Goal: Communication & Community: Answer question/provide support

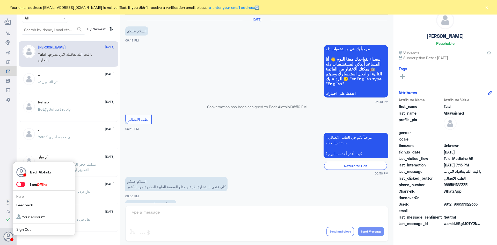
scroll to position [118, 0]
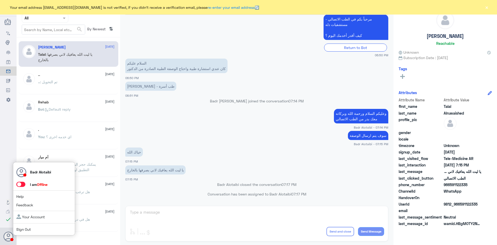
click at [20, 185] on span at bounding box center [20, 183] width 9 height 5
click at [0, 0] on input "checkbox" at bounding box center [0, 0] width 0 height 0
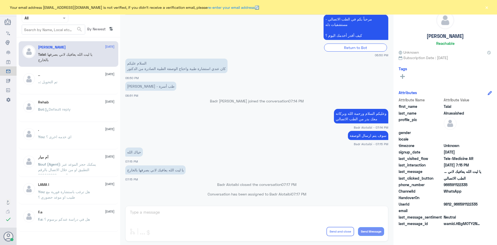
click at [484, 7] on button "×" at bounding box center [486, 7] width 5 height 5
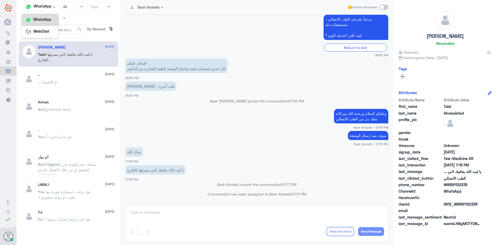
click at [52, 11] on nav "Channel WhatsApp WhatsApp WebChat Status × All Tags Agent Filter All search By …" at bounding box center [69, 19] width 104 height 35
click at [57, 11] on div "Channel WhatsApp" at bounding box center [40, 6] width 36 height 9
click at [59, 17] on div at bounding box center [45, 18] width 46 height 6
click at [164, 21] on app-msgs-text "مرحباً بكم في الطب الاتصالي - مستشفيات دله كيف أقدر أخدمك اليوم ؟" at bounding box center [256, 27] width 263 height 26
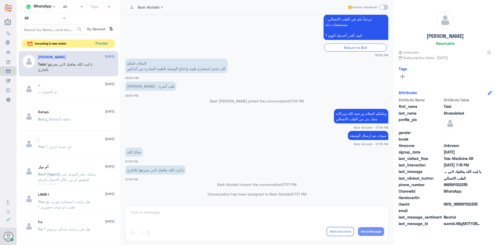
click at [106, 43] on button "Preview" at bounding box center [101, 44] width 16 height 8
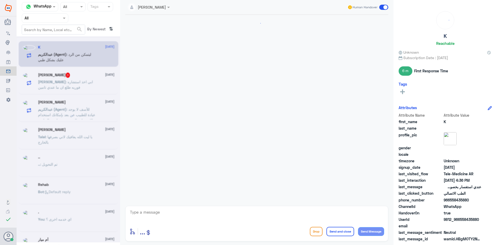
scroll to position [243, 0]
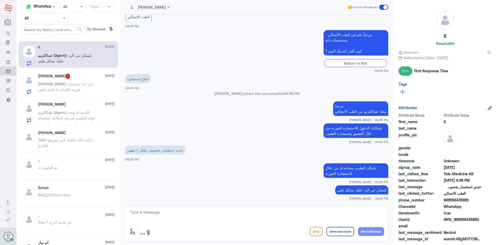
click at [82, 90] on p "Omar : ابي اخذ استشاره فوريه طلع ان ما عندي تامين" at bounding box center [67, 87] width 58 height 13
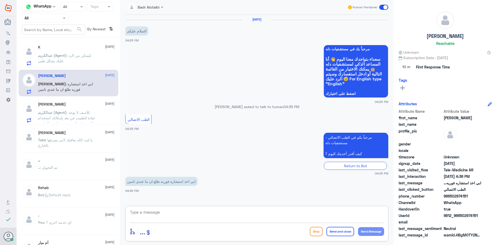
click at [212, 212] on textarea at bounding box center [256, 214] width 255 height 13
type textarea "مرحبا معك بدر من الطب الاتصالي"
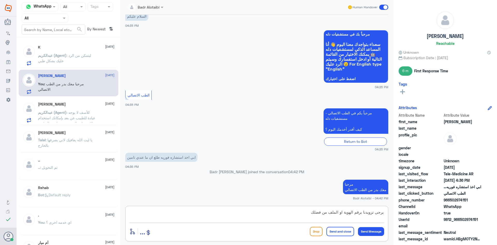
type textarea "يرجى تزويدنا برقم الهوية او الملف من فضلك"
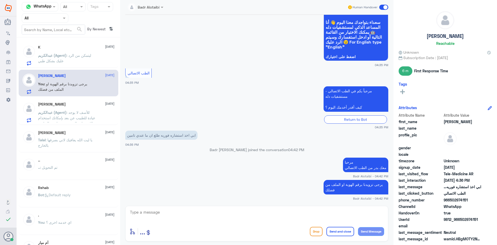
drag, startPoint x: 478, startPoint y: 218, endPoint x: 460, endPoint y: 221, distance: 18.1
click at [460, 221] on span "9812_966502974151" at bounding box center [463, 218] width 38 height 5
copy span "502974151"
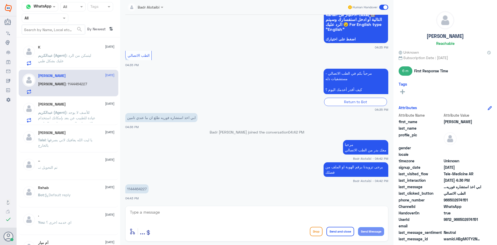
click at [130, 188] on p "1144464227" at bounding box center [136, 188] width 23 height 9
copy p "1144464227"
click at [262, 213] on textarea at bounding box center [256, 214] width 255 height 13
type textarea "ي"
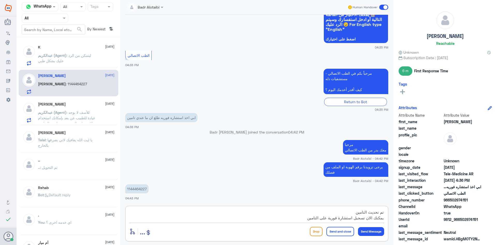
type textarea "تم تحديث التامين يمكنك الان تسجيل استشارة فورية على التامين"
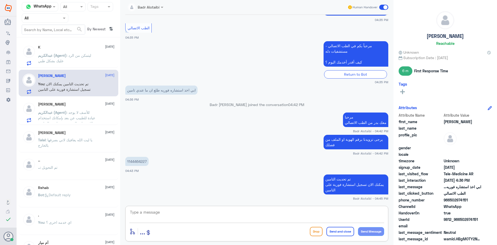
click at [291, 218] on textarea at bounding box center [256, 214] width 255 height 13
type textarea "أي خدمه أخرى"
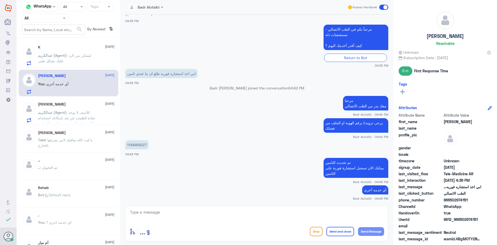
click at [73, 55] on span ": ليتمكن من الرد عليك بشكل طبي" at bounding box center [64, 58] width 53 height 10
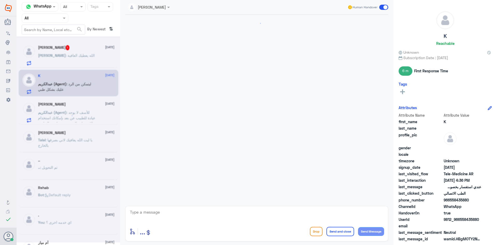
scroll to position [243, 0]
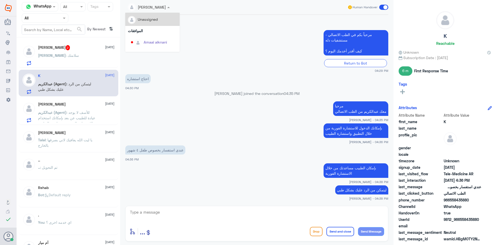
click at [165, 11] on div "[PERSON_NAME]" at bounding box center [147, 7] width 38 height 10
click at [161, 40] on div "عبدالكريم الموسى" at bounding box center [158, 39] width 28 height 5
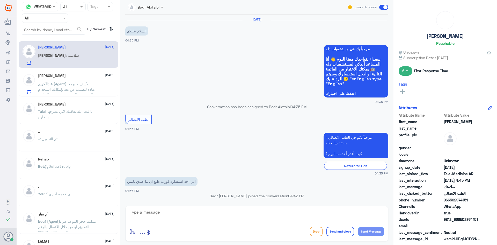
scroll to position [143, 0]
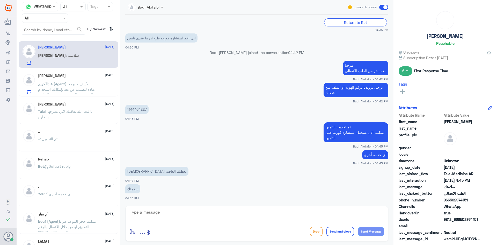
click at [198, 214] on textarea at bounding box center [256, 214] width 255 height 13
type textarea "يعافيك [PERSON_NAME]نا بخدمتك"
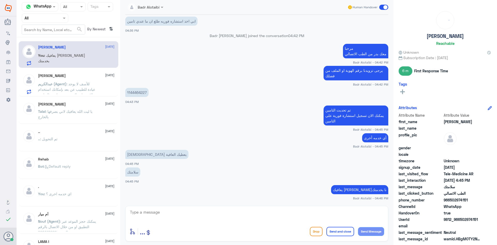
click at [385, 8] on span at bounding box center [383, 7] width 9 height 5
click at [0, 0] on input "checkbox" at bounding box center [0, 0] width 0 height 0
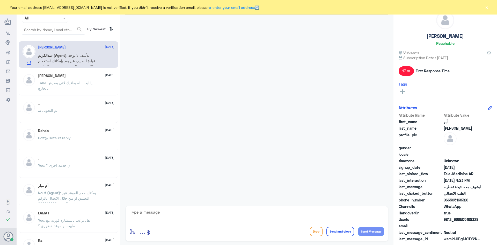
click at [486, 8] on button "×" at bounding box center [486, 7] width 5 height 5
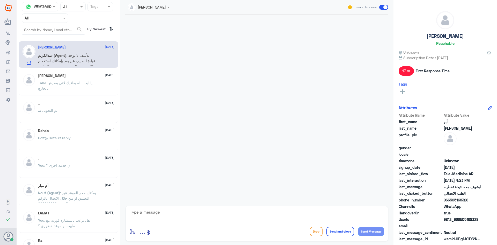
click at [161, 7] on div at bounding box center [148, 7] width 47 height 6
click at [148, 34] on div "[PERSON_NAME]" at bounding box center [158, 31] width 28 height 5
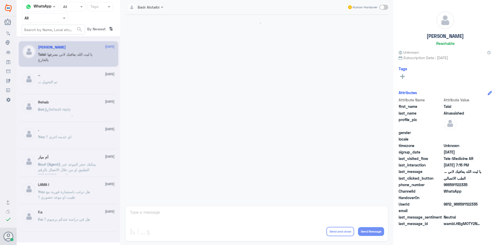
scroll to position [118, 0]
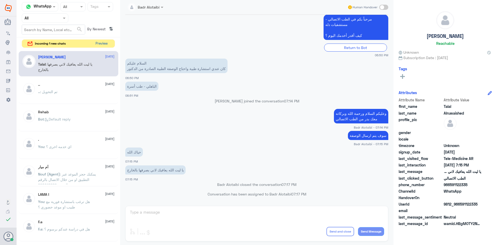
click at [99, 45] on button "Preview" at bounding box center [101, 44] width 16 height 8
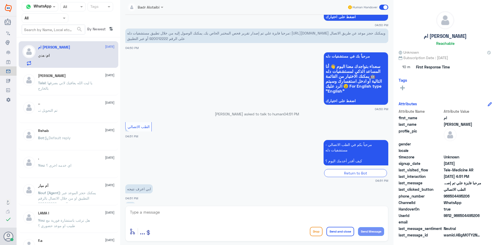
scroll to position [94, 0]
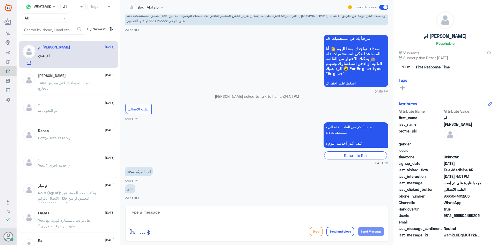
click at [181, 211] on textarea at bounding box center [256, 214] width 255 height 13
drag, startPoint x: 481, startPoint y: 214, endPoint x: 457, endPoint y: 216, distance: 23.9
click at [457, 216] on span "9812_966504495206" at bounding box center [463, 214] width 38 height 5
click at [356, 217] on textarea at bounding box center [256, 214] width 255 height 13
drag, startPoint x: 481, startPoint y: 216, endPoint x: 460, endPoint y: 217, distance: 21.3
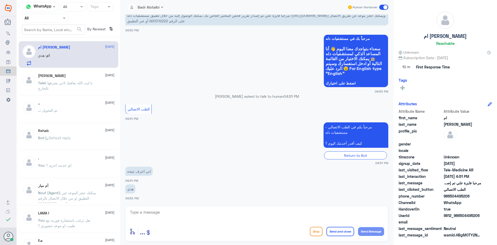
click at [460, 217] on span "9812_966504495206" at bounding box center [463, 214] width 38 height 5
copy span "504495206"
click at [255, 214] on textarea at bounding box center [256, 214] width 255 height 13
type textarea "مرحبا معك بدر من الطب الاتصالي كيف اقدر اخدمك"
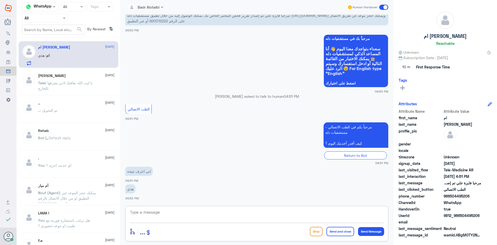
scroll to position [122, 0]
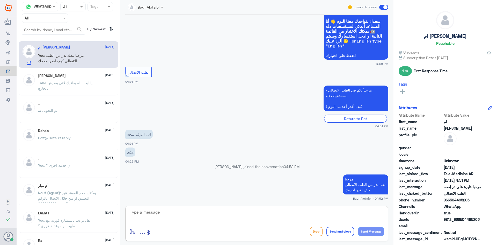
paste textarea "يمكنك تسجيل دخولك للتطبيق، واختر أيقونة "استشارة فورية" لطلب صرف الأدوية، أو إج…"
type textarea "يمكنك تسجيل دخولك للتطبيق، واختر أيقونة "استشارة فورية" لطلب صرف الأدوية، أو إج…"
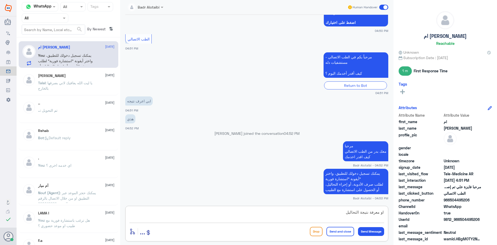
type textarea "او معرفة نتيجة التحاليل"
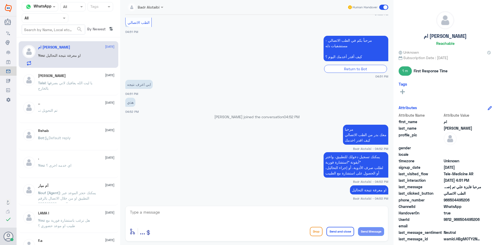
drag, startPoint x: 296, startPoint y: 116, endPoint x: 238, endPoint y: 116, distance: 58.0
click at [238, 116] on p "Badr Alotaibi joined the conversation 04:52 PM" at bounding box center [256, 116] width 263 height 5
click at [272, 94] on div "ابي اعرف نتيجه 04:51 PM" at bounding box center [256, 87] width 263 height 18
click at [384, 5] on span at bounding box center [383, 7] width 9 height 5
click at [0, 0] on input "checkbox" at bounding box center [0, 0] width 0 height 0
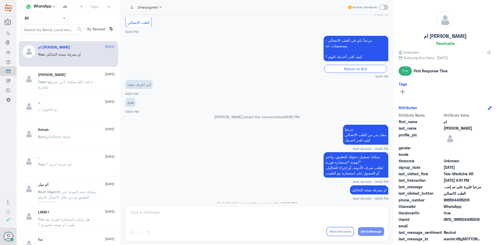
scroll to position [181, 0]
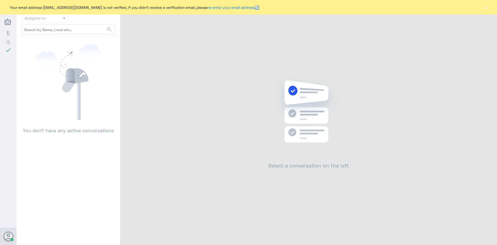
click at [485, 7] on button "×" at bounding box center [486, 7] width 5 height 5
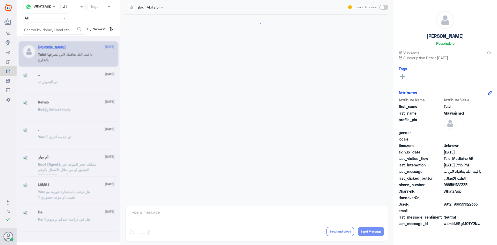
scroll to position [118, 0]
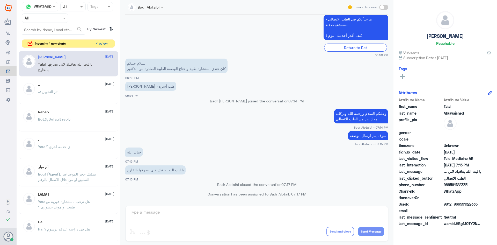
click at [102, 42] on button "Preview" at bounding box center [101, 44] width 16 height 8
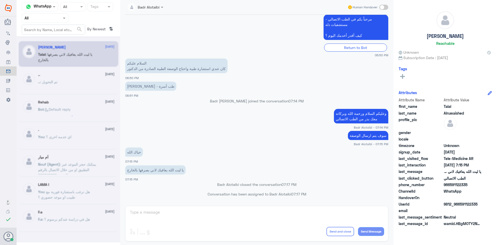
scroll to position [0, 0]
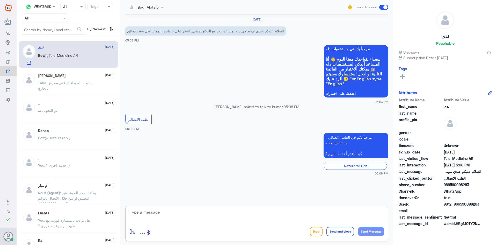
click at [296, 211] on textarea at bounding box center [256, 214] width 255 height 13
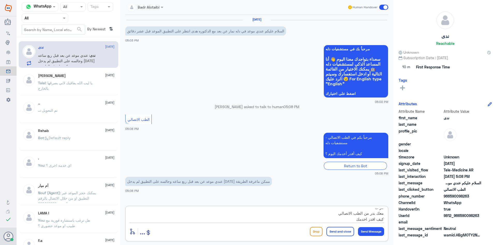
type textarea "مرحبا معك بدر من الطب الاتصالي كيف اقدر اخدمك"
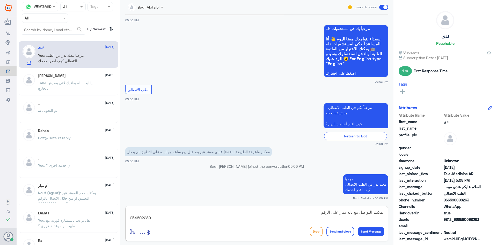
type textarea "يمكنك التواصل مع دله نمار على الرقم 0546022896"
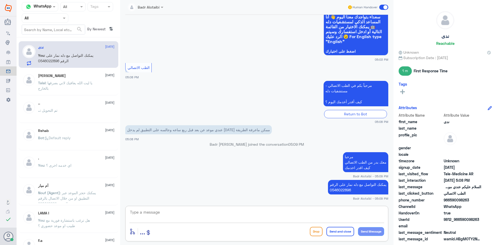
scroll to position [60, 0]
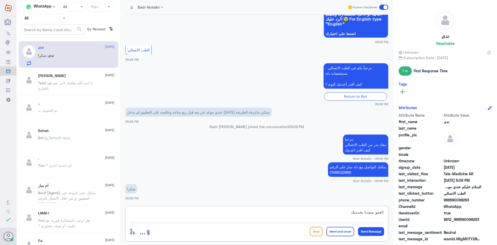
type textarea "العفو سعدنا بخدمتك"
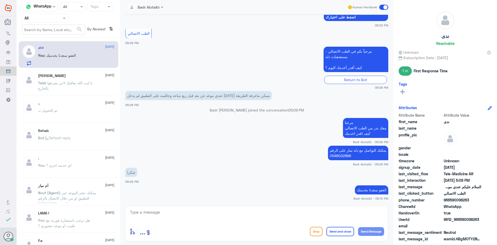
click at [381, 8] on span at bounding box center [383, 7] width 9 height 5
click at [0, 0] on input "checkbox" at bounding box center [0, 0] width 0 height 0
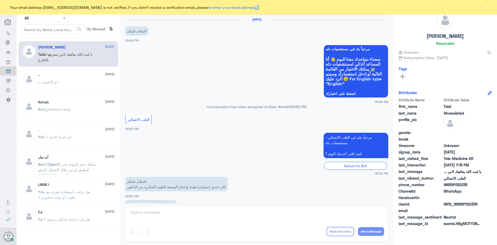
scroll to position [118, 0]
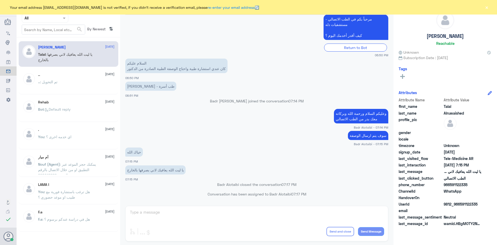
click at [487, 6] on button "×" at bounding box center [486, 7] width 5 height 5
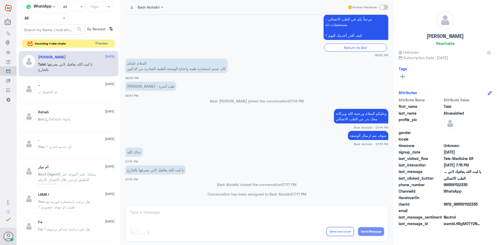
click at [98, 45] on button "Preview" at bounding box center [101, 44] width 16 height 8
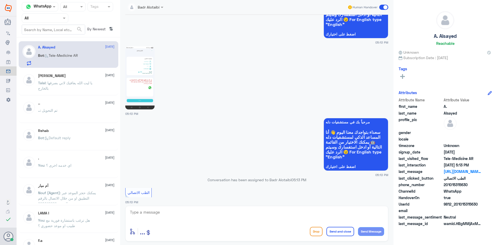
scroll to position [56, 0]
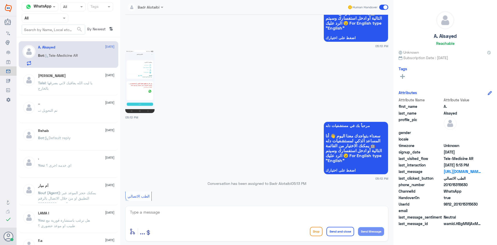
click at [151, 61] on img at bounding box center [139, 81] width 29 height 63
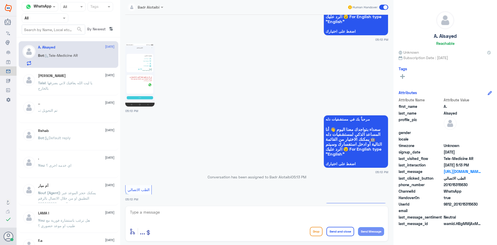
scroll to position [107, 0]
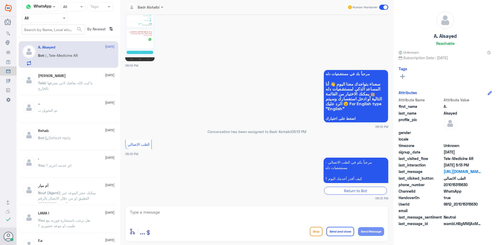
click at [245, 217] on textarea at bounding box center [256, 214] width 255 height 13
type textarea "مرحبا معك بدر من الطب الاتصالي كيف اقدر اخدمك ؟"
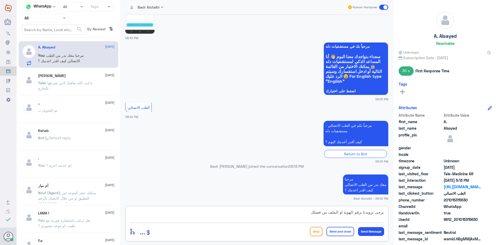
type textarea "يرجى تزويدنا برقم الهوية او الملف من فضلك"
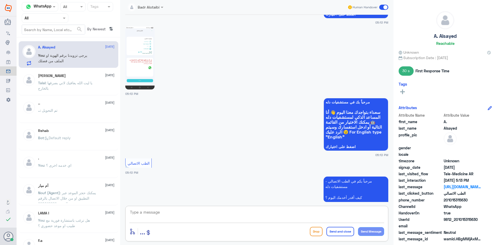
scroll to position [174, 0]
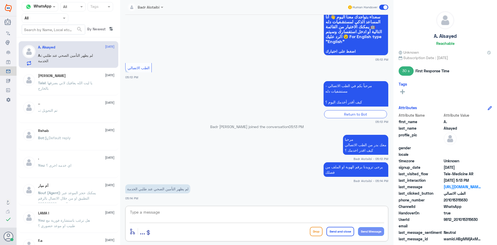
click at [221, 213] on textarea at bounding box center [256, 214] width 255 height 13
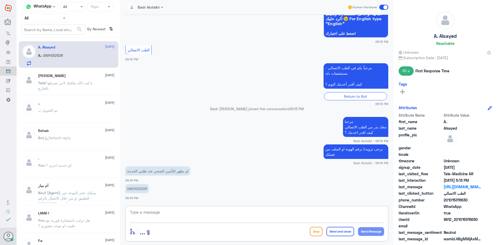
click at [143, 189] on p "2491432528" at bounding box center [137, 188] width 24 height 9
copy p "2491432528"
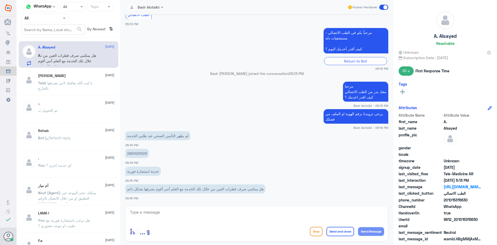
click at [225, 216] on textarea at bounding box center [256, 214] width 255 height 13
click at [266, 209] on textarea at bounding box center [256, 214] width 255 height 13
type textarea "ن"
type textarea "تم تحديث التامين يمكنك تسجيل استشارة فورية الان"
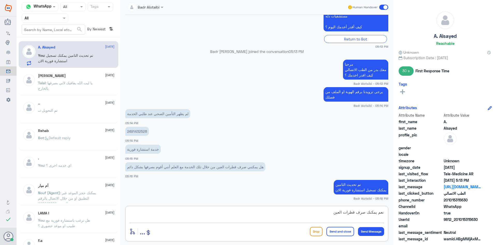
type textarea "نعم يمكنك صرف قطرات العين"
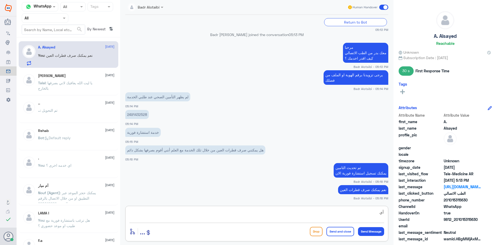
type textarea "أ"
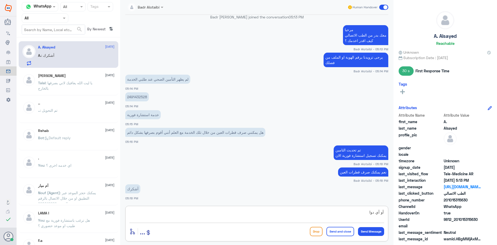
type textarea "أو أي دواء"
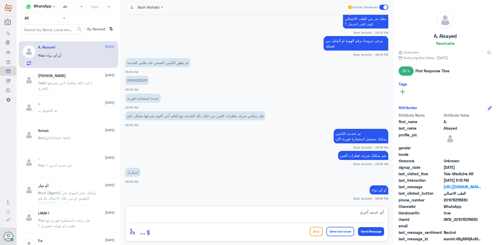
type textarea "أي خدمه أخرى"
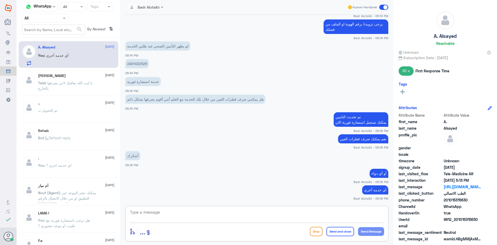
click at [326, 218] on textarea at bounding box center [256, 214] width 255 height 13
type textarea "العفو سعدنا بخدمتك"
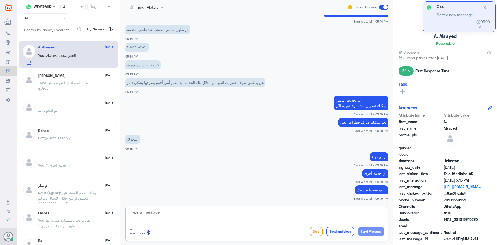
click at [315, 31] on app-msgs-text "لم يظهر التأمين الصحي عند طلبي الخدمة" at bounding box center [256, 30] width 263 height 10
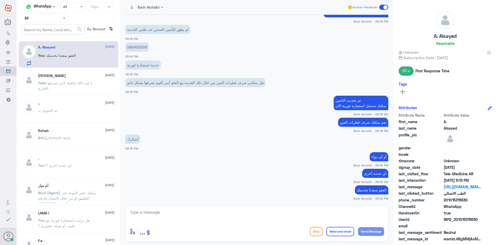
click at [384, 8] on span at bounding box center [383, 7] width 9 height 5
click at [0, 0] on input "checkbox" at bounding box center [0, 0] width 0 height 0
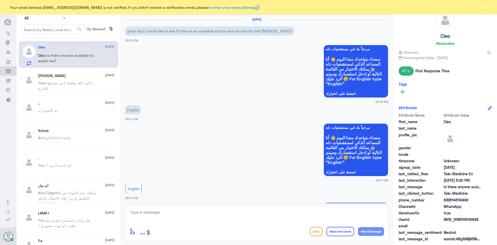
scroll to position [234, 0]
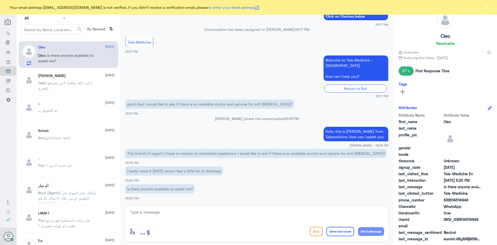
click at [489, 5] on div "Your email address [EMAIL_ADDRESS][DOMAIN_NAME] is not verified, if you didn't …" at bounding box center [248, 7] width 497 height 14
click at [485, 7] on button "×" at bounding box center [486, 7] width 5 height 5
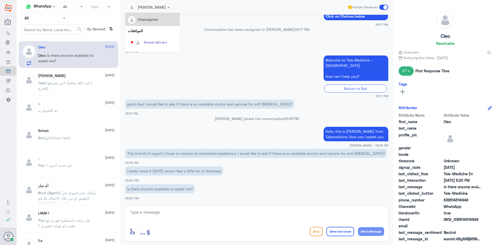
click at [158, 10] on div at bounding box center [148, 7] width 47 height 6
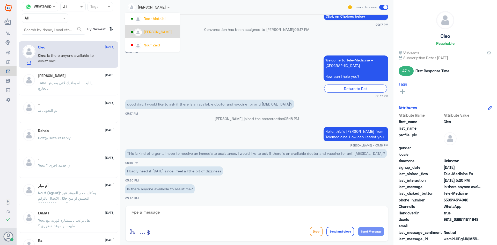
click at [156, 34] on div "[PERSON_NAME]" at bounding box center [158, 31] width 28 height 5
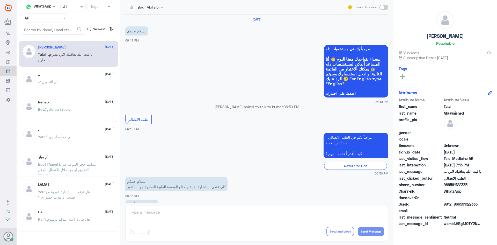
scroll to position [118, 0]
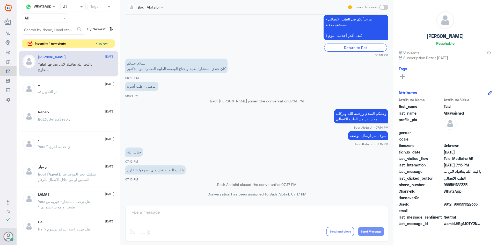
click at [102, 41] on button "Preview" at bounding box center [101, 44] width 16 height 8
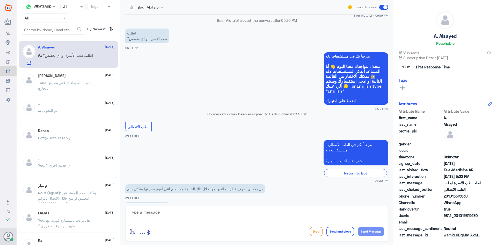
scroll to position [268, 0]
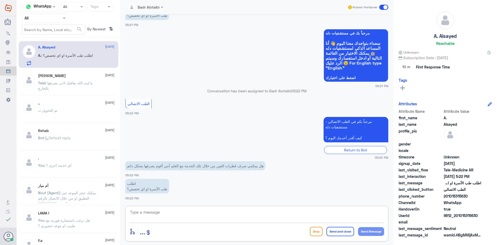
click at [211, 216] on textarea at bounding box center [256, 214] width 255 height 13
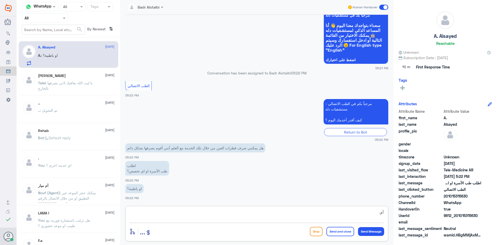
type textarea "أ"
type textarea "م"
click at [211, 216] on textarea at bounding box center [256, 214] width 255 height 13
type textarea "ا"
type textarea "أي طبيب يقدر يصرفها"
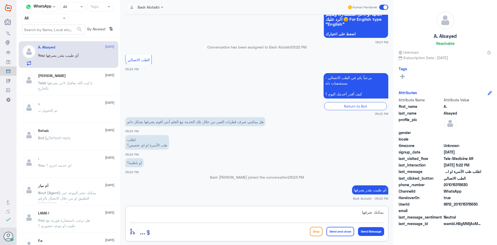
scroll to position [301, 0]
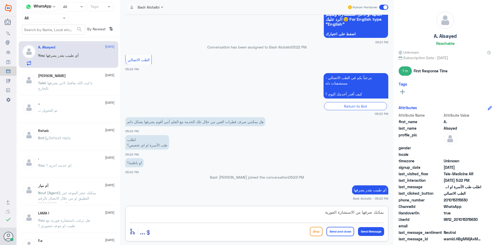
type textarea "يمكنك صرفها من الاستشارة الفورية"
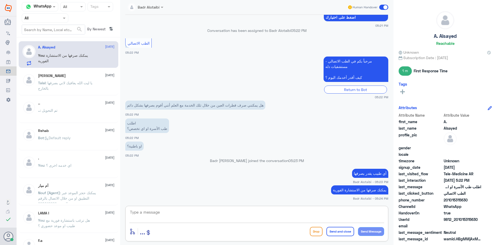
click at [345, 218] on textarea at bounding box center [256, 214] width 255 height 13
type textarea "أي خدمه أخرى ؟"
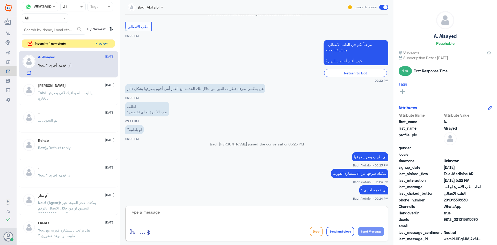
click at [105, 42] on button "Preview" at bounding box center [101, 44] width 16 height 8
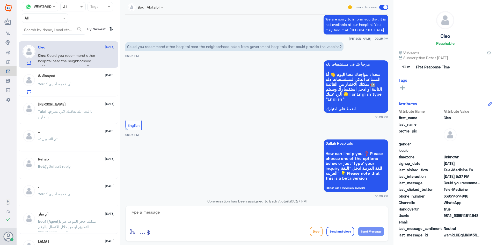
scroll to position [182, 0]
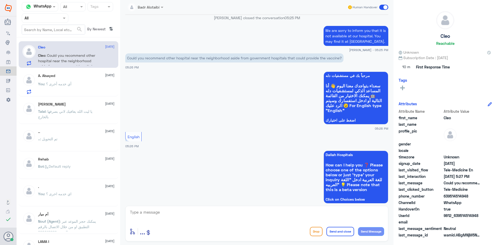
click at [159, 6] on div at bounding box center [145, 7] width 41 height 6
click at [160, 30] on div "عبدالكريم الموسى" at bounding box center [158, 31] width 28 height 5
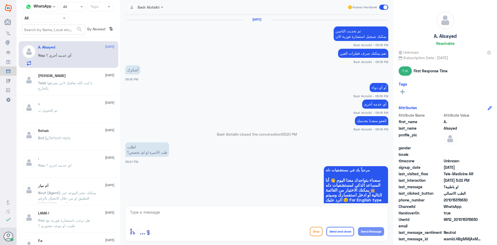
scroll to position [214, 0]
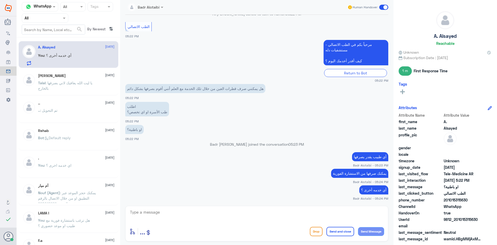
click at [380, 6] on span at bounding box center [383, 7] width 9 height 5
click at [0, 0] on input "checkbox" at bounding box center [0, 0] width 0 height 0
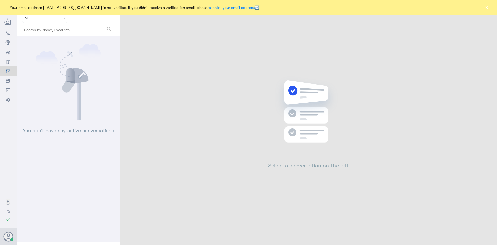
click at [485, 9] on button "×" at bounding box center [486, 7] width 5 height 5
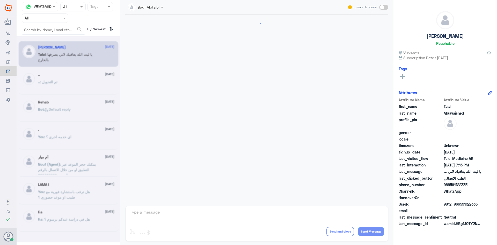
scroll to position [118, 0]
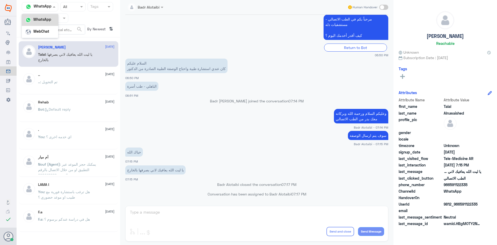
click at [58, 5] on span at bounding box center [55, 6] width 6 height 5
click at [46, 8] on div at bounding box center [40, 7] width 36 height 6
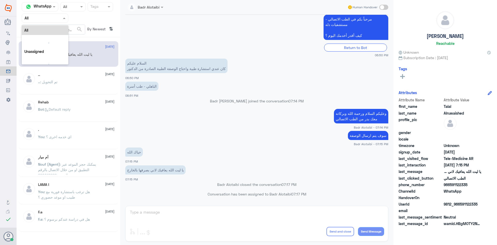
drag, startPoint x: 48, startPoint y: 19, endPoint x: 42, endPoint y: 38, distance: 19.5
click at [47, 20] on input "text" at bounding box center [39, 18] width 28 height 6
click at [41, 40] on b "Unassigned" at bounding box center [43, 40] width 20 height 4
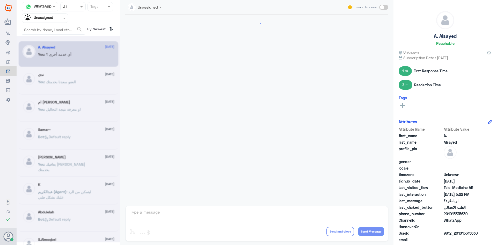
scroll to position [201, 0]
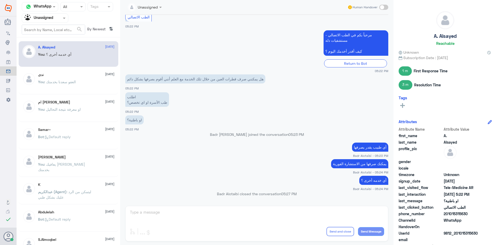
click at [53, 17] on input "text" at bounding box center [39, 18] width 28 height 6
click at [47, 26] on div "All" at bounding box center [45, 30] width 47 height 10
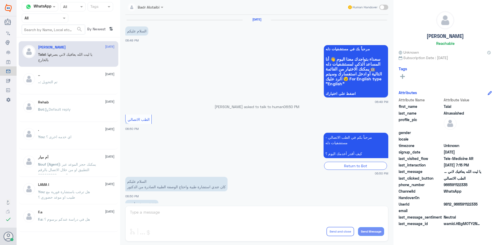
scroll to position [118, 0]
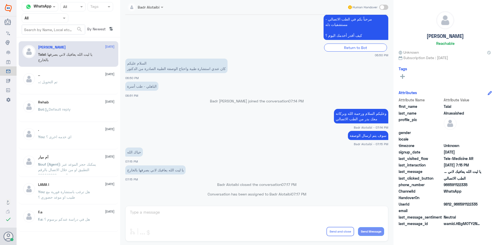
click at [52, 17] on input "text" at bounding box center [39, 18] width 28 height 6
click at [51, 34] on div "All" at bounding box center [45, 30] width 47 height 10
click at [47, 20] on input "text" at bounding box center [39, 18] width 28 height 6
click at [44, 40] on b "Unassigned" at bounding box center [43, 40] width 20 height 4
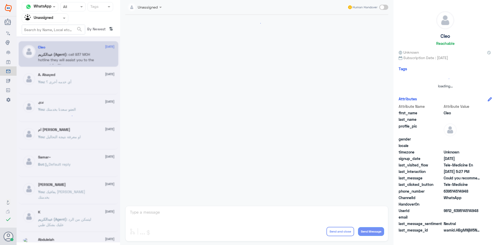
scroll to position [256, 0]
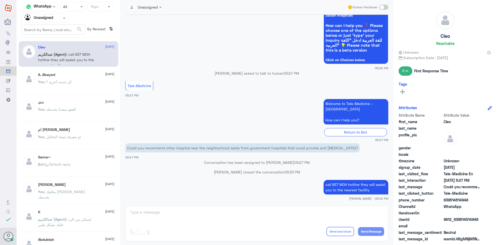
click at [69, 81] on span ": أي خدمه أخرى ؟" at bounding box center [57, 81] width 27 height 4
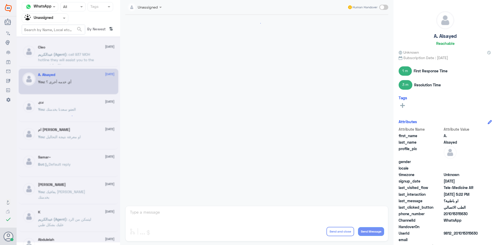
scroll to position [201, 0]
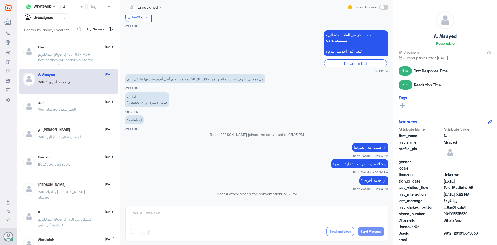
click at [77, 106] on div "ندى 1 September You : العفو سعدنا بخدمتك" at bounding box center [76, 109] width 76 height 19
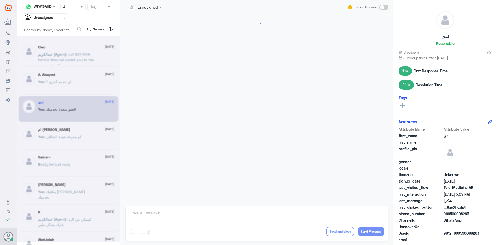
scroll to position [95, 0]
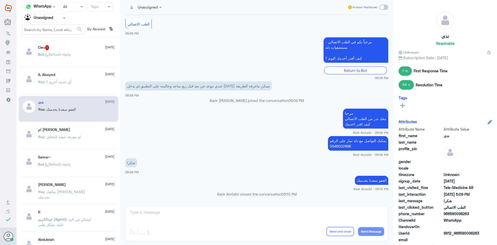
click at [81, 129] on div "ام محمد 1 September" at bounding box center [76, 129] width 76 height 4
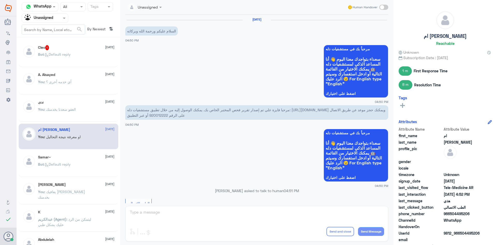
scroll to position [190, 0]
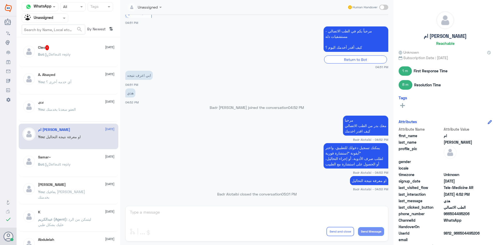
click at [78, 152] on div "Samar~ 1 September Bot : Default reply" at bounding box center [69, 164] width 100 height 26
click at [77, 161] on div "Samar~ 1 September Bot : Default reply" at bounding box center [76, 164] width 76 height 19
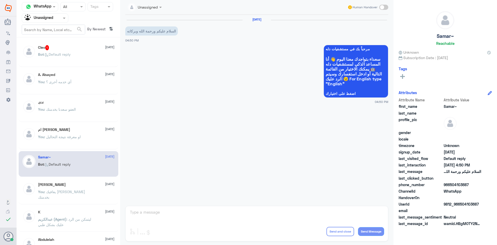
drag, startPoint x: 480, startPoint y: 204, endPoint x: 460, endPoint y: 202, distance: 19.7
click at [460, 202] on span "9812_966504103687" at bounding box center [463, 203] width 38 height 5
copy span "504103687"
click at [381, 5] on span at bounding box center [383, 7] width 9 height 5
click at [0, 0] on input "checkbox" at bounding box center [0, 0] width 0 height 0
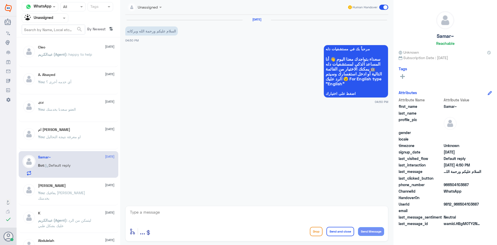
click at [289, 212] on textarea at bounding box center [256, 214] width 255 height 13
type textarea "L"
type textarea "مرحبا معك بدر من الطب الاتصالي كيف اقدر اخدمك ؟"
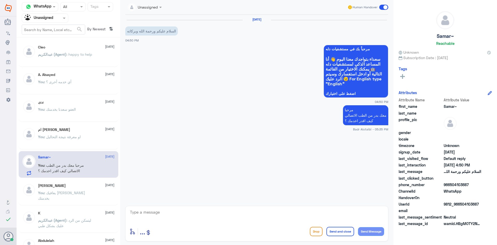
click at [99, 192] on div "You : يعافيك سعدنا بخدمتك" at bounding box center [76, 197] width 76 height 12
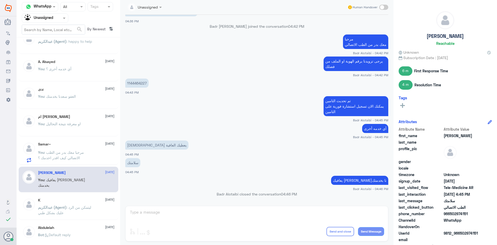
scroll to position [26, 0]
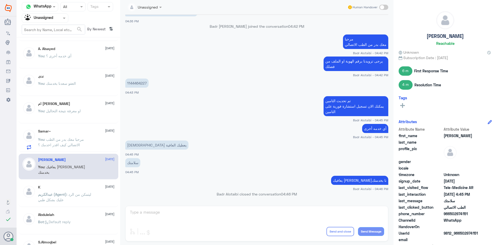
click at [75, 189] on div "K 1 September" at bounding box center [76, 187] width 76 height 4
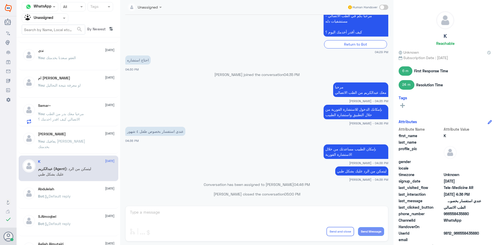
scroll to position [52, 0]
click at [80, 209] on div "Cleo 1 September عبدالكريم (Agent) : happy to help A. Alsayed 1 September You :…" at bounding box center [69, 142] width 104 height 207
click at [80, 202] on div "Bot : Default reply" at bounding box center [76, 200] width 76 height 12
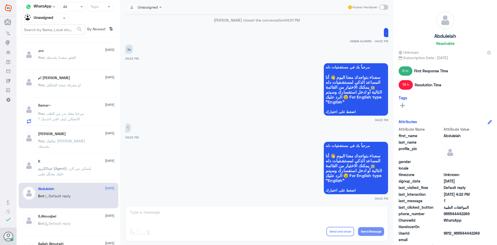
scroll to position [78, 0]
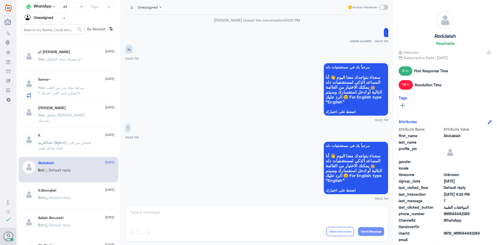
click at [75, 194] on div "S.Almoqbel 1 September Bot : Default reply" at bounding box center [76, 197] width 76 height 19
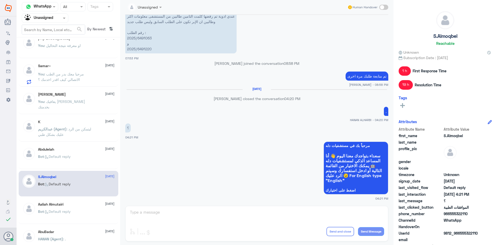
scroll to position [104, 0]
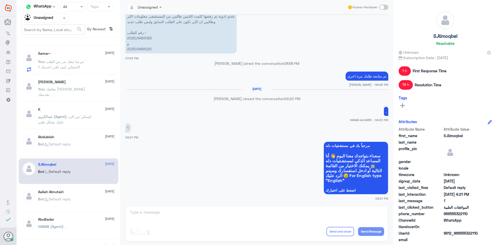
click at [81, 198] on div "Bot : Default reply" at bounding box center [76, 203] width 76 height 12
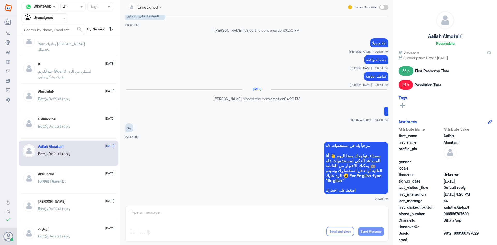
scroll to position [155, 0]
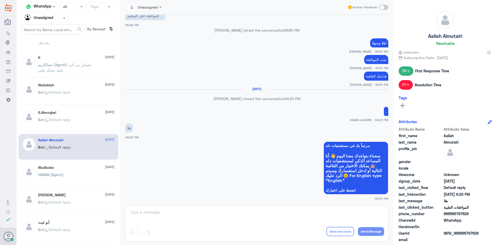
click at [82, 178] on div "HANAN (Agent) : ." at bounding box center [76, 179] width 76 height 12
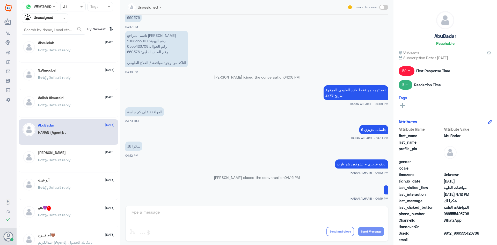
scroll to position [207, 0]
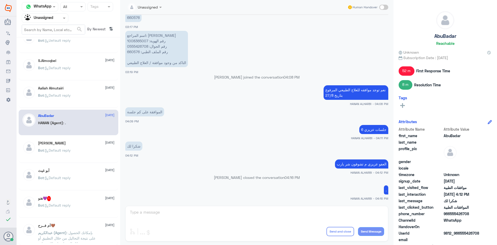
click at [86, 174] on div "آبو غيث 1 September Bot : Default reply" at bounding box center [76, 177] width 76 height 19
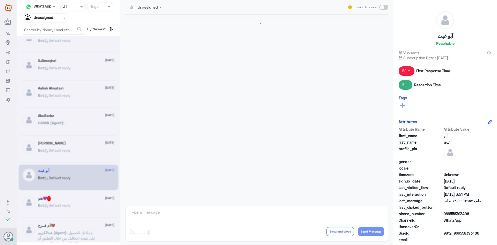
scroll to position [358, 0]
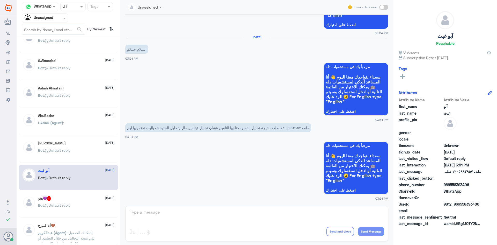
click at [78, 197] on div "هنو💜 1 1 September" at bounding box center [76, 198] width 76 height 5
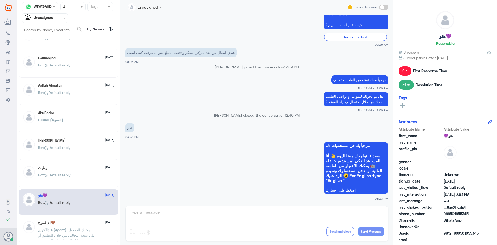
scroll to position [181, 0]
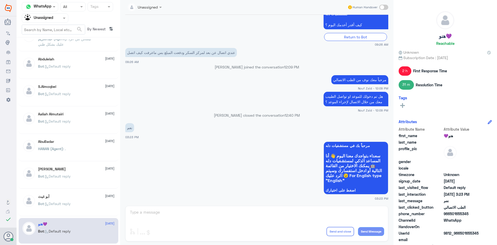
click at [81, 117] on div "Aaliah Almutairi 1 September Bot : Default reply" at bounding box center [76, 121] width 76 height 19
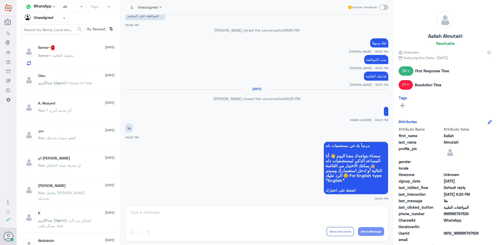
click at [77, 54] on div "Samar~ : يعطيك العافيه" at bounding box center [76, 60] width 76 height 12
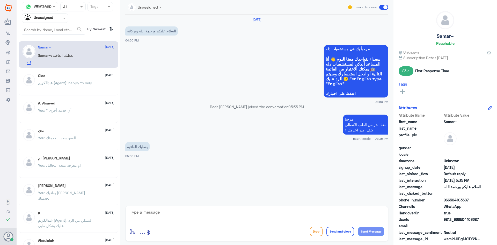
click at [51, 20] on input "text" at bounding box center [39, 18] width 28 height 6
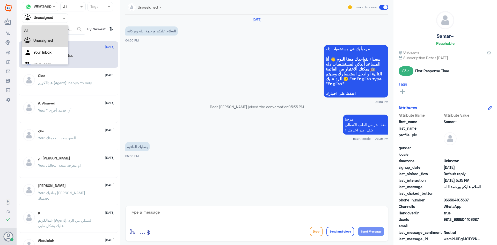
click at [54, 27] on div "All" at bounding box center [45, 30] width 47 height 10
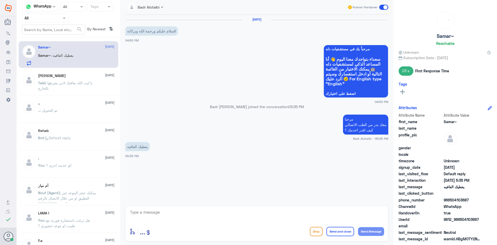
click at [251, 203] on div "Badr Alotaibi Human Handover 1 Sep 2025 السلام عليكم ورحمة الله وبركاته 04:50 P…" at bounding box center [256, 123] width 273 height 246
click at [258, 214] on textarea at bounding box center [256, 214] width 255 height 13
type textarea "يعافيك تفضل كيف اقدر اخدمك ؟"
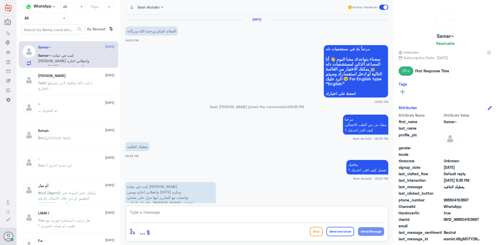
scroll to position [19, 0]
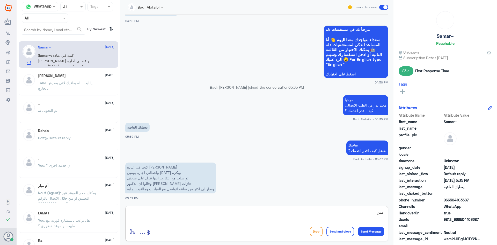
type textarea "م"
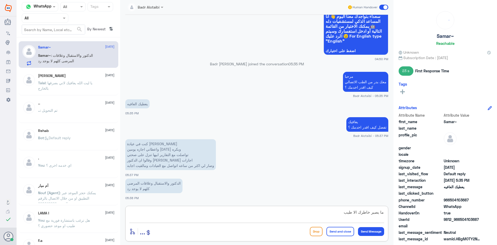
scroll to position [60, 0]
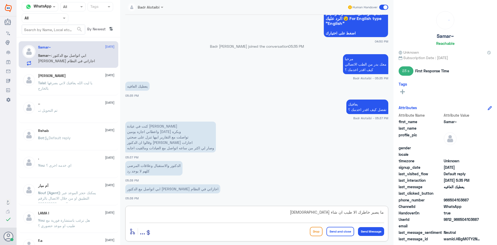
type textarea "ما يصير خاطرك الا طيب ان شاء الله"
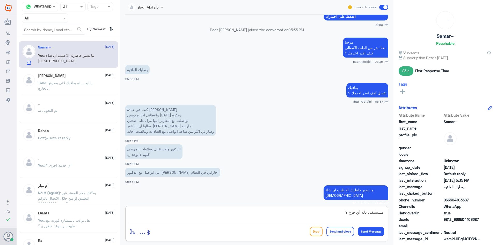
type textarea "مستشفى دله أي فرع ؟"
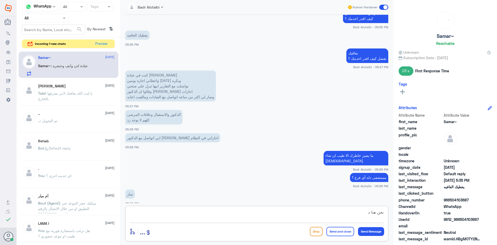
scroll to position [129, 0]
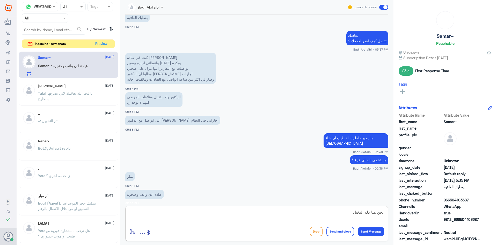
type textarea "نحن هنا دله النخيل"
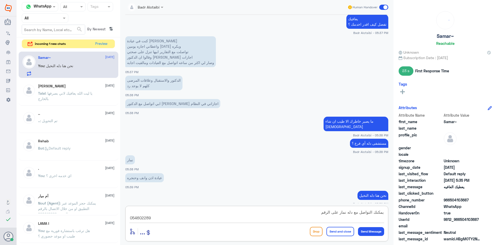
type textarea "يمكنك التواصل مع دله نمار على الرقم 0546022896"
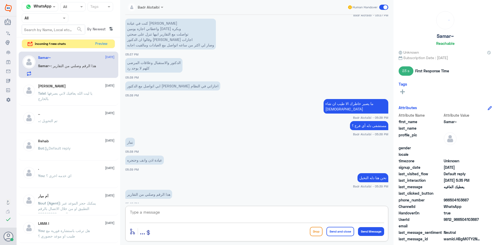
scroll to position [185, 0]
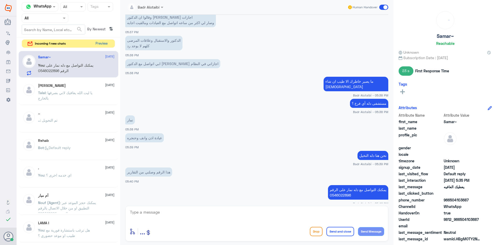
click at [101, 44] on button "Preview" at bounding box center [101, 44] width 16 height 8
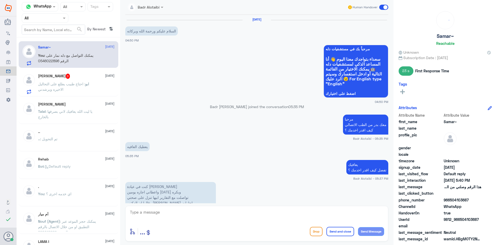
scroll to position [185, 0]
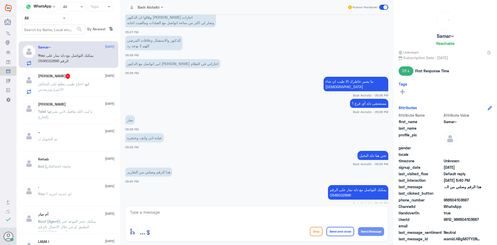
click at [274, 211] on textarea at bounding box center [256, 214] width 255 height 13
click at [52, 76] on h5 "ابو سامي 3" at bounding box center [54, 75] width 32 height 5
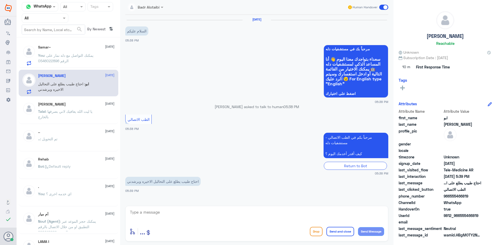
drag, startPoint x: 476, startPoint y: 215, endPoint x: 460, endPoint y: 217, distance: 15.9
click at [460, 217] on span "9812_966555466819" at bounding box center [463, 214] width 38 height 5
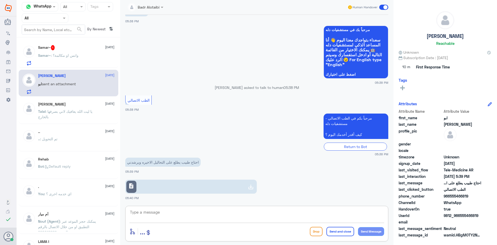
click at [246, 215] on textarea at bounding box center [256, 214] width 255 height 13
type textarea "مرحبا معك بدر من الطب الاتصالي كيف اقدر اخدمك ؟"
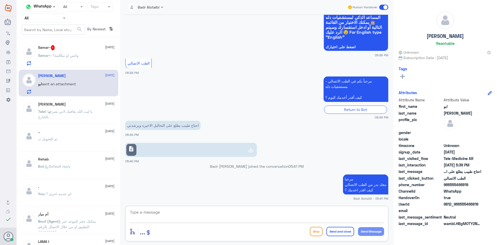
paste textarea "يمكنك تسجيل دخولك للتطبيق، واختر أيقونة "استشارة فورية" لطلب صرف الأدوية، أو إج…"
type textarea "يمكنك تسجيل دخولك للتطبيق، واختر أيقونة "استشارة فورية" لطلب صرف الأدوية، أو إج…"
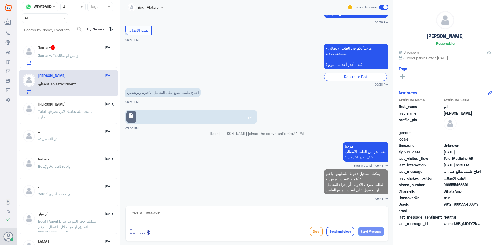
click at [196, 121] on link "description" at bounding box center [190, 117] width 131 height 14
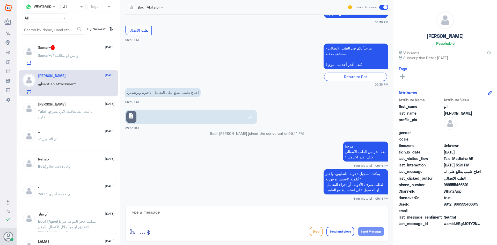
click at [71, 57] on span ": واتس او مكالمة؟" at bounding box center [64, 55] width 27 height 4
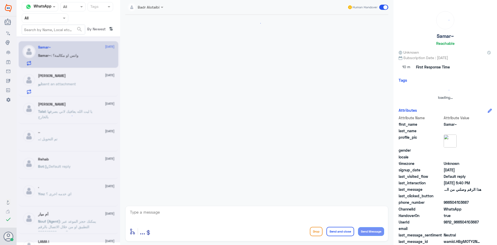
scroll to position [203, 0]
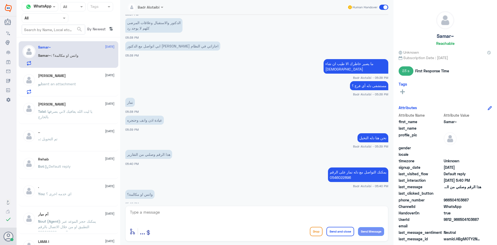
click at [233, 222] on div at bounding box center [256, 215] width 255 height 14
click at [227, 216] on textarea at bounding box center [256, 214] width 255 height 13
type textarea "على الواتساب"
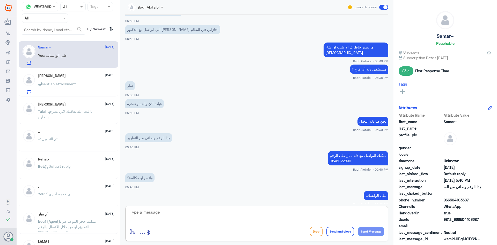
click at [79, 72] on div "ابو سامي 1 September ابو sent an attachment" at bounding box center [69, 83] width 100 height 27
click at [77, 76] on div "ابو سامي 1 September" at bounding box center [76, 75] width 76 height 4
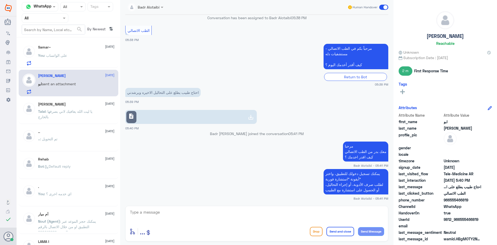
scroll to position [107, 0]
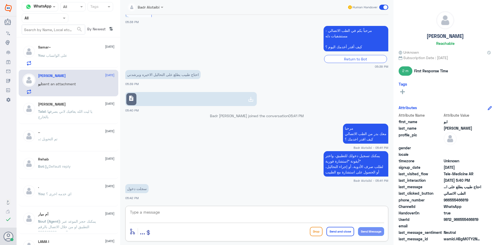
click at [212, 215] on textarea at bounding box center [256, 214] width 255 height 13
type textarea "أختر ايقونة استشارة فورية وتتواصل مع الطبيب مباشرة بالصوت والصورة"
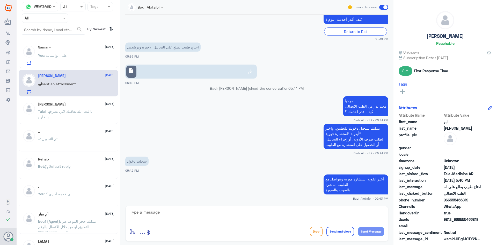
click at [95, 54] on div "You : على الواتساب" at bounding box center [76, 60] width 76 height 12
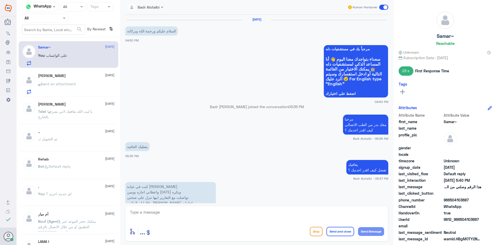
scroll to position [219, 0]
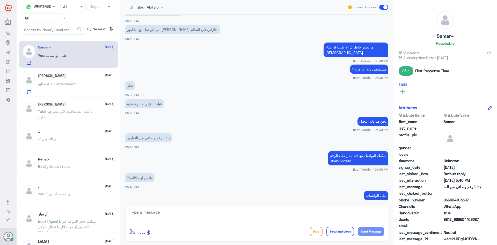
click at [380, 6] on span at bounding box center [383, 7] width 9 height 5
click at [0, 0] on input "checkbox" at bounding box center [0, 0] width 0 height 0
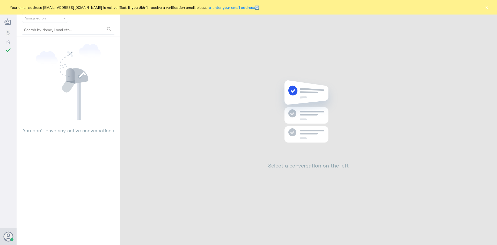
click at [487, 6] on button "×" at bounding box center [486, 7] width 5 height 5
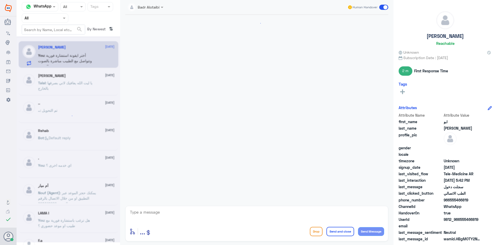
scroll to position [134, 0]
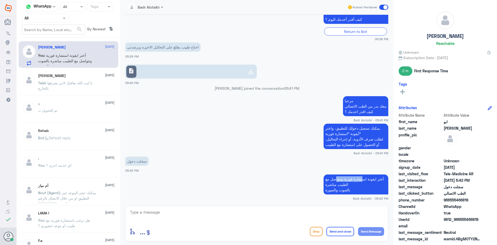
drag, startPoint x: 361, startPoint y: 179, endPoint x: 335, endPoint y: 179, distance: 25.6
click at [335, 179] on p "أختر ايقونة استشارة فورية وتتواصل مع الطبيب مباشرة بالصوت والصورة" at bounding box center [355, 184] width 65 height 20
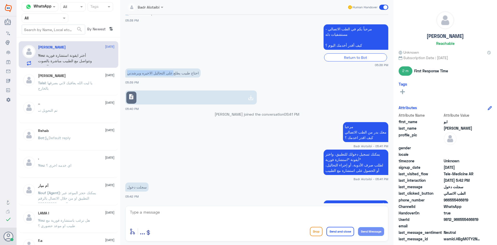
drag, startPoint x: 172, startPoint y: 72, endPoint x: 126, endPoint y: 68, distance: 45.4
click at [126, 68] on app-msgs-text "احتاج طبيب يطلع على التحاليل الاخيره ويرشدني" at bounding box center [256, 73] width 263 height 10
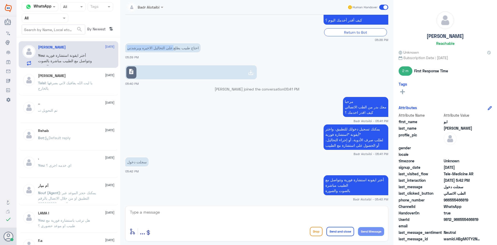
scroll to position [134, 0]
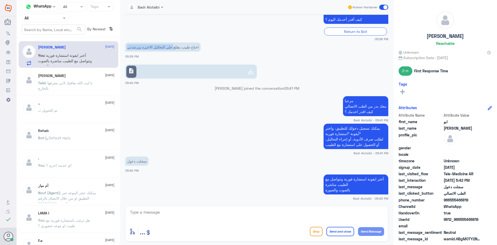
drag, startPoint x: 478, startPoint y: 218, endPoint x: 460, endPoint y: 218, distance: 17.9
click at [460, 218] on span "9812_966555466819" at bounding box center [463, 218] width 38 height 5
copy span "555466819"
click at [300, 221] on div at bounding box center [256, 215] width 255 height 14
click at [310, 219] on textarea at bounding box center [256, 214] width 255 height 13
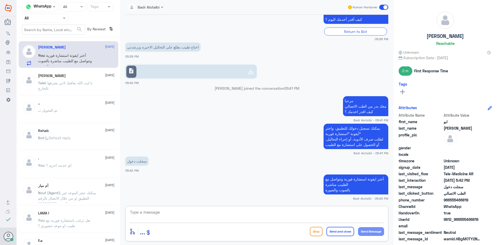
click at [180, 75] on link "description" at bounding box center [190, 71] width 131 height 14
click at [325, 212] on textarea at bounding box center [256, 214] width 255 height 13
click at [386, 7] on span at bounding box center [383, 7] width 9 height 5
click at [0, 0] on input "checkbox" at bounding box center [0, 0] width 0 height 0
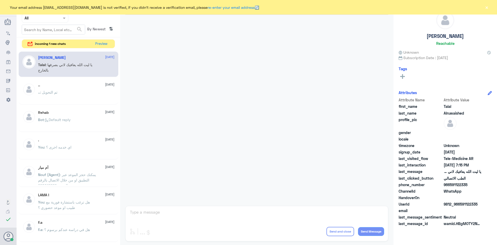
click at [489, 5] on div "Your email address b_malotaibi@dallah-hospital.com is not verified, if you didn…" at bounding box center [248, 7] width 497 height 14
click at [489, 6] on div "Your email address b_malotaibi@dallah-hospital.com is not verified, if you didn…" at bounding box center [248, 7] width 497 height 14
click at [487, 7] on button "×" at bounding box center [486, 7] width 5 height 5
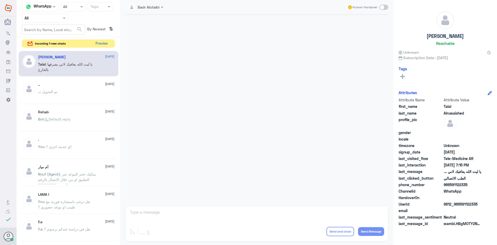
click at [104, 42] on button "Preview" at bounding box center [101, 44] width 16 height 8
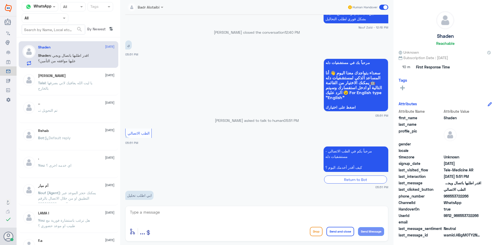
scroll to position [284, 0]
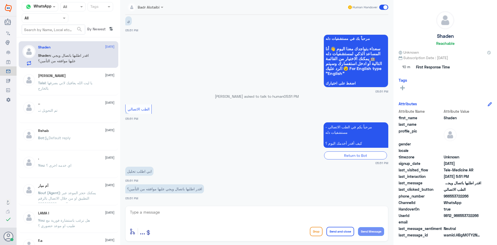
click at [203, 208] on textarea at bounding box center [256, 214] width 255 height 13
click at [203, 209] on textarea at bounding box center [256, 214] width 255 height 13
click at [203, 213] on textarea at bounding box center [256, 214] width 255 height 13
type textarea "نعم يمكنك طلب تحاليل او صرف ادوية او استشارة طبية"
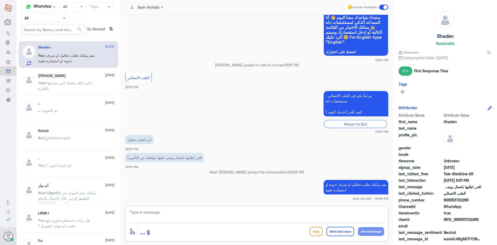
scroll to position [324, 0]
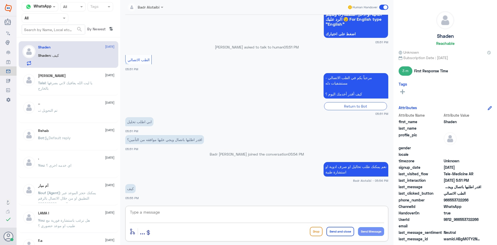
click at [326, 212] on textarea at bounding box center [256, 214] width 255 height 13
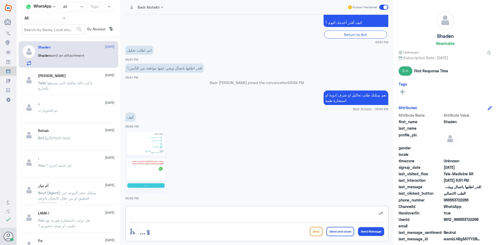
type textarea "ع"
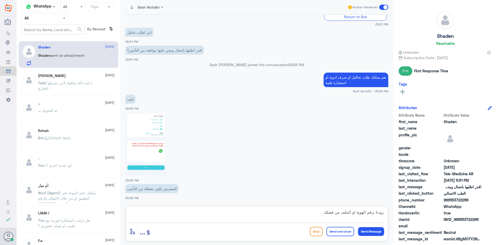
type textarea "زودنا برقم الهوية او الملف من فضلك"
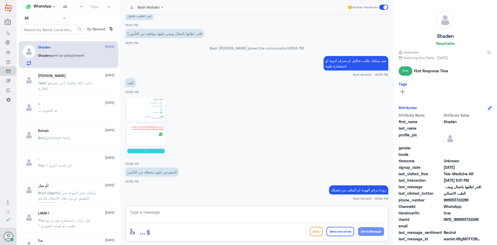
click at [153, 127] on img at bounding box center [145, 127] width 41 height 63
click at [320, 219] on textarea at bounding box center [256, 214] width 255 height 13
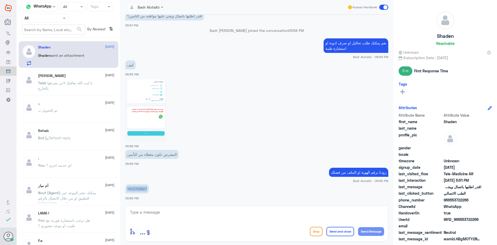
drag, startPoint x: 147, startPoint y: 189, endPoint x: 124, endPoint y: 190, distance: 22.8
click at [124, 190] on div "1 Sep 2025 السلام عليكم 01:52 AM مرحباً بك في مستشفيات دله سعداء بتواجدك معنا ا…" at bounding box center [257, 109] width 268 height 188
copy p "1103763627"
click at [280, 222] on div at bounding box center [256, 215] width 255 height 14
click at [263, 225] on div "enter flow name ... Drop Send and close Send Message" at bounding box center [256, 222] width 263 height 35
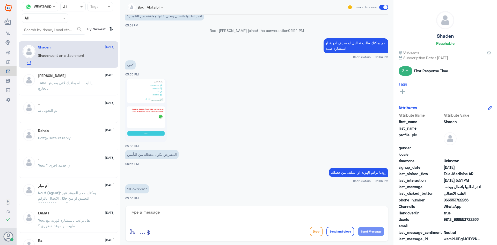
click at [261, 219] on textarea at bounding box center [256, 214] width 255 height 13
click at [292, 216] on textarea at bounding box center [256, 214] width 255 height 13
type textarea "يمكنك الان تسجيل استشارة فورية على التامين"
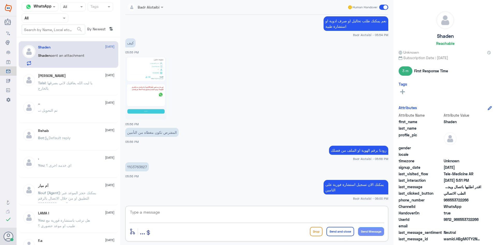
click at [248, 218] on textarea at bounding box center [256, 214] width 255 height 13
type textarea "أي خدمه أخرى ؟"
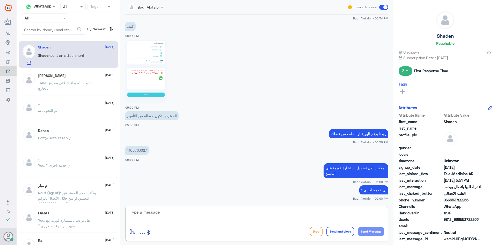
click at [326, 244] on div "Badr Alotaibi Human Handover 1 Sep 2025 السلام عليكم 01:52 AM مرحباً بك في مستش…" at bounding box center [256, 123] width 273 height 246
click at [186, 178] on div "يمكنك الان تسجيل استشارة فورية على التامين Badr Alotaibi - 06:00 PM" at bounding box center [256, 173] width 263 height 22
click at [239, 98] on div at bounding box center [256, 71] width 263 height 63
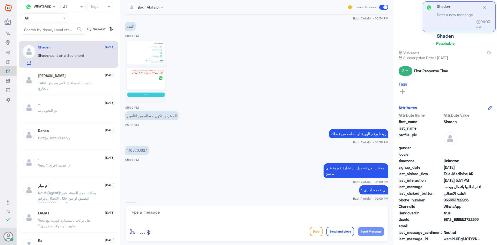
scroll to position [504, 0]
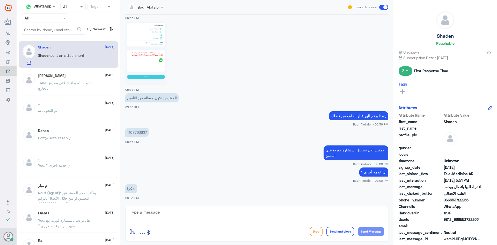
drag, startPoint x: 218, startPoint y: 206, endPoint x: 218, endPoint y: 211, distance: 4.4
click at [218, 207] on div "enter flow name ... Drop Send and close Send Message" at bounding box center [256, 222] width 263 height 35
click at [218, 212] on textarea at bounding box center [256, 214] width 255 height 13
type textarea "العفو سعدنا بخدمتك"
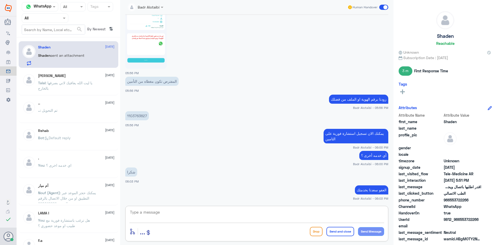
click at [383, 8] on span at bounding box center [383, 7] width 9 height 5
click at [0, 0] on input "checkbox" at bounding box center [0, 0] width 0 height 0
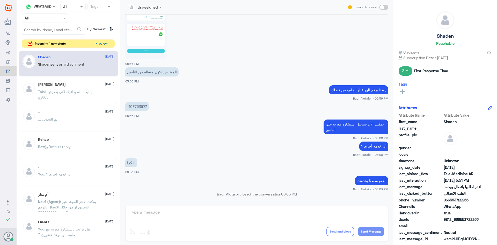
click at [109, 43] on button "Preview" at bounding box center [101, 44] width 16 height 8
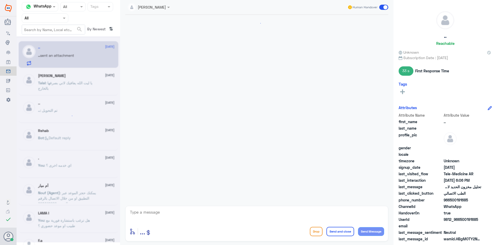
scroll to position [42, 0]
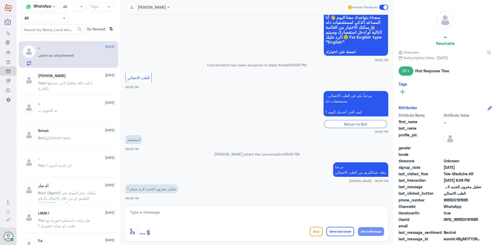
click at [164, 10] on div at bounding box center [148, 7] width 47 height 6
click at [53, 18] on input "text" at bounding box center [39, 18] width 28 height 6
click at [53, 31] on div "All" at bounding box center [45, 30] width 47 height 10
click at [167, 6] on span at bounding box center [169, 6] width 6 height 5
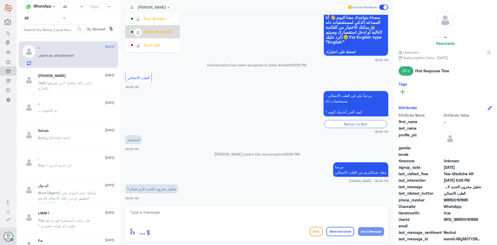
click at [169, 31] on div "[PERSON_NAME]" at bounding box center [158, 31] width 28 height 5
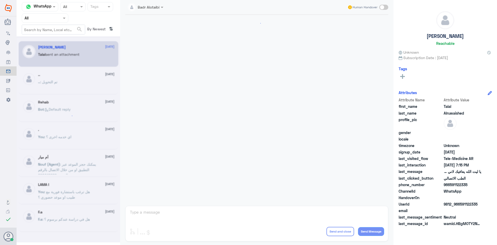
scroll to position [118, 0]
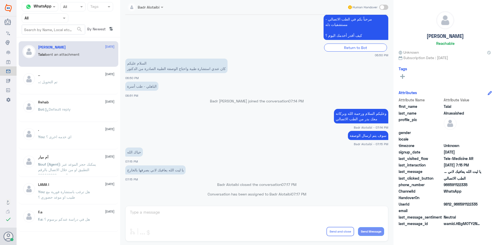
drag, startPoint x: 47, startPoint y: 15, endPoint x: 48, endPoint y: 21, distance: 6.3
click at [47, 15] on input "text" at bounding box center [39, 18] width 28 height 6
click at [51, 35] on div "All Unassigned Your Inbox Your Team" at bounding box center [45, 47] width 47 height 45
click at [51, 38] on div "Unassigned" at bounding box center [45, 41] width 47 height 12
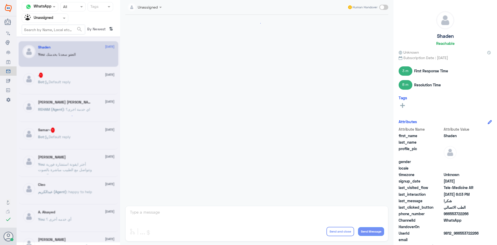
scroll to position [265, 0]
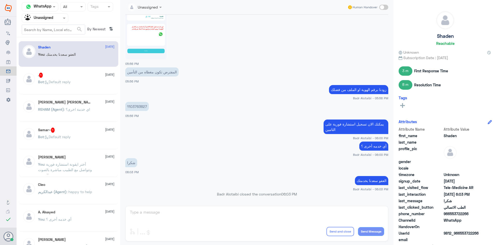
click at [85, 85] on div "Bot : Default reply" at bounding box center [76, 86] width 76 height 12
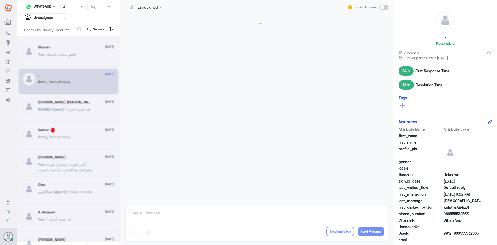
scroll to position [425, 0]
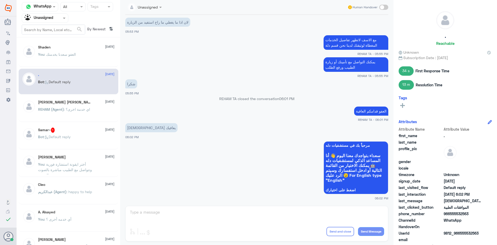
click at [254, 215] on div "Unassigned Human Handover 1 Sep 2025 مرحباً بك في مستشفيات دله سعداء بتواجدك مع…" at bounding box center [256, 123] width 273 height 246
click at [252, 208] on div "Unassigned Human Handover 1 Sep 2025 مرحباً بك في مستشفيات دله سعداء بتواجدك مع…" at bounding box center [256, 123] width 273 height 246
click at [70, 59] on p "You : العفو سعدنا بخدمتك" at bounding box center [57, 58] width 38 height 13
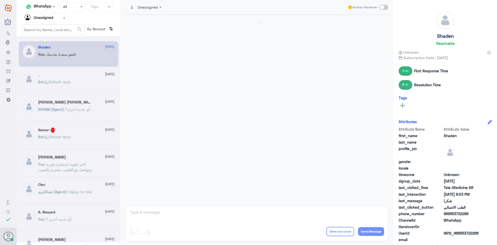
scroll to position [265, 0]
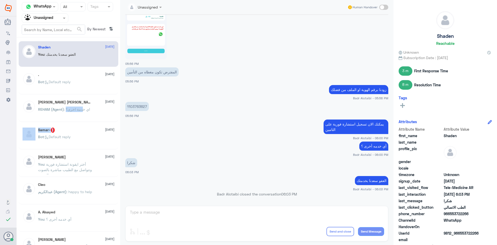
drag, startPoint x: 82, startPoint y: 122, endPoint x: 82, endPoint y: 126, distance: 3.9
click at [83, 121] on div "Shaden 1 September You : العفو سعدنا بخدمتك . 1 September Bot : Default reply ع…" at bounding box center [69, 142] width 104 height 207
click at [80, 131] on div "Samar~ 1 1 September" at bounding box center [76, 129] width 76 height 5
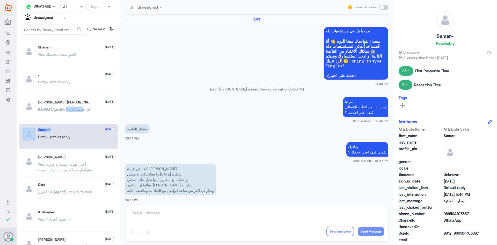
scroll to position [290, 0]
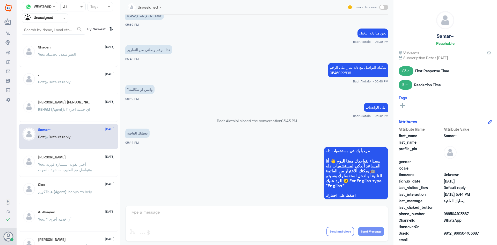
click at [380, 8] on span at bounding box center [383, 7] width 9 height 5
click at [0, 0] on input "checkbox" at bounding box center [0, 0] width 0 height 0
click at [178, 214] on textarea at bounding box center [256, 214] width 255 height 13
type textarea "ا"
click at [62, 158] on div "ابو سامي 1 September" at bounding box center [76, 158] width 76 height 4
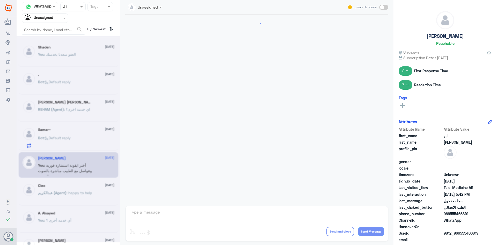
scroll to position [143, 0]
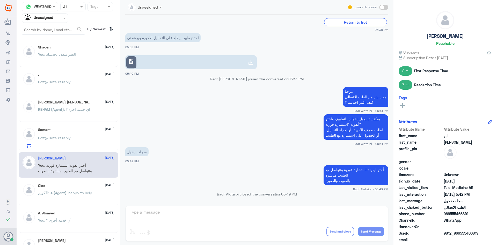
click at [93, 140] on div "Bot : Default reply" at bounding box center [76, 142] width 76 height 12
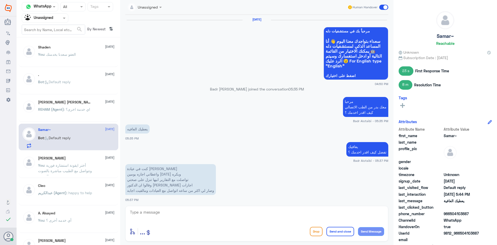
scroll to position [290, 0]
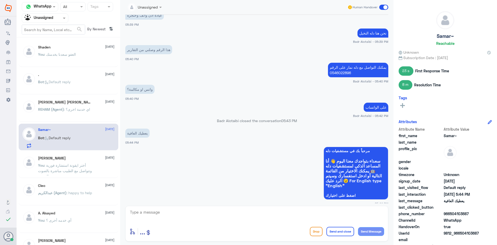
click at [91, 166] on p "You : أختر ايقونة استشارة فورية وتتواصل مع الطبيب مباشرة بالصوت والصورة" at bounding box center [67, 168] width 58 height 13
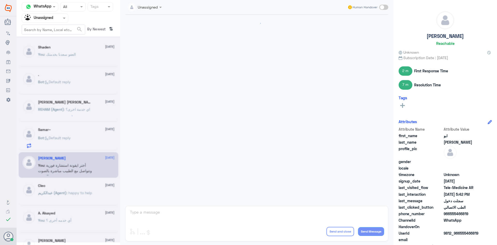
scroll to position [143, 0]
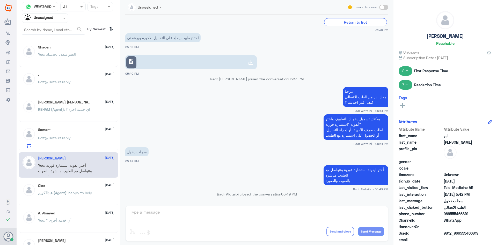
click at [171, 62] on link "description" at bounding box center [190, 62] width 131 height 14
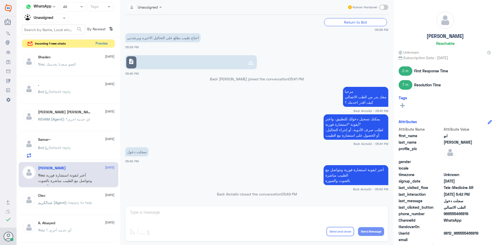
click at [105, 41] on button "Preview" at bounding box center [101, 44] width 16 height 8
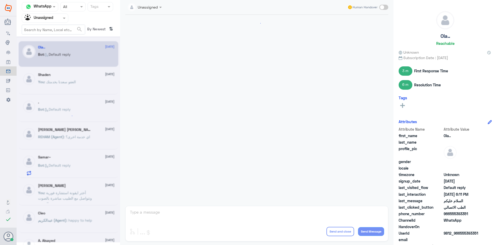
scroll to position [320, 0]
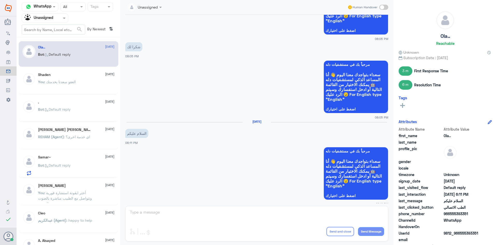
click at [227, 216] on div "Unassigned Human Handover 7 Aug 2025 مرحبا معك عبدالكريم من الطب الاتصالي عبدال…" at bounding box center [256, 123] width 273 height 246
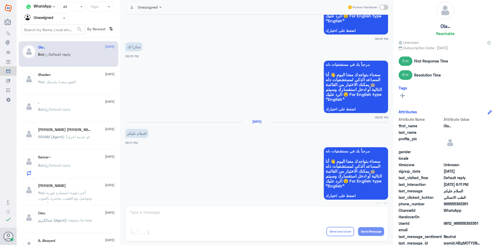
scroll to position [15, 0]
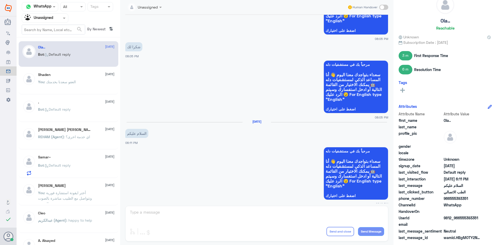
drag, startPoint x: 480, startPoint y: 218, endPoint x: 461, endPoint y: 218, distance: 18.9
click at [461, 218] on span "9812_966555393351" at bounding box center [463, 217] width 38 height 5
copy span "555393351"
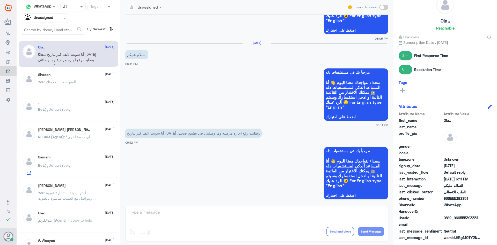
scroll to position [520, 0]
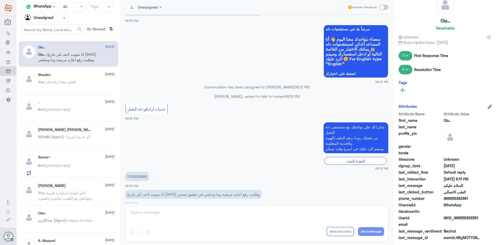
click at [380, 7] on span at bounding box center [383, 7] width 9 height 5
click at [0, 0] on input "checkbox" at bounding box center [0, 0] width 0 height 0
click at [181, 208] on textarea at bounding box center [256, 214] width 255 height 13
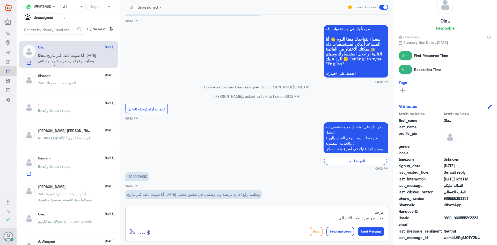
scroll to position [5, 0]
type textarea "مرحبا معك بدر من الطب الاتصالي كيف اقدر اخدمك ؟"
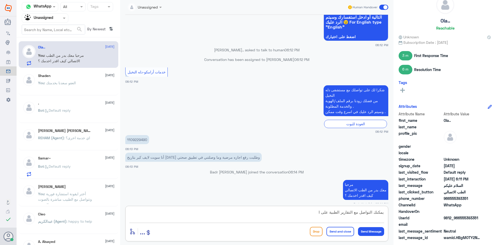
scroll to position [565, 0]
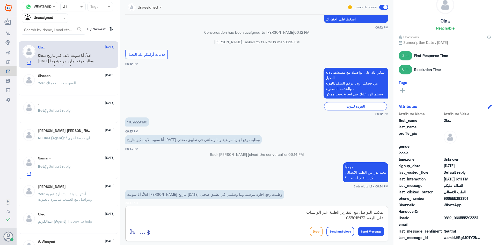
type textarea "يمكنك التواصل مع التقارير الطبية عبر الواتساب على الرقم 0550181732"
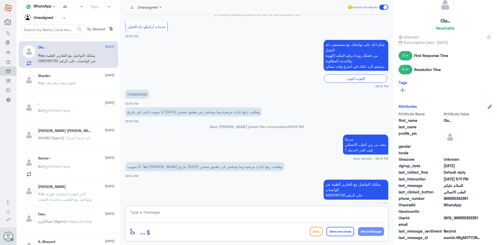
scroll to position [610, 0]
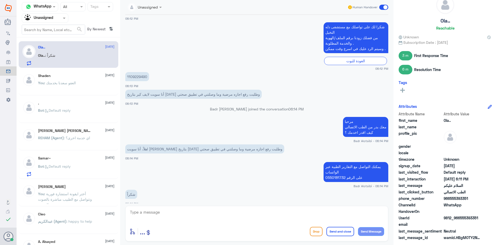
click at [180, 207] on div "enter flow name ... Drop Send and close Send Message" at bounding box center [256, 222] width 263 height 35
click at [177, 214] on textarea at bounding box center [256, 214] width 255 height 13
type textarea "العفو سعدنا بخدمتك"
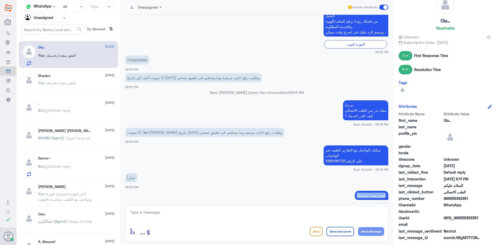
drag, startPoint x: 384, startPoint y: 189, endPoint x: 344, endPoint y: 189, distance: 39.9
click at [344, 190] on app-msgs-text "العفو سعدنا بخدمتك" at bounding box center [256, 195] width 263 height 10
click at [319, 195] on div "العفو سعدنا بخدمتك Badr Alotaibi - 06:15 PM" at bounding box center [256, 197] width 263 height 17
click at [386, 8] on span at bounding box center [383, 7] width 9 height 5
click at [0, 0] on input "checkbox" at bounding box center [0, 0] width 0 height 0
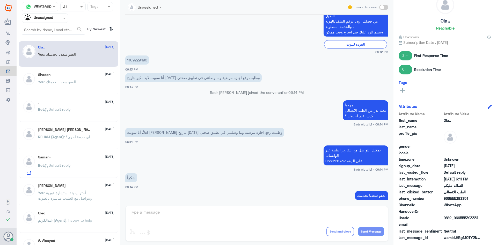
scroll to position [636, 0]
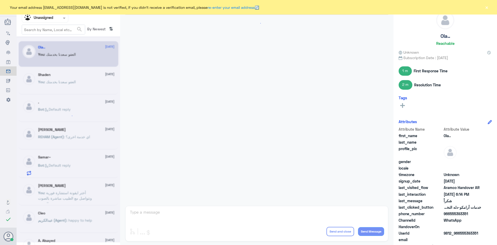
scroll to position [367, 0]
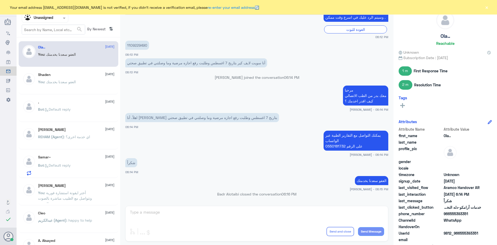
click at [488, 9] on button "×" at bounding box center [486, 7] width 5 height 5
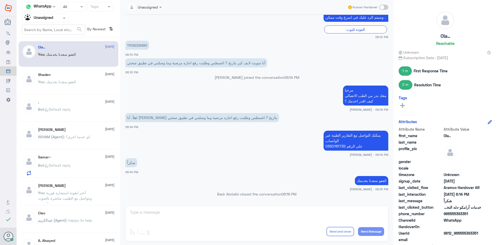
click at [47, 17] on input "text" at bounding box center [39, 18] width 28 height 6
click at [49, 26] on div "All" at bounding box center [45, 30] width 47 height 10
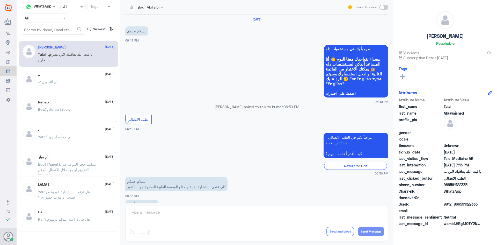
scroll to position [118, 0]
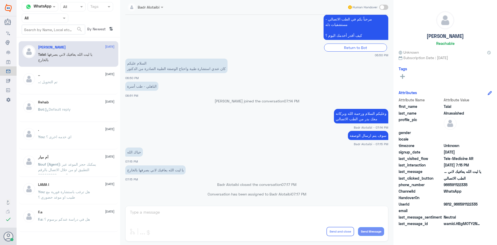
click at [59, 19] on div at bounding box center [45, 18] width 46 height 6
click at [59, 34] on div "All" at bounding box center [45, 30] width 47 height 10
click at [58, 21] on div "Agent Filter All" at bounding box center [45, 17] width 47 height 9
click at [54, 37] on div "Unassigned" at bounding box center [45, 41] width 47 height 12
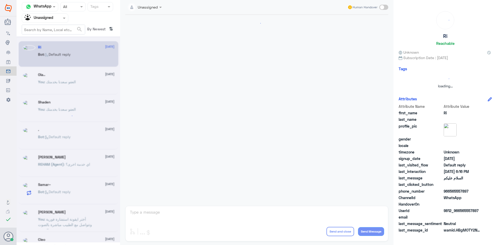
scroll to position [0, 0]
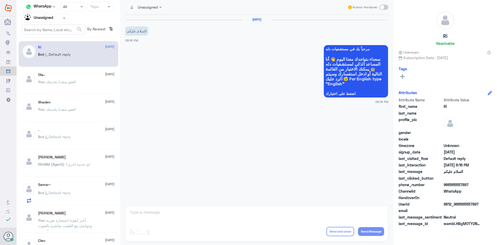
click at [384, 9] on span at bounding box center [383, 7] width 9 height 5
click at [0, 0] on input "checkbox" at bounding box center [0, 0] width 0 height 0
click at [283, 221] on textarea at bounding box center [256, 214] width 255 height 13
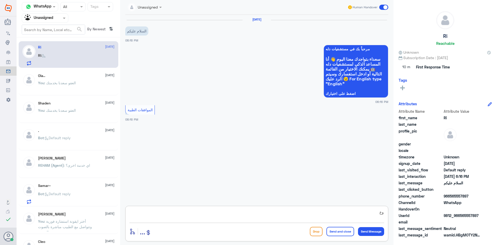
type textarea "و"
click at [56, 90] on p "You : العفو سعدنا بخدمتك" at bounding box center [57, 86] width 38 height 13
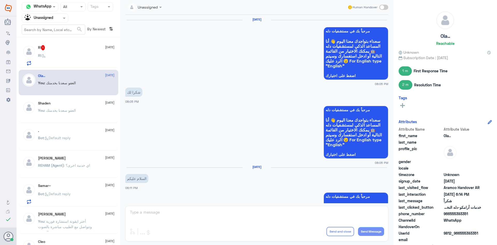
scroll to position [367, 0]
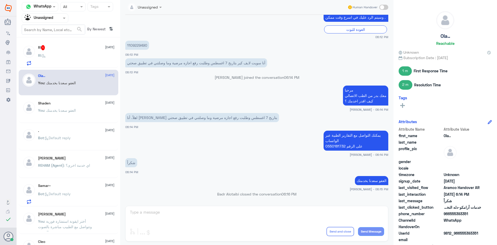
click at [57, 59] on div "Ri :" at bounding box center [76, 60] width 76 height 12
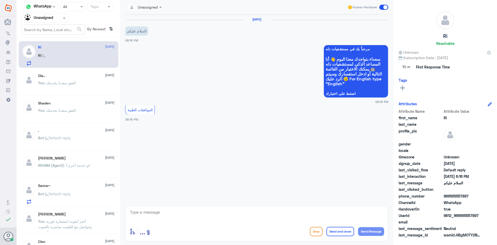
click at [45, 86] on p "You : العفو سعدنا بخدمتك" at bounding box center [57, 86] width 38 height 13
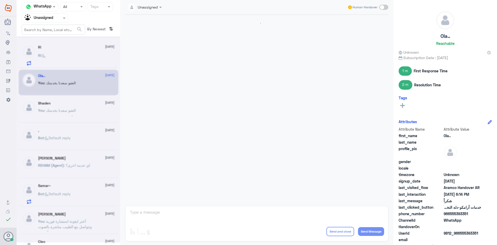
scroll to position [367, 0]
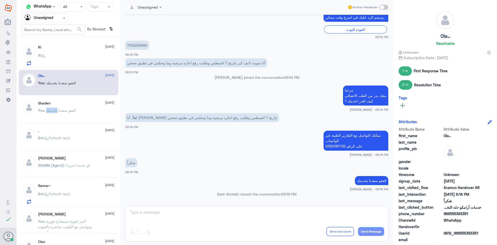
click at [52, 112] on span ": العفو سعدنا بخدمتك" at bounding box center [60, 110] width 32 height 4
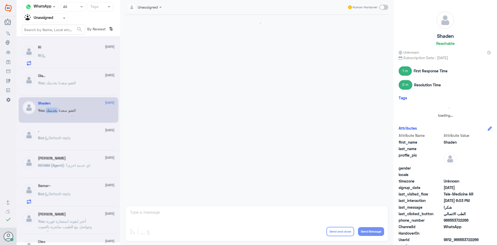
scroll to position [265, 0]
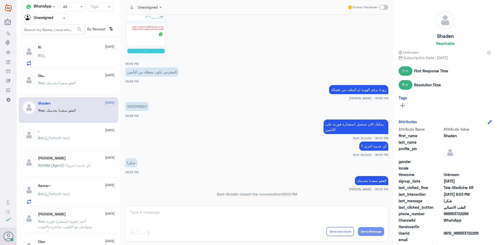
click at [81, 103] on div "Shaden 1 September" at bounding box center [76, 103] width 76 height 4
click at [65, 72] on div "Ola.. 1 September You : العفو سعدنا بخدمتك" at bounding box center [69, 83] width 100 height 26
drag, startPoint x: 60, startPoint y: 67, endPoint x: 61, endPoint y: 83, distance: 15.8
click at [59, 72] on div "Ri 1 September Ri : Ola.. 1 September You : العفو سعدنا بخدمتك Shaden 1 Septemb…" at bounding box center [69, 142] width 104 height 207
click at [61, 84] on span ": العفو سعدنا بخدمتك" at bounding box center [60, 82] width 32 height 4
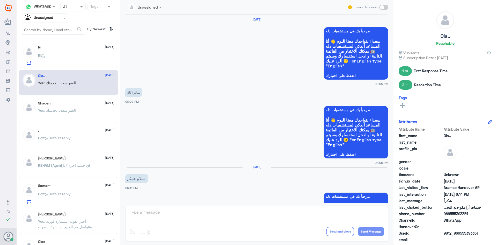
scroll to position [367, 0]
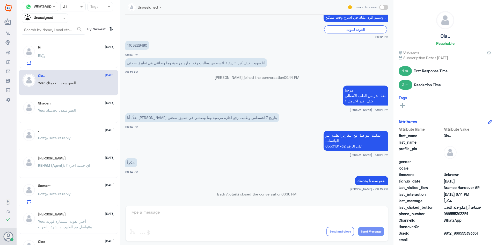
click at [72, 44] on div "Ri 1 September Ri :" at bounding box center [69, 54] width 100 height 27
click at [72, 45] on div "Ri 1 September Ri :" at bounding box center [69, 54] width 100 height 27
click at [61, 20] on div at bounding box center [45, 18] width 46 height 6
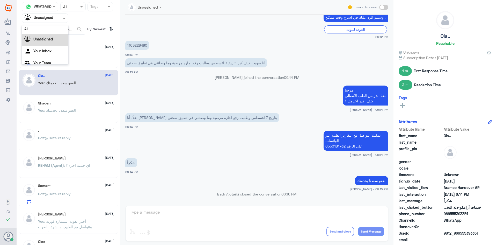
scroll to position [0, 0]
click at [55, 33] on div "All" at bounding box center [45, 30] width 47 height 10
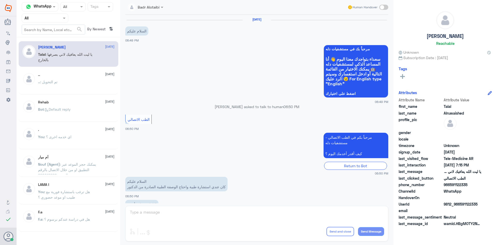
scroll to position [118, 0]
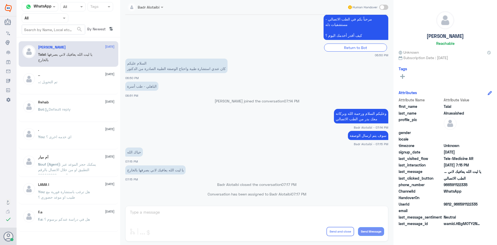
click at [61, 20] on div at bounding box center [45, 18] width 46 height 6
drag, startPoint x: 58, startPoint y: 32, endPoint x: 55, endPoint y: 35, distance: 4.0
click at [57, 33] on div "All" at bounding box center [45, 30] width 47 height 10
click at [55, 35] on nav "Channel WhatsApp Status × All Tags Agent Filter All search By Newest ⇅" at bounding box center [69, 19] width 104 height 35
click at [56, 23] on nav "Channel WhatsApp Status × All Tags Agent Filter All search By Newest ⇅" at bounding box center [69, 19] width 104 height 35
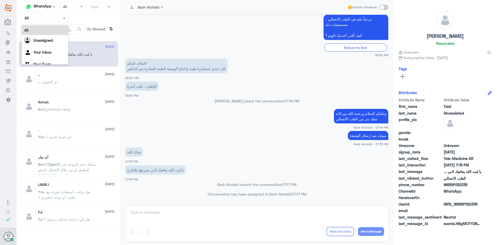
click at [55, 21] on div "Agent Filter All" at bounding box center [45, 17] width 47 height 9
click at [48, 43] on div "Unassigned" at bounding box center [45, 41] width 47 height 12
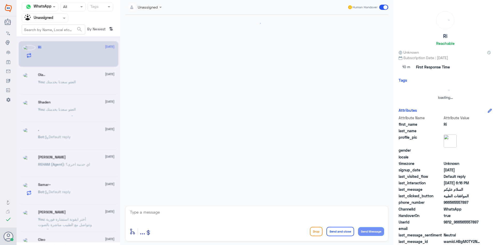
scroll to position [0, 0]
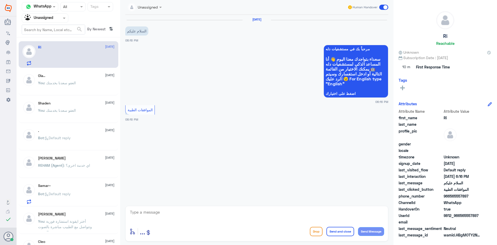
click at [51, 71] on div "Ola.. 1 September You : العفو سعدنا بخدمتك" at bounding box center [69, 83] width 100 height 26
click at [52, 78] on div "Ola.. 1 September You : العفو سعدنا بخدمتك" at bounding box center [76, 82] width 76 height 19
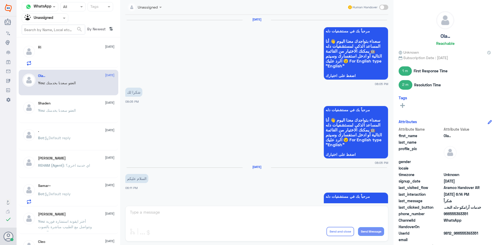
scroll to position [367, 0]
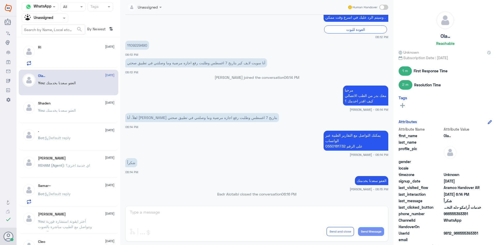
click at [57, 14] on div "Agent Filter Unassigned" at bounding box center [42, 18] width 40 height 8
click at [57, 25] on div "All" at bounding box center [45, 30] width 47 height 10
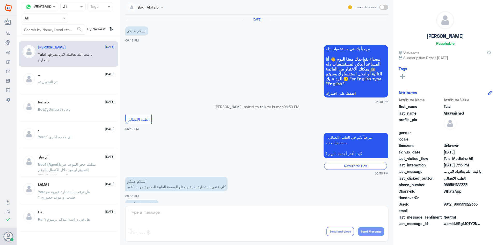
scroll to position [118, 0]
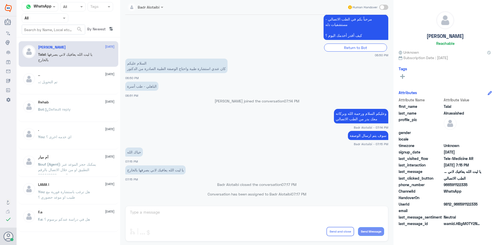
click at [57, 18] on div at bounding box center [45, 18] width 46 height 6
click at [53, 35] on div "Unassigned" at bounding box center [45, 41] width 47 height 12
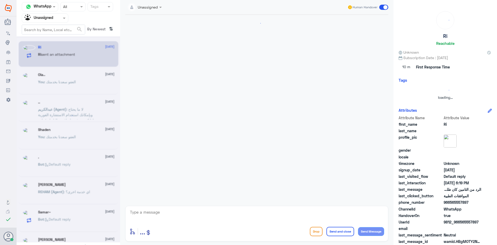
scroll to position [0, 0]
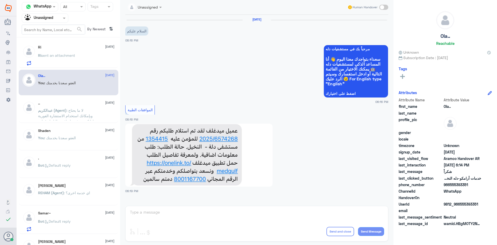
click at [49, 47] on div "Ri 1 September" at bounding box center [76, 47] width 76 height 4
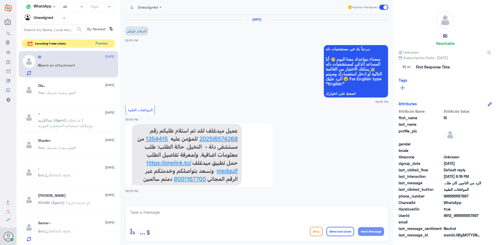
click at [102, 45] on button "Preview" at bounding box center [101, 44] width 16 height 8
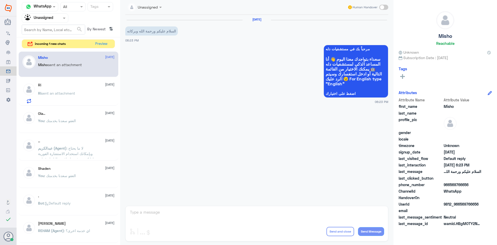
drag, startPoint x: 480, startPoint y: 204, endPoint x: 460, endPoint y: 204, distance: 19.9
click at [460, 204] on span "9812_966569766656" at bounding box center [463, 203] width 38 height 5
copy span "569766656"
click at [54, 17] on div at bounding box center [45, 18] width 46 height 6
click at [41, 30] on div "All" at bounding box center [45, 30] width 47 height 10
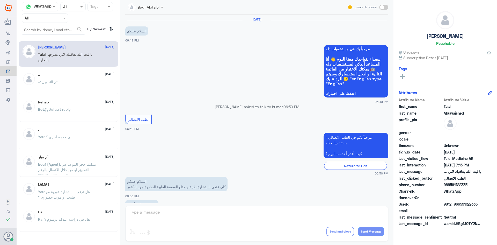
scroll to position [118, 0]
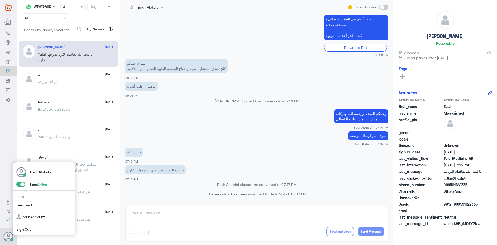
click at [23, 183] on span at bounding box center [20, 183] width 9 height 5
click at [0, 0] on input "checkbox" at bounding box center [0, 0] width 0 height 0
click at [16, 185] on span at bounding box center [20, 183] width 9 height 5
click at [0, 0] on input "checkbox" at bounding box center [0, 0] width 0 height 0
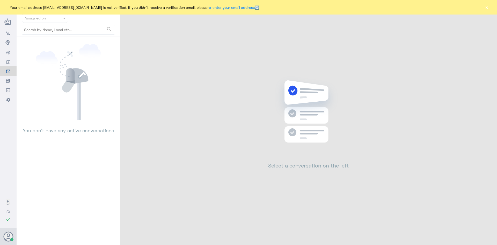
click at [488, 9] on button "×" at bounding box center [486, 7] width 5 height 5
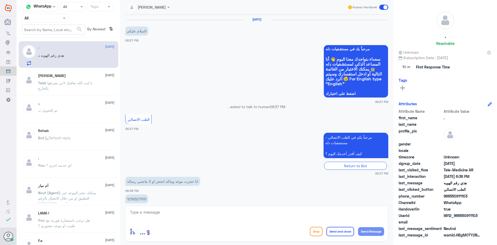
scroll to position [28, 0]
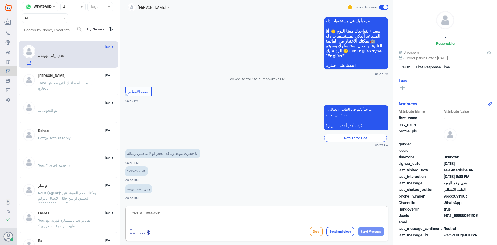
click at [202, 212] on textarea at bounding box center [256, 214] width 255 height 13
drag, startPoint x: 146, startPoint y: 171, endPoint x: 127, endPoint y: 174, distance: 19.7
click at [127, 174] on p "1219327515" at bounding box center [136, 170] width 23 height 9
copy p "1219327515"
click at [259, 212] on textarea at bounding box center [256, 214] width 255 height 13
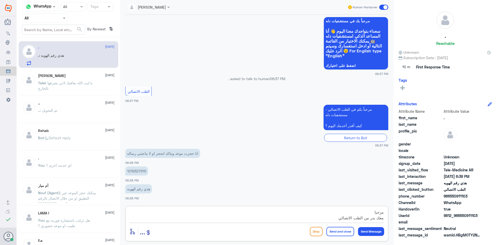
scroll to position [5, 0]
type textarea "مرحبا معك بدر من الطب الاتصالي كيف اقدر اخدمك ؟"
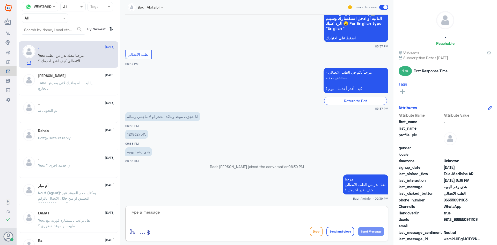
click at [323, 215] on textarea at bounding box center [256, 214] width 255 height 13
type textarea "موعد مستشفى دله أي فرع ؟"
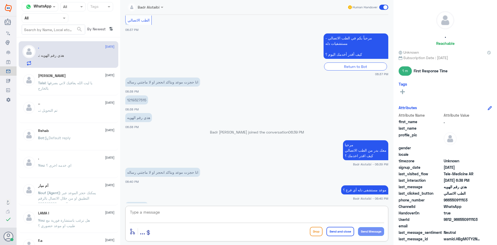
scroll to position [107, 0]
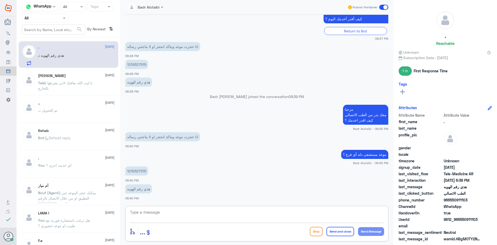
click at [317, 215] on textarea at bounding box center [256, 214] width 255 height 13
click at [270, 220] on textarea at bounding box center [256, 214] width 255 height 13
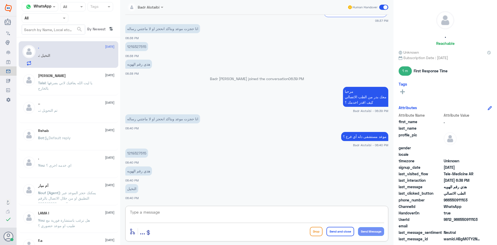
click at [270, 220] on textarea at bounding box center [256, 214] width 255 height 13
drag, startPoint x: 147, startPoint y: 154, endPoint x: 124, endPoint y: 155, distance: 23.6
click at [124, 155] on div "[DATE] مرحباً بك في مستشفيات دله سعداء بتواجدك معنا [DATE] 👋 أنا المساعد الذكي …" at bounding box center [257, 109] width 268 height 188
copy p "1219327515"
click at [269, 216] on textarea at bounding box center [256, 214] width 255 height 13
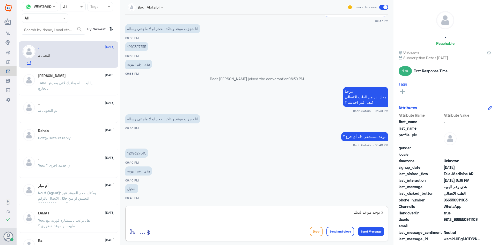
type textarea "لا يوجد موعد لديك"
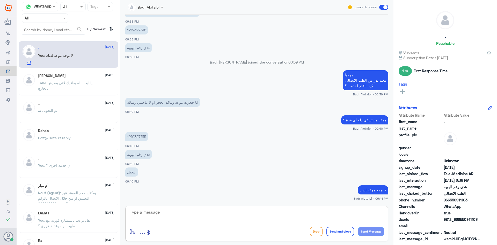
click at [305, 215] on textarea at bounding box center [256, 214] width 255 height 13
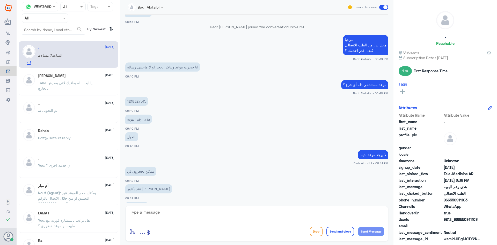
scroll to position [212, 0]
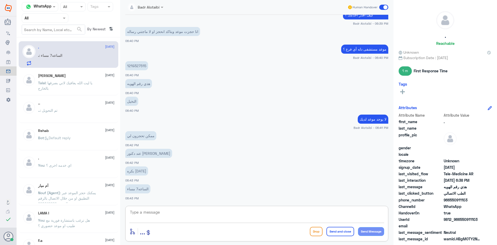
click at [178, 212] on textarea at bounding box center [256, 214] width 255 height 13
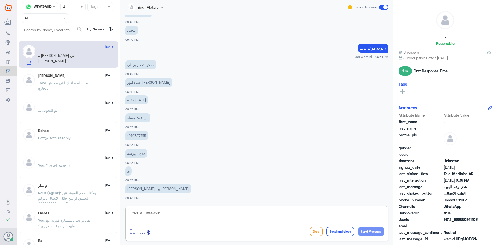
scroll to position [301, 0]
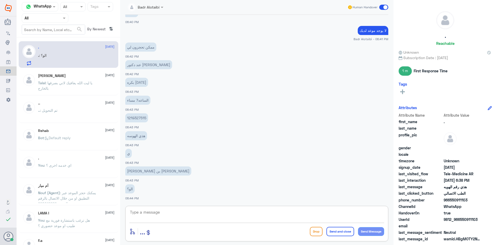
click at [287, 219] on textarea at bounding box center [256, 214] width 255 height 13
type textarea "اقرب موعد في تاريخ 11 سبتمبر"
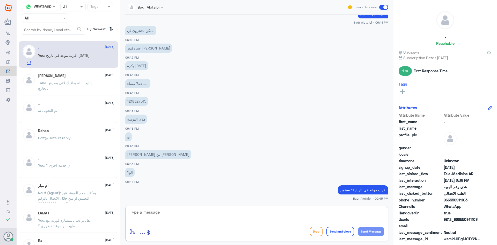
click at [323, 217] on textarea at bounding box center [256, 214] width 255 height 13
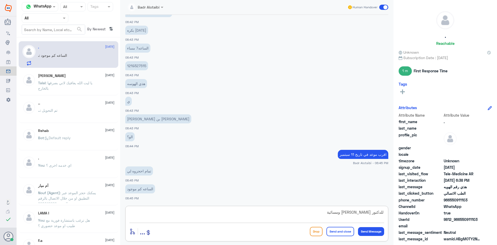
type textarea "للدكتور [PERSON_NAME] ومسائية"
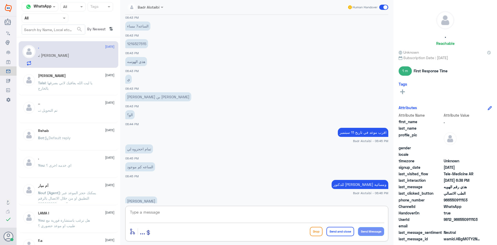
scroll to position [393, 0]
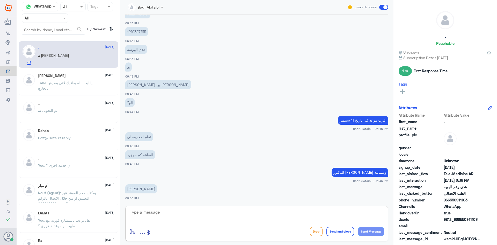
click at [274, 211] on textarea at bounding box center [256, 214] width 255 height 13
type textarea "9:40 صباحا"
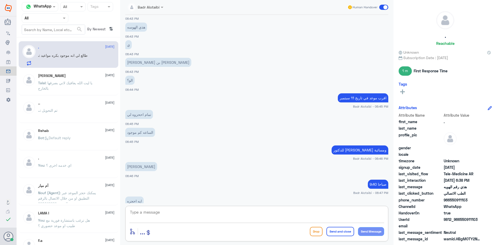
scroll to position [445, 0]
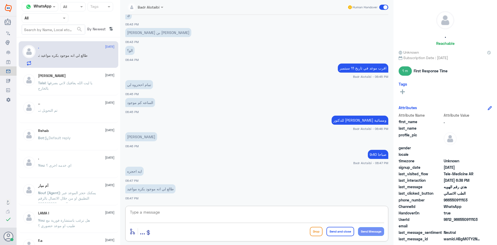
click at [251, 215] on textarea at bounding box center [256, 214] width 255 height 13
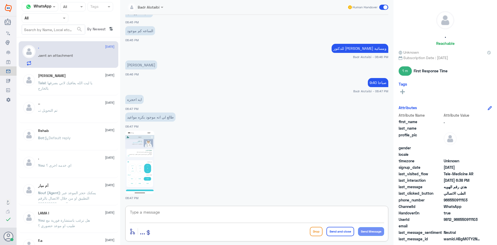
click at [136, 162] on img at bounding box center [139, 161] width 29 height 63
drag, startPoint x: 204, startPoint y: 221, endPoint x: 202, endPoint y: 217, distance: 4.9
click at [205, 221] on div at bounding box center [256, 215] width 255 height 14
click at [202, 216] on textarea at bounding box center [256, 214] width 255 height 13
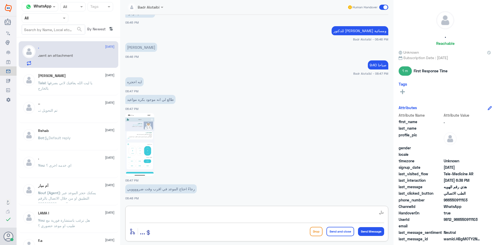
type textarea "د"
type textarea "نحن هنا دله النخيل الدكتور موجود في دله نمار"
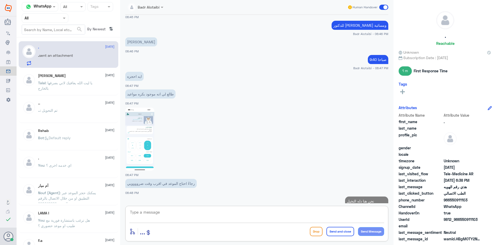
scroll to position [556, 0]
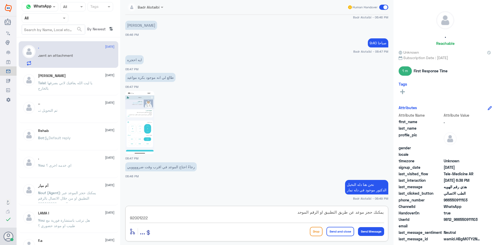
type textarea "يمكنك حجز موعد عن طريق التطبيق او الرقم الموحد 920012222"
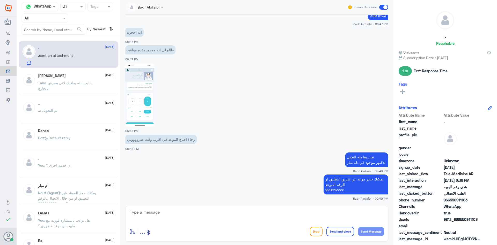
click at [136, 111] on img at bounding box center [139, 94] width 29 height 63
click at [144, 109] on img at bounding box center [139, 94] width 29 height 63
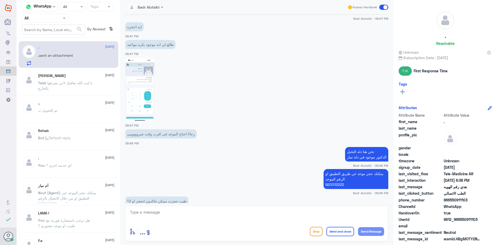
scroll to position [601, 0]
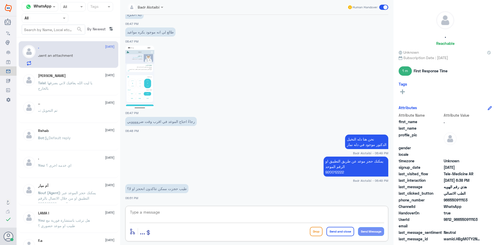
click at [198, 211] on textarea at bounding box center [256, 214] width 255 height 13
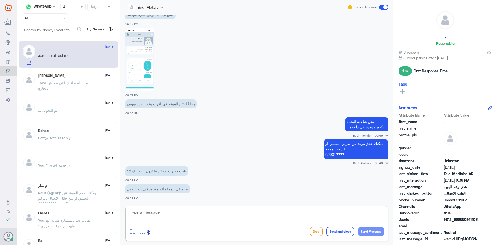
click at [150, 67] on img at bounding box center [139, 59] width 29 height 63
click at [206, 211] on textarea at bounding box center [256, 214] width 255 height 13
type textarea "[PERSON_NAME] ظاهر لك في التطبيق دله (نمار)"
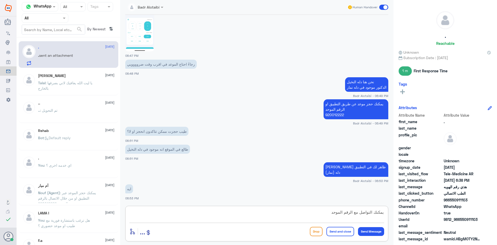
scroll to position [676, 0]
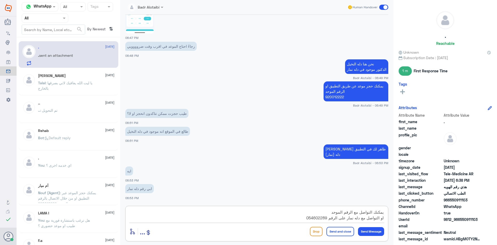
type textarea "يمكنك التواصل مع الرقم الموحد او التواصل مع دله نمار على الرقم 0546022896"
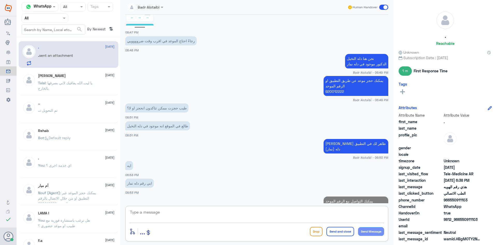
scroll to position [704, 0]
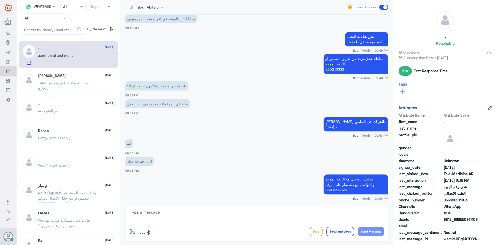
click at [384, 7] on span at bounding box center [383, 7] width 9 height 5
click at [0, 0] on input "checkbox" at bounding box center [0, 0] width 0 height 0
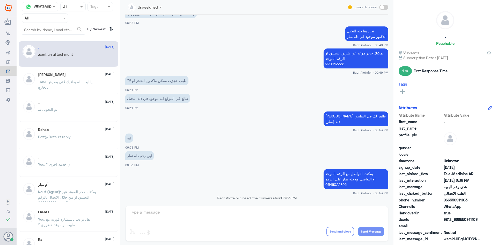
scroll to position [713, 0]
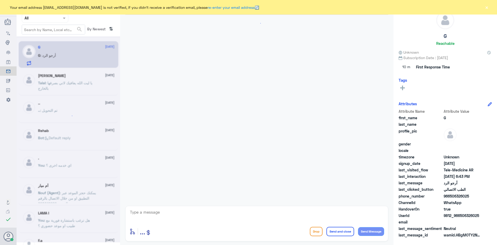
scroll to position [195, 0]
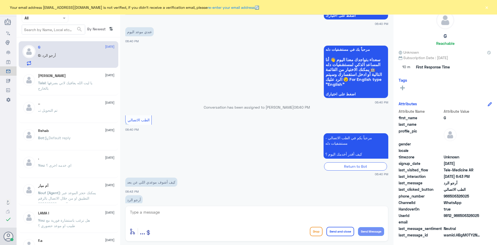
click at [173, 207] on div "enter flow name ... Drop Send and close Send Message" at bounding box center [256, 222] width 263 height 35
click at [172, 212] on textarea at bounding box center [256, 214] width 255 height 13
drag, startPoint x: 482, startPoint y: 216, endPoint x: 460, endPoint y: 217, distance: 21.5
click at [460, 217] on div "UserId 9812_966506326025" at bounding box center [445, 215] width 93 height 6
copy span "506326025"
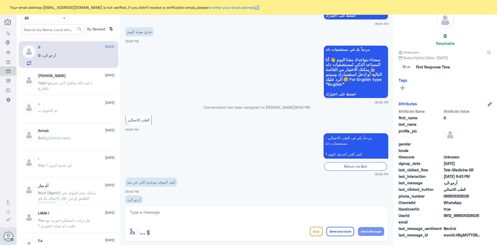
click at [279, 215] on textarea at bounding box center [256, 214] width 255 height 13
type textarea "مرحبا معك بدر من الطب الاتصالي كيف اقدر اخدمك ؟"
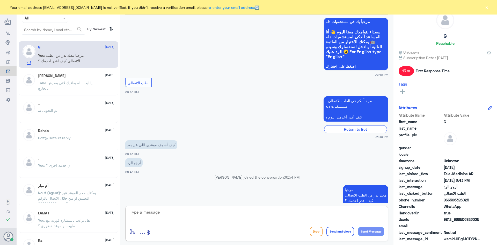
click at [486, 10] on button "×" at bounding box center [486, 7] width 5 height 5
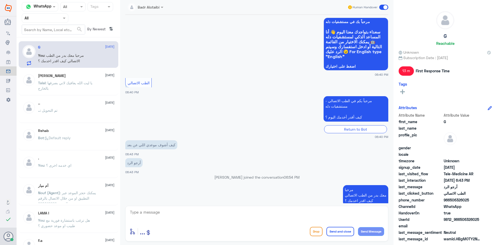
click at [248, 217] on textarea at bounding box center [256, 214] width 255 height 13
type textarea "يرجى تزويدنا برقم الهوية او الملف من فضلك"
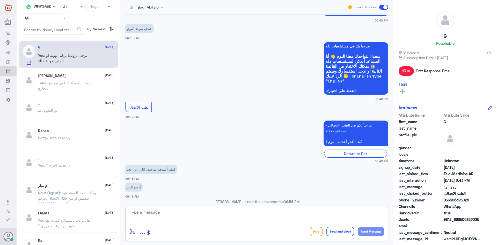
scroll to position [245, 0]
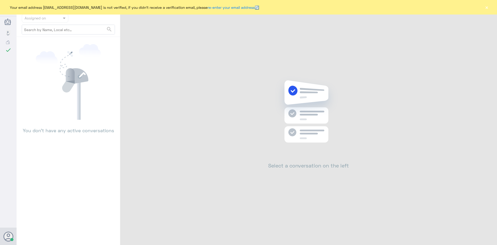
click at [483, 5] on div "Your email address [EMAIL_ADDRESS][DOMAIN_NAME] is not verified, if you didn't …" at bounding box center [248, 7] width 497 height 14
click at [484, 5] on button "×" at bounding box center [486, 7] width 5 height 5
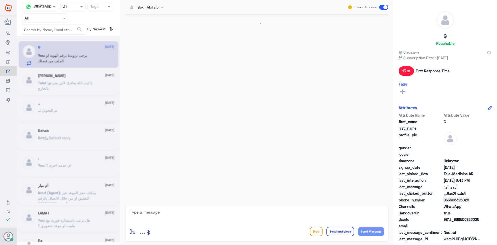
scroll to position [254, 0]
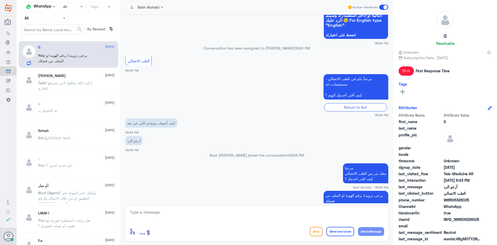
click at [49, 16] on input "text" at bounding box center [39, 18] width 28 height 6
click at [46, 35] on div "All Unassigned Your Inbox Your Team" at bounding box center [45, 47] width 47 height 45
click at [46, 35] on div "Unassigned" at bounding box center [45, 41] width 47 height 12
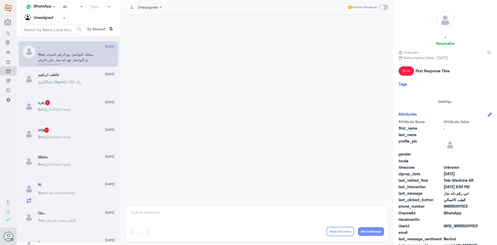
scroll to position [255, 0]
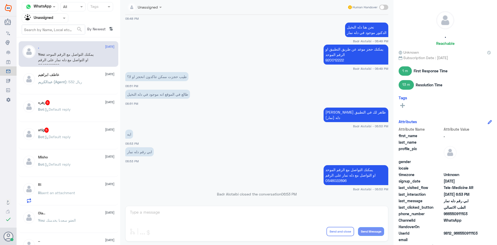
click at [67, 69] on div "[PERSON_NAME] [DATE] [PERSON_NAME] (Agent) : 532 ريال" at bounding box center [69, 82] width 100 height 26
click at [68, 73] on div "عاطف ابراهيم 1 September" at bounding box center [76, 74] width 76 height 4
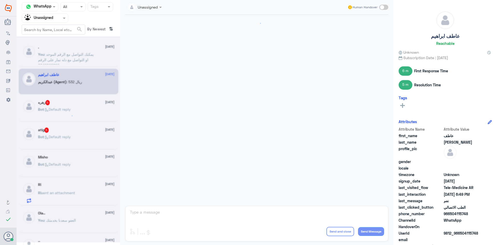
scroll to position [153, 0]
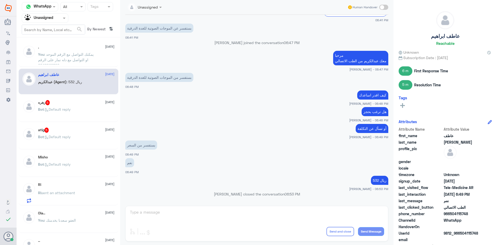
click at [58, 108] on span ": Default reply" at bounding box center [57, 109] width 27 height 4
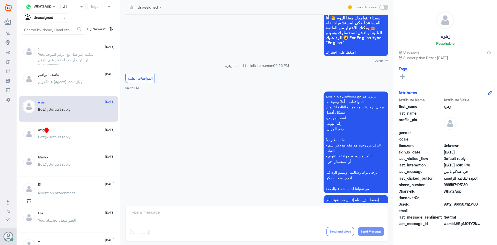
scroll to position [129, 0]
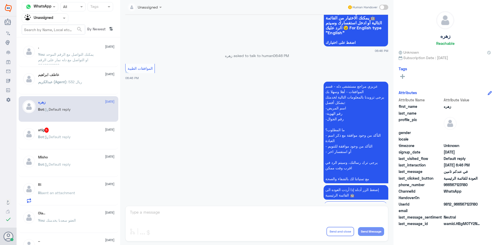
click at [96, 124] on div "atig 5 1 September Bot : Default reply" at bounding box center [69, 136] width 100 height 26
click at [105, 128] on span "[DATE]" at bounding box center [109, 129] width 9 height 5
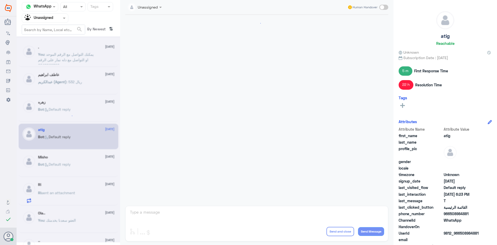
scroll to position [541, 0]
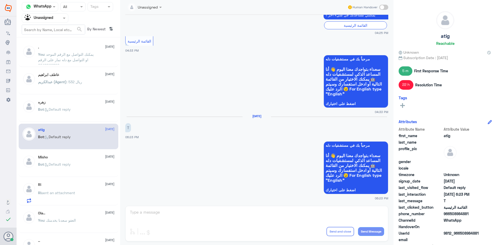
click at [76, 53] on span ": يمكنك التواصل مع الرقم الموحد او التواصل مع دله نمار على الرقم 0546022896" at bounding box center [66, 59] width 56 height 15
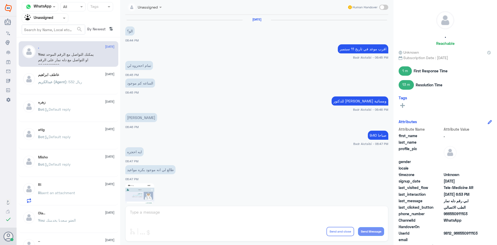
scroll to position [255, 0]
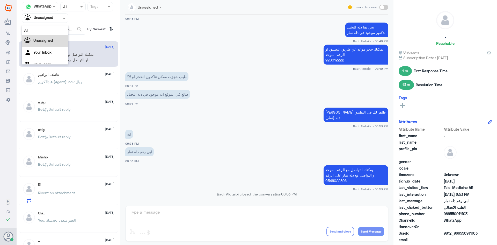
click at [62, 17] on span at bounding box center [65, 17] width 6 height 5
click at [54, 30] on div "All" at bounding box center [45, 30] width 47 height 10
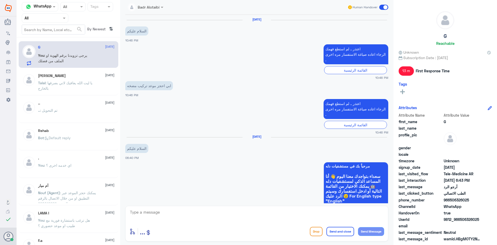
scroll to position [254, 0]
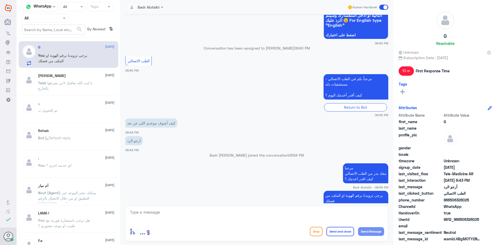
drag, startPoint x: 280, startPoint y: 210, endPoint x: 266, endPoint y: 218, distance: 16.2
click at [280, 211] on textarea at bounding box center [256, 214] width 255 height 13
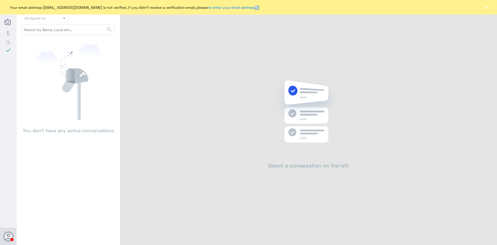
drag, startPoint x: 482, startPoint y: 8, endPoint x: 485, endPoint y: 8, distance: 3.1
click at [485, 8] on div "Your email address b_malotaibi@dallah-hospital.com is not verified, if you didn…" at bounding box center [248, 7] width 497 height 14
click at [485, 8] on button "×" at bounding box center [486, 7] width 5 height 5
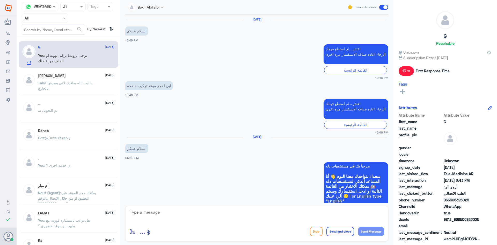
scroll to position [254, 0]
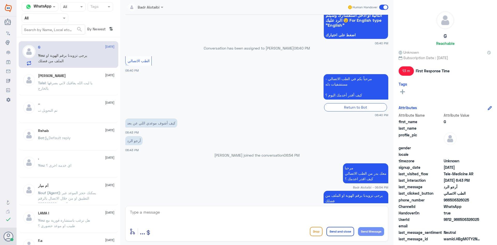
click at [60, 77] on h5 "[PERSON_NAME]" at bounding box center [52, 75] width 28 height 4
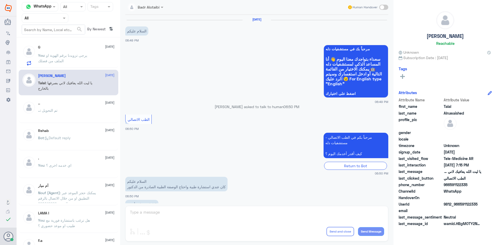
scroll to position [118, 0]
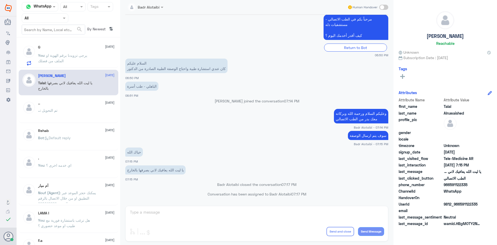
click at [60, 77] on h5 "[PERSON_NAME]" at bounding box center [52, 75] width 28 height 4
click at [52, 60] on span ": يرجى تزويدنا برقم الهوية او الملف من فضلك" at bounding box center [62, 58] width 49 height 10
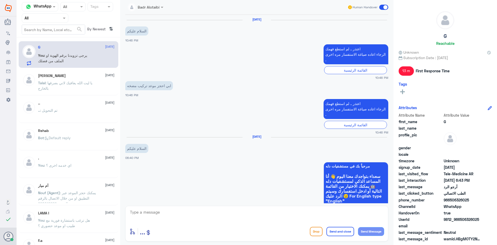
scroll to position [254, 0]
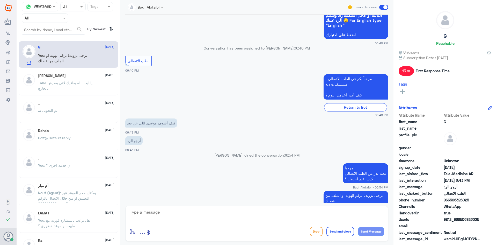
click at [381, 6] on span at bounding box center [383, 7] width 9 height 5
click at [0, 0] on input "checkbox" at bounding box center [0, 0] width 0 height 0
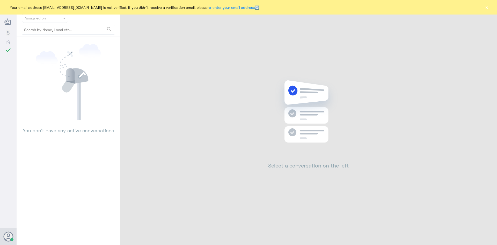
click at [485, 7] on button "×" at bounding box center [486, 7] width 5 height 5
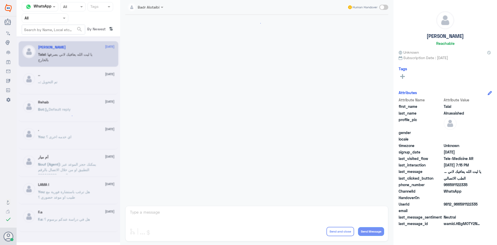
scroll to position [118, 0]
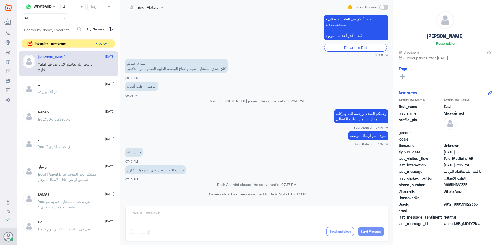
click at [105, 44] on button "Preview" at bounding box center [101, 44] width 16 height 8
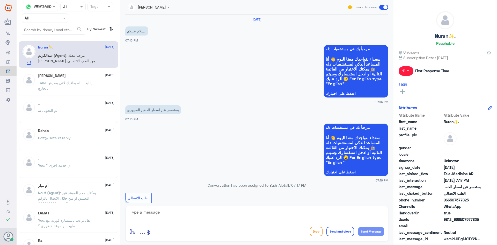
scroll to position [102, 0]
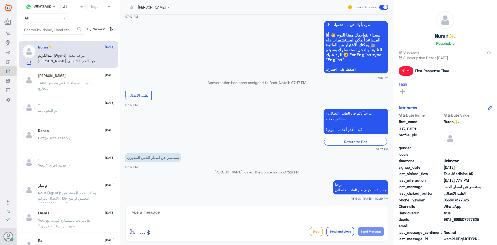
click at [156, 7] on input "text" at bounding box center [142, 7] width 29 height 6
click at [160, 35] on div "عبدالكريم الموسى" at bounding box center [154, 31] width 46 height 9
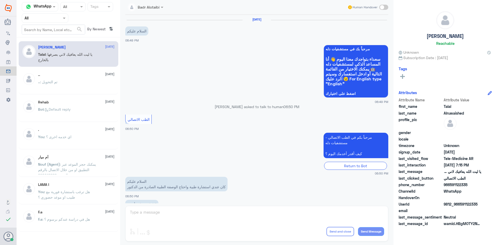
scroll to position [118, 0]
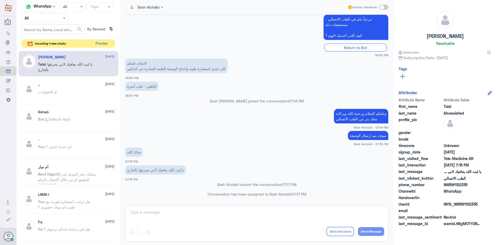
click at [100, 42] on button "Preview" at bounding box center [101, 44] width 16 height 8
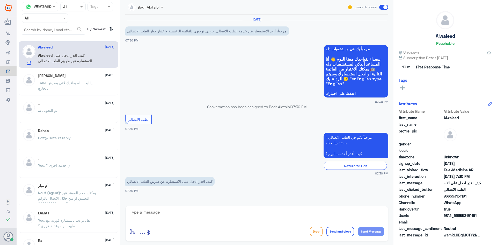
scroll to position [10, 0]
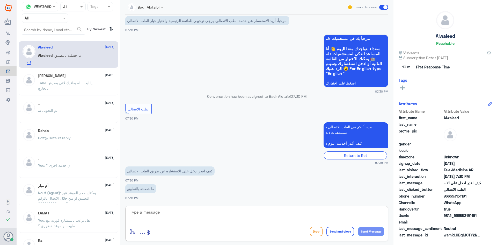
click at [223, 214] on textarea at bounding box center [256, 214] width 255 height 13
click at [221, 212] on textarea at bounding box center [256, 214] width 255 height 13
type textarea "مرحبا معك بدر من الطب الاتصالي كيف اقدر أخدمك ؟"
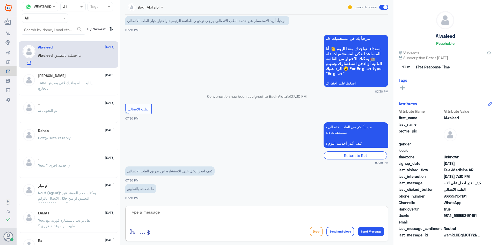
scroll to position [38, 0]
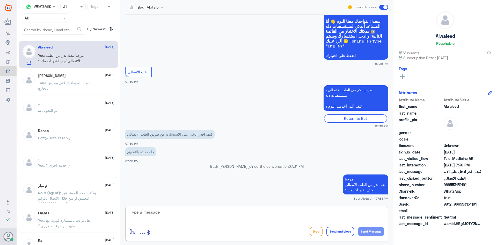
click at [264, 211] on textarea at bounding box center [256, 214] width 255 height 13
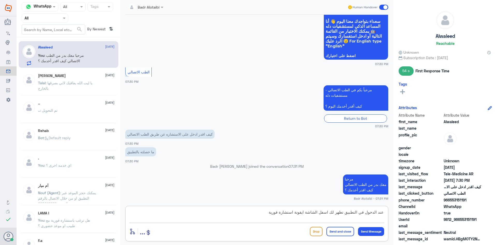
type textarea "عند الدخول في التطبيق تظهر لك اسفل الشاشة ايقونة استشارة فورية"
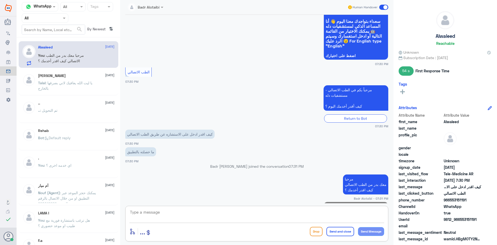
scroll to position [60, 0]
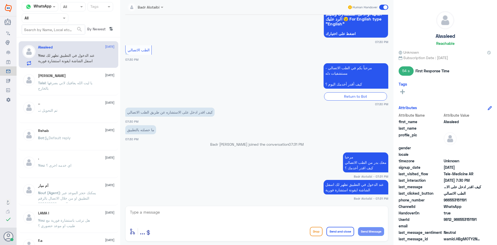
drag, startPoint x: 476, startPoint y: 218, endPoint x: 459, endPoint y: 220, distance: 17.5
click at [459, 220] on span "9812_966553151191" at bounding box center [463, 218] width 38 height 5
copy span "553151191"
click at [319, 213] on textarea at bounding box center [256, 214] width 255 height 13
click at [345, 214] on textarea at bounding box center [256, 214] width 255 height 13
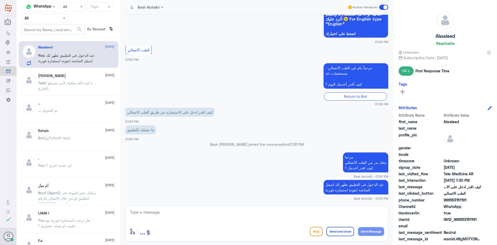
click at [71, 69] on div "Alwaleed 1 September You : عند الدخول في التطبيق تظهر لك اسفل الشاشة ايقونة است…" at bounding box center [69, 142] width 104 height 207
click at [77, 82] on span ": يا ليت الله يعافيك لاني بصرفها بالخارج" at bounding box center [65, 85] width 54 height 10
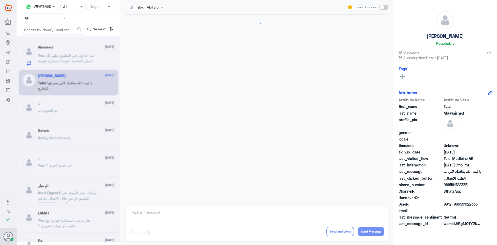
click at [79, 54] on div at bounding box center [69, 139] width 104 height 206
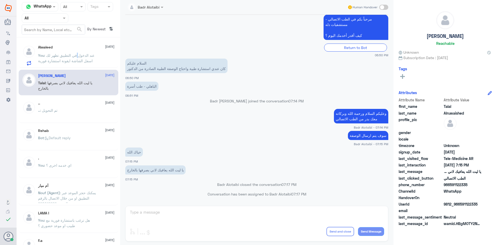
click at [79, 54] on span ": عند الدخول في التطبيق تظهر لك اسفل الشاشة ايقونة استشارة فورية" at bounding box center [66, 58] width 56 height 10
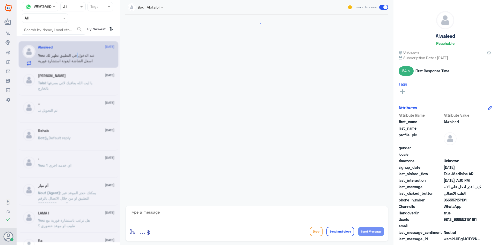
scroll to position [69, 0]
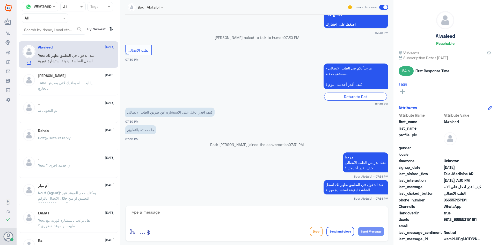
click at [90, 54] on span ": عند الدخول في التطبيق تظهر لك اسفل الشاشة ايقونة استشارة فورية" at bounding box center [66, 58] width 56 height 10
click at [380, 7] on span at bounding box center [383, 7] width 9 height 5
click at [0, 0] on input "checkbox" at bounding box center [0, 0] width 0 height 0
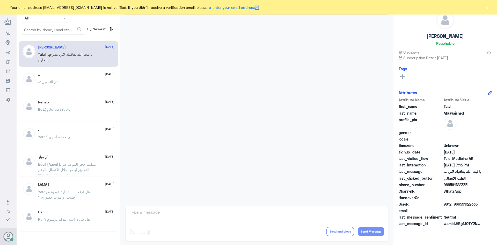
click at [487, 8] on button "×" at bounding box center [486, 7] width 5 height 5
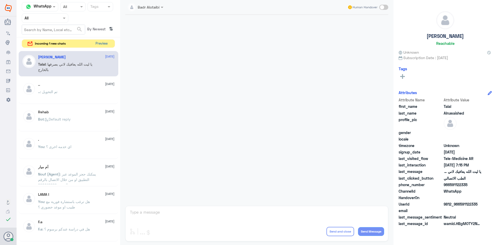
click at [103, 41] on button "Preview" at bounding box center [101, 44] width 16 height 8
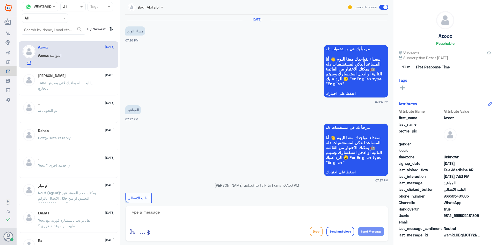
scroll to position [71, 0]
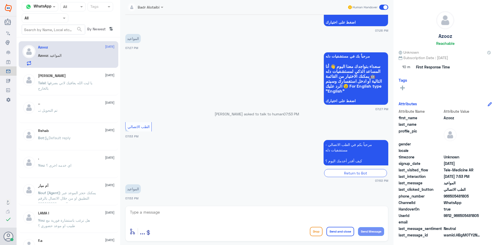
click at [224, 216] on textarea at bounding box center [256, 214] width 255 height 13
type textarea "L"
type textarea "مرحبا معك بدر من الطب الاتصالي كيف اقدر اخدمك ؟"
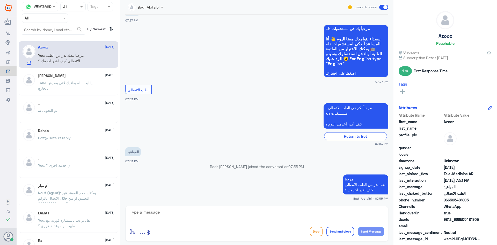
scroll to position [116, 0]
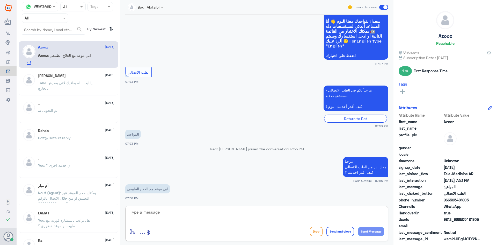
click at [264, 213] on textarea at bounding box center [256, 214] width 255 height 13
drag, startPoint x: 480, startPoint y: 219, endPoint x: 460, endPoint y: 221, distance: 19.8
click at [460, 221] on span "9812_966505481805" at bounding box center [463, 218] width 38 height 5
copy span "505481805"
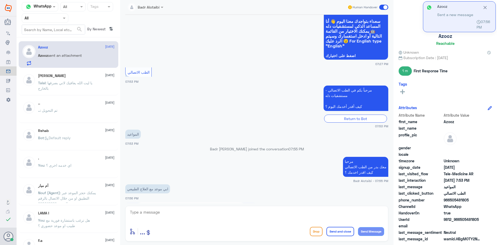
scroll to position [188, 0]
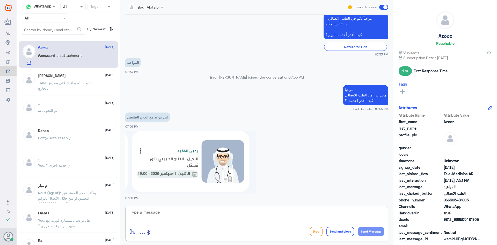
click at [274, 214] on textarea at bounding box center [256, 214] width 255 height 13
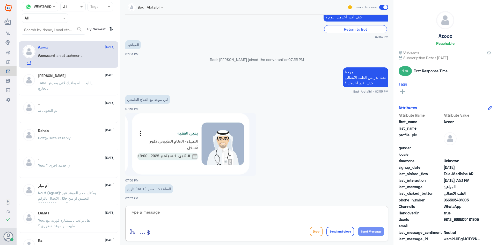
click at [281, 214] on textarea at bounding box center [256, 214] width 255 height 13
type textarea "يمكنك التواصل مع العلاج الطبيعي على الرقم 0530617692"
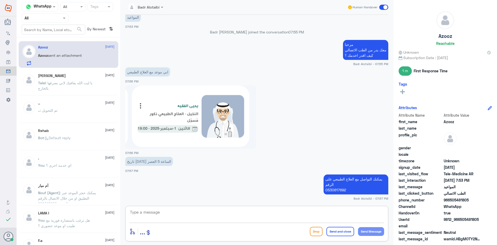
click at [386, 6] on span at bounding box center [383, 7] width 9 height 5
click at [0, 0] on input "checkbox" at bounding box center [0, 0] width 0 height 0
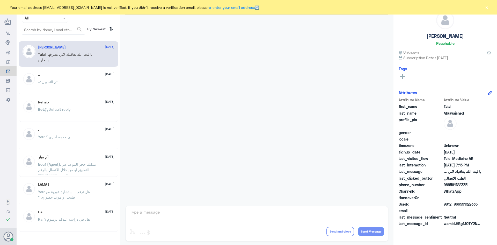
click at [485, 7] on button "×" at bounding box center [486, 7] width 5 height 5
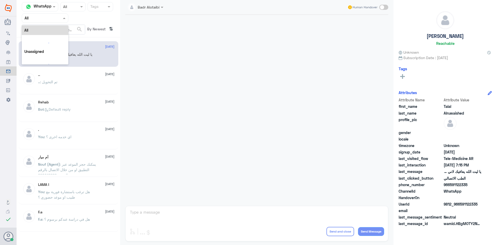
click at [57, 20] on div at bounding box center [45, 18] width 46 height 6
click at [52, 40] on b "Unassigned" at bounding box center [43, 40] width 20 height 4
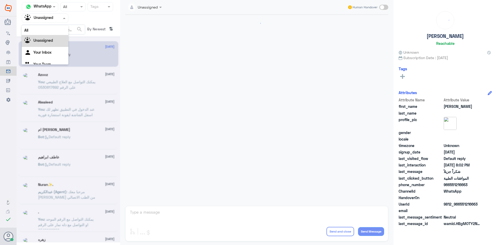
click at [56, 19] on div at bounding box center [45, 18] width 46 height 6
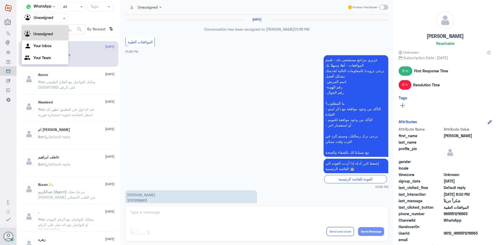
scroll to position [398, 0]
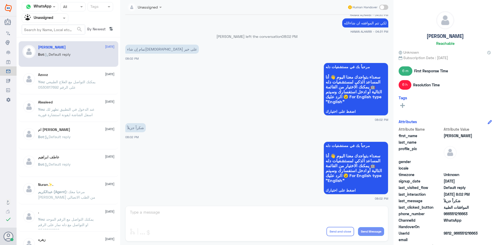
click at [177, 63] on app-msgs-whats-app-list "مرحباً بك في مستشفيات دله سعداء بتواجدك معنا [DATE] 👋 أنا المساعد الذكي لمستشفي…" at bounding box center [256, 89] width 263 height 53
click at [78, 89] on span ": يمكنك التواصل مع العلاج الطبيعي على الرقم 0530617692" at bounding box center [66, 84] width 57 height 10
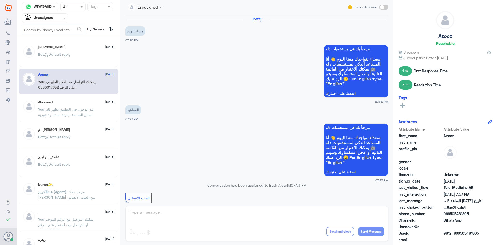
scroll to position [252, 0]
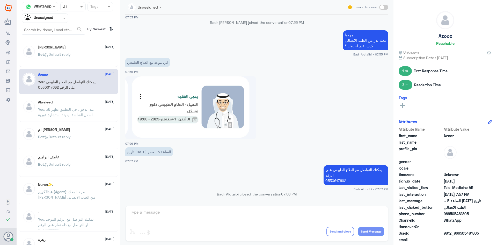
click at [60, 20] on div at bounding box center [45, 18] width 46 height 6
click at [43, 29] on div "All" at bounding box center [45, 30] width 47 height 10
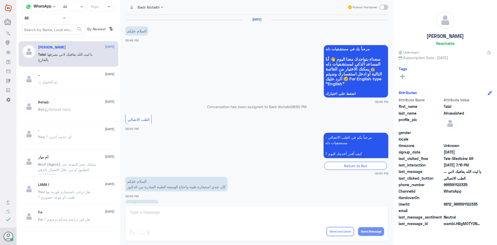
scroll to position [118, 0]
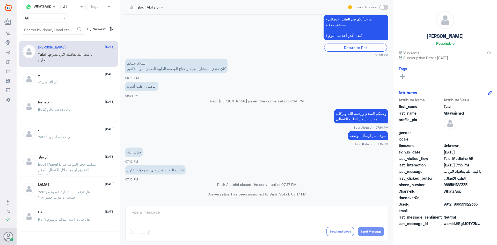
drag, startPoint x: 306, startPoint y: 194, endPoint x: 215, endPoint y: 184, distance: 91.8
click at [215, 184] on div "5 Aug 2025 السلام عليكم 06:49 PM مرحباً بك في مستشفيات دله سعداء بتواجدك معنا ا…" at bounding box center [257, 109] width 268 height 188
click at [197, 185] on p "Badr Alotaibi closed the conversation 07:17 PM" at bounding box center [256, 183] width 263 height 5
drag, startPoint x: 341, startPoint y: 209, endPoint x: 279, endPoint y: 131, distance: 100.4
click at [279, 131] on app-msgs-text "سوف يتم ارسال الوصفة" at bounding box center [256, 136] width 263 height 10
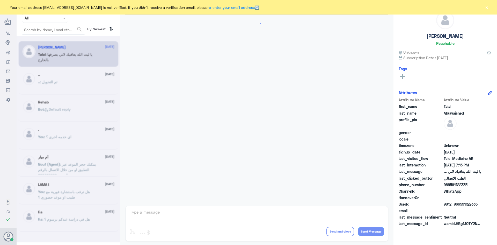
scroll to position [118, 0]
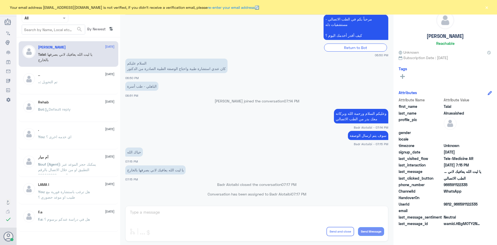
click at [487, 6] on button "×" at bounding box center [486, 7] width 5 height 5
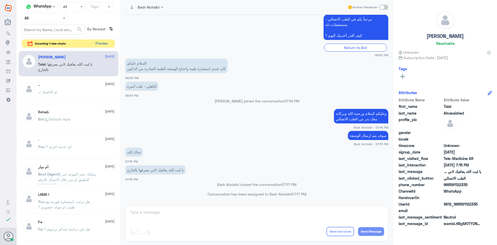
click at [98, 42] on button "Preview" at bounding box center [101, 44] width 16 height 8
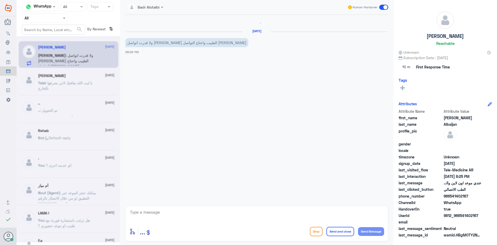
scroll to position [28, 0]
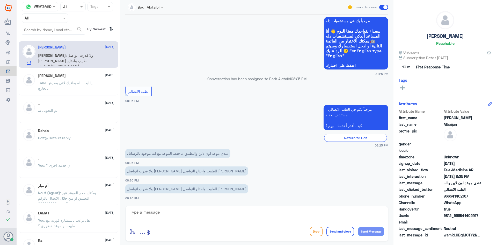
click at [201, 210] on textarea at bounding box center [256, 214] width 255 height 13
type textarea "مرحبا معك بدر من الطب الاتصالي كيف اقدر اخدمك ؟"
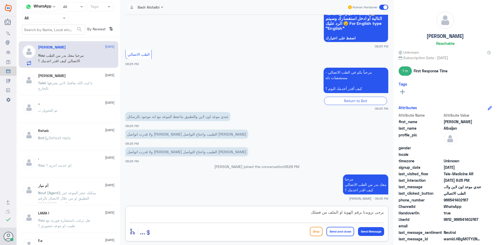
type textarea "يرجى تزويدنا برقم الهوية او الملف من فضلك"
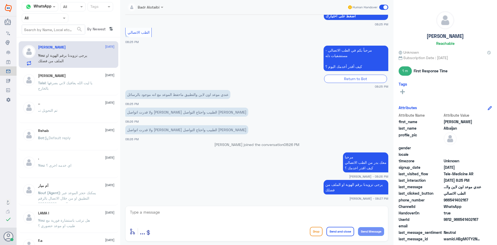
drag, startPoint x: 480, startPoint y: 219, endPoint x: 460, endPoint y: 220, distance: 19.4
click at [460, 220] on span "9812_966541402167" at bounding box center [463, 218] width 38 height 5
copy span "541402167"
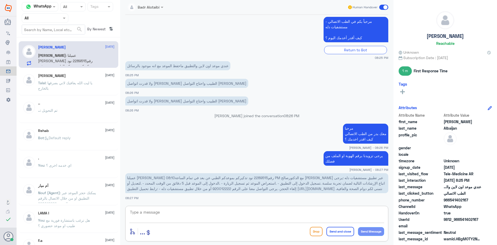
click at [260, 216] on textarea at bounding box center [256, 214] width 255 height 13
click at [299, 218] on textarea at bounding box center [256, 214] width 255 height 13
type textarea "سوف يتم التواصل معك من قبل الطبيب"
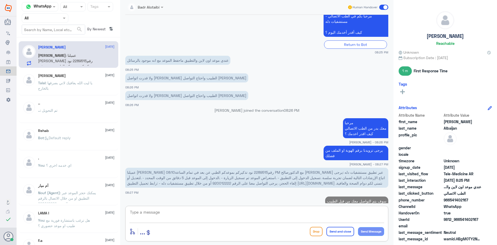
scroll to position [128, 0]
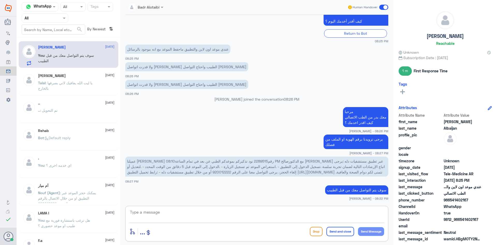
click at [386, 7] on span at bounding box center [383, 7] width 9 height 5
click at [0, 0] on input "checkbox" at bounding box center [0, 0] width 0 height 0
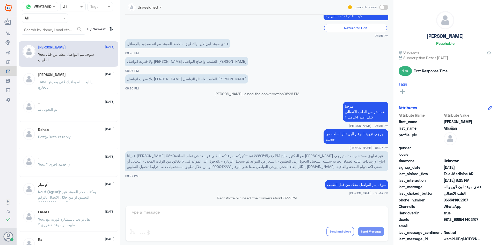
scroll to position [137, 0]
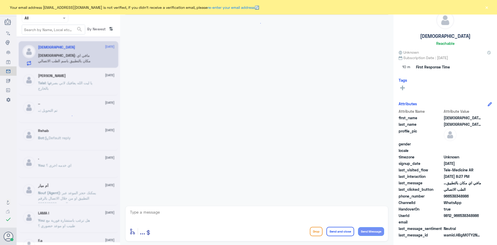
scroll to position [10, 0]
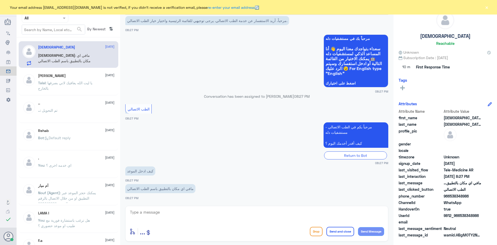
click at [488, 9] on button "×" at bounding box center [486, 7] width 5 height 5
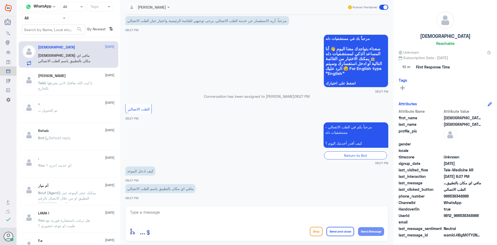
click at [208, 213] on textarea at bounding box center [256, 214] width 255 height 13
drag, startPoint x: 478, startPoint y: 215, endPoint x: 460, endPoint y: 216, distance: 17.4
click at [460, 216] on span "9812_966538348986" at bounding box center [463, 214] width 38 height 5
copy span "538348986"
click at [289, 217] on textarea at bounding box center [256, 214] width 255 height 13
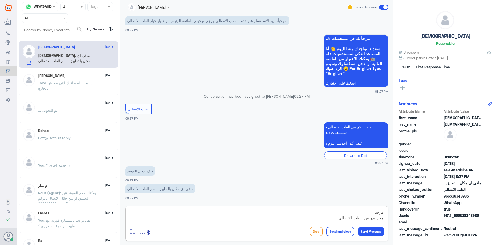
scroll to position [5, 0]
type textarea "مرحبا معك بدر من الطب الاتصالي كيف اقدر اخدمك"
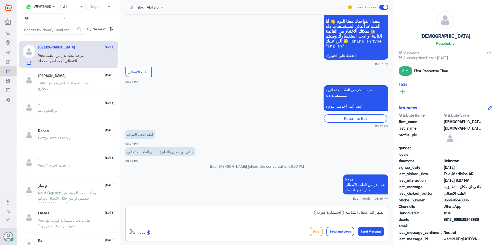
type textarea "تظهر لك اسفل الشاشة ( استشارة فورية )"
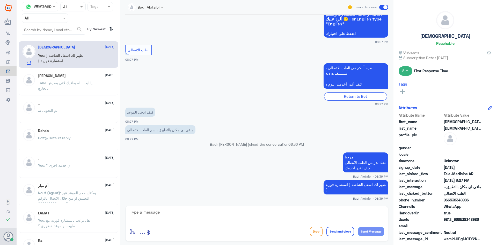
drag, startPoint x: 480, startPoint y: 219, endPoint x: 460, endPoint y: 220, distance: 20.0
click at [460, 220] on span "9812_966538348986" at bounding box center [463, 218] width 38 height 5
copy span "538348986"
click at [159, 7] on span at bounding box center [162, 6] width 6 height 5
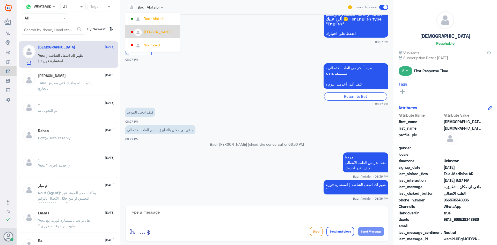
click at [216, 34] on app-msgs-whats-app-list "مرحباً بك في مستشفيات دله سعداء بتواجدك معنا اليوم 👋 أنا المساعد الذكي لمستشفيا…" at bounding box center [256, 11] width 263 height 53
click at [322, 220] on textarea at bounding box center [256, 214] width 255 height 13
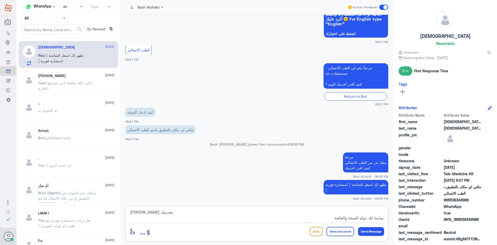
type textarea "سعدنا بخدمتك تمانينا لك دوام الصحة والعافية"
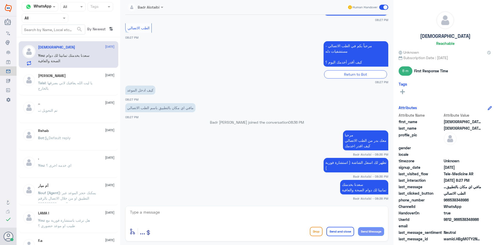
click at [385, 8] on span at bounding box center [383, 7] width 9 height 5
click at [0, 0] on input "checkbox" at bounding box center [0, 0] width 0 height 0
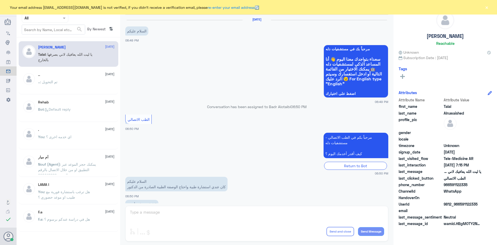
scroll to position [118, 0]
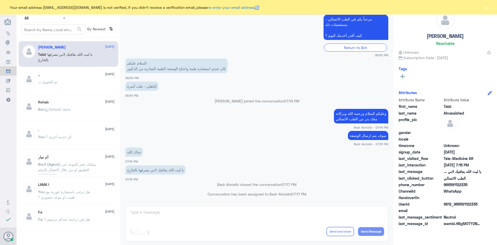
click at [486, 8] on button "×" at bounding box center [486, 7] width 5 height 5
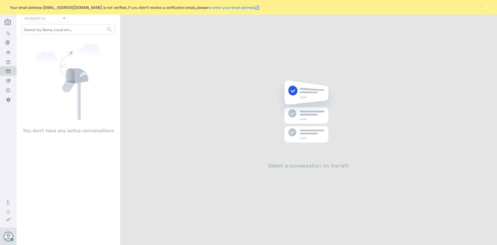
click at [487, 10] on button "×" at bounding box center [486, 7] width 5 height 5
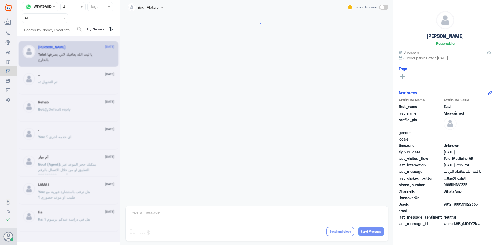
scroll to position [118, 0]
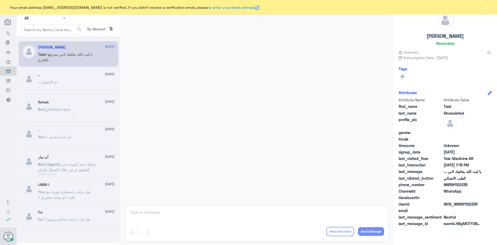
scroll to position [118, 0]
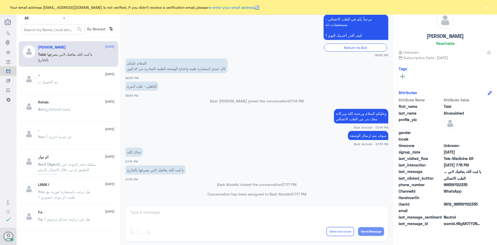
click at [486, 6] on button "×" at bounding box center [486, 7] width 5 height 5
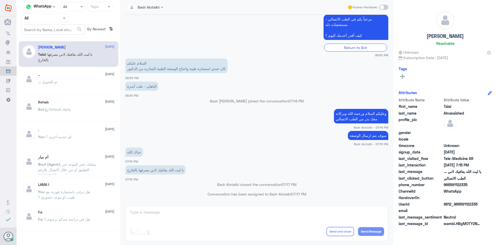
click at [81, 66] on div "[PERSON_NAME] [DATE][PERSON_NAME] : يا ليت الله يعافيك لاني بصرفها بالخارج" at bounding box center [69, 54] width 100 height 26
click at [61, 21] on div at bounding box center [45, 18] width 46 height 6
click at [53, 39] on b "Unassigned" at bounding box center [43, 40] width 20 height 4
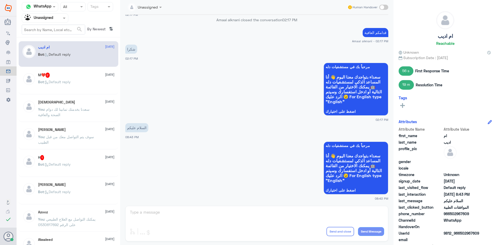
scroll to position [376, 0]
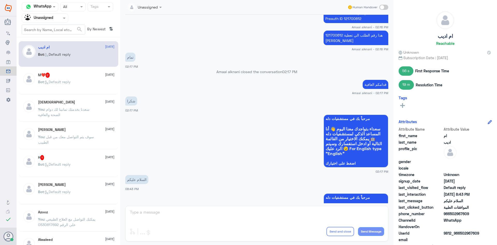
click at [83, 84] on div "Bot : Default reply" at bounding box center [76, 86] width 76 height 12
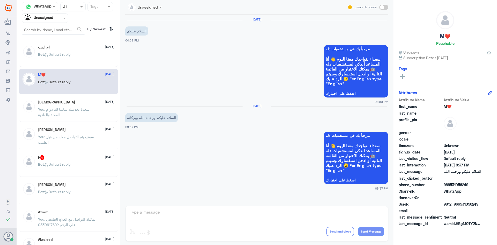
drag, startPoint x: 482, startPoint y: 204, endPoint x: 459, endPoint y: 203, distance: 23.6
click at [459, 203] on div "UserId 9812_966531056249" at bounding box center [445, 204] width 93 height 6
click at [476, 202] on span "9812_966531056249" at bounding box center [463, 203] width 38 height 5
click at [484, 203] on div "UserId 9812_966531056249" at bounding box center [445, 204] width 93 height 6
click at [479, 203] on span "9812_966531056249" at bounding box center [463, 203] width 38 height 5
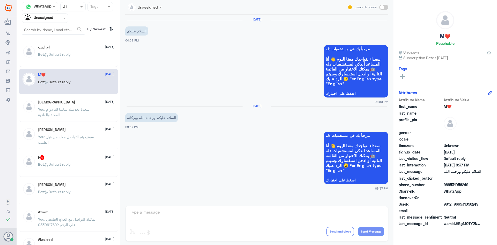
drag, startPoint x: 480, startPoint y: 204, endPoint x: 461, endPoint y: 205, distance: 19.2
click at [461, 205] on span "9812_966531056249" at bounding box center [463, 203] width 38 height 5
copy span "531056249"
click at [68, 115] on p "You : سعدنا بخدمتك تمانينا لك دوام الصحة والعافية" at bounding box center [67, 112] width 58 height 13
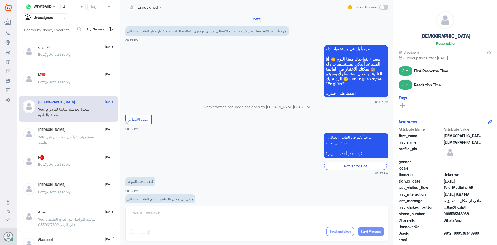
scroll to position [101, 0]
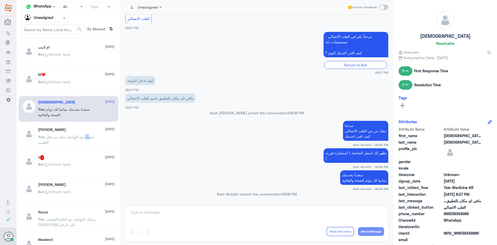
click at [87, 136] on span ": سوف يتم التواصل معك من قبل الطبيب" at bounding box center [66, 139] width 56 height 10
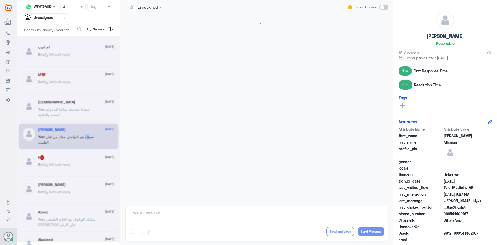
scroll to position [129, 0]
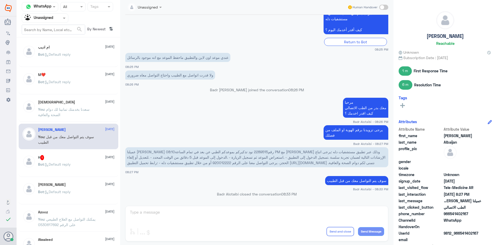
click at [79, 143] on p "You : سوف يتم التواصل معك من قبل الطبيب" at bounding box center [67, 140] width 58 height 13
click at [74, 159] on div "H 1 1 September" at bounding box center [76, 157] width 76 height 5
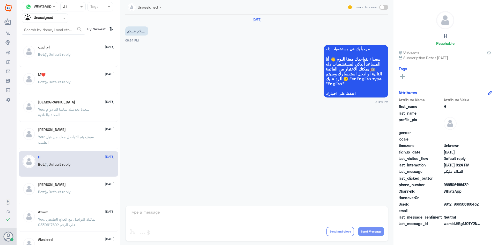
drag, startPoint x: 87, startPoint y: 202, endPoint x: 86, endPoint y: 199, distance: 3.5
click at [87, 202] on div "Abdulrahman 1 September Bot : Default reply" at bounding box center [69, 191] width 100 height 26
click at [86, 197] on div "Bot : Default reply" at bounding box center [76, 196] width 76 height 12
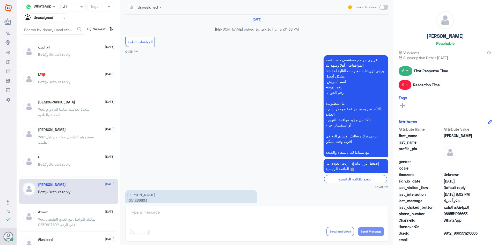
scroll to position [398, 0]
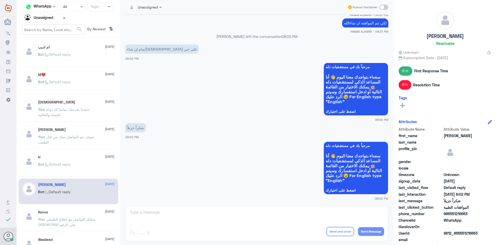
click at [65, 19] on span at bounding box center [65, 17] width 6 height 5
click at [56, 28] on div "All" at bounding box center [45, 30] width 47 height 10
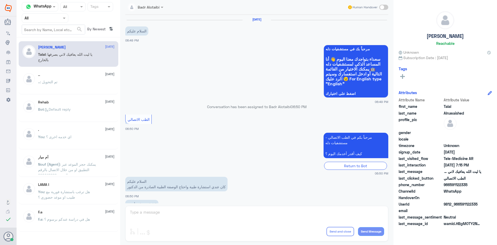
scroll to position [118, 0]
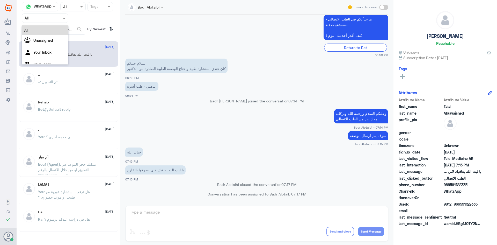
click at [52, 20] on input "text" at bounding box center [39, 18] width 28 height 6
click at [54, 37] on div "Unassigned" at bounding box center [45, 41] width 47 height 12
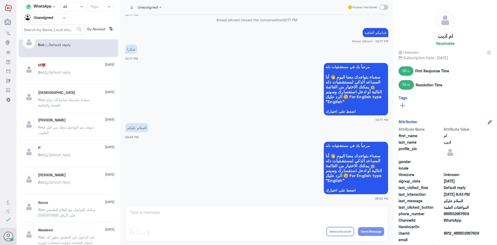
scroll to position [26, 0]
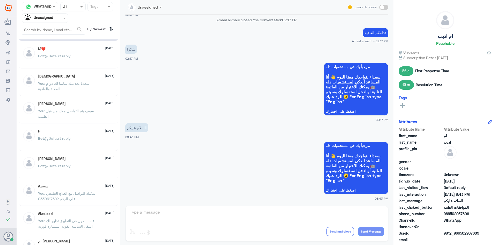
click at [77, 105] on div "Nora Albaijan 1 September" at bounding box center [76, 103] width 76 height 4
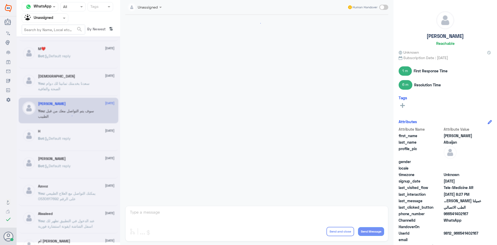
scroll to position [129, 0]
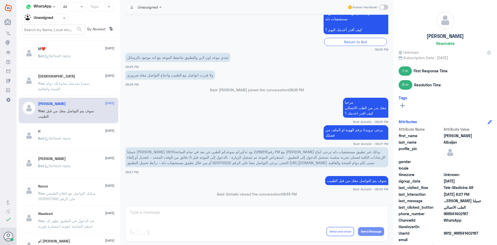
click at [81, 86] on p "You : سعدنا بخدمتك تمانينا لك دوام الصحة والعافية" at bounding box center [67, 86] width 58 height 13
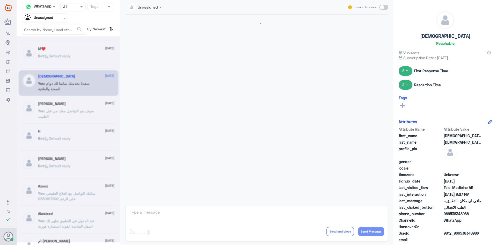
scroll to position [101, 0]
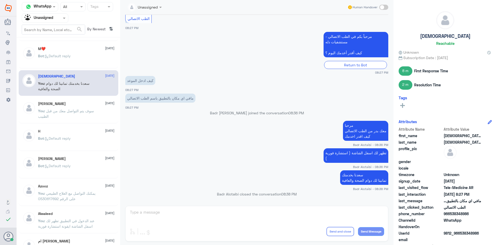
click at [80, 55] on div "Bot : Default reply" at bounding box center [76, 60] width 76 height 12
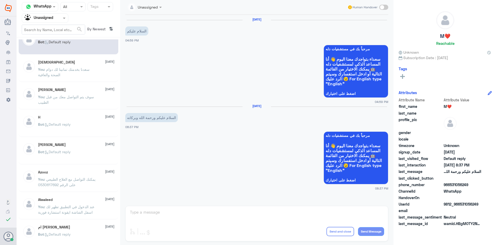
scroll to position [52, 0]
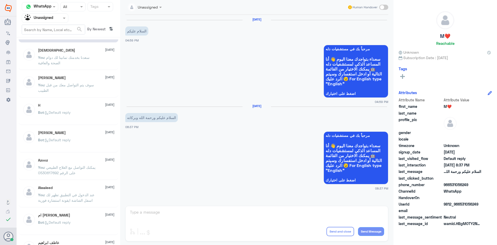
click at [86, 113] on div "Bot : Default reply" at bounding box center [76, 117] width 76 height 12
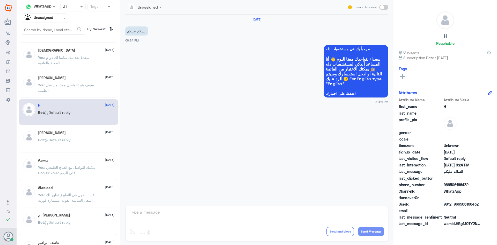
drag, startPoint x: 479, startPoint y: 203, endPoint x: 471, endPoint y: 204, distance: 8.1
click at [471, 204] on span "9812_966506166432" at bounding box center [463, 203] width 38 height 5
click at [91, 149] on div "Bot : Default reply" at bounding box center [76, 144] width 76 height 12
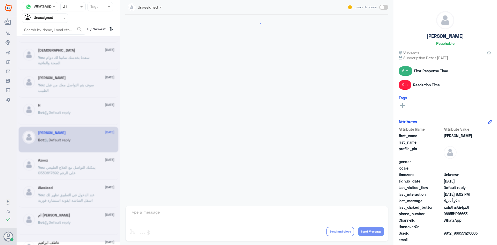
scroll to position [398, 0]
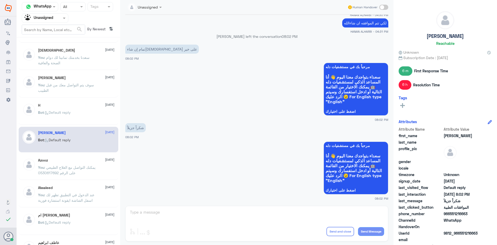
click at [92, 168] on p "You : يمكنك التواصل مع العلاج الطبيعي على الرقم 0530617692" at bounding box center [67, 170] width 58 height 13
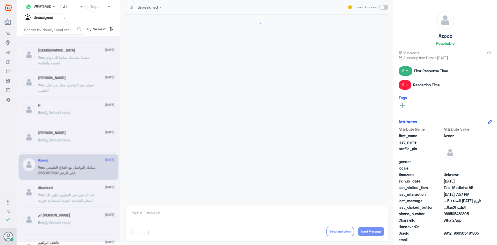
scroll to position [252, 0]
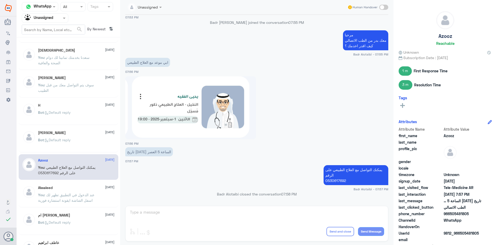
click at [93, 145] on div "Bot : Default reply" at bounding box center [76, 144] width 76 height 12
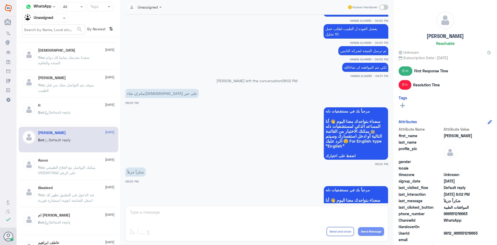
scroll to position [346, 0]
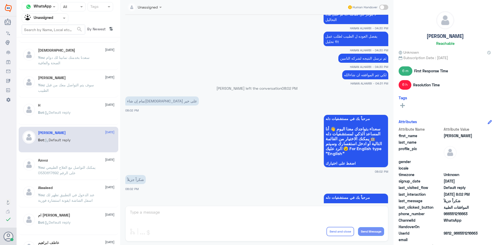
click at [82, 115] on div "Bot : Default reply" at bounding box center [76, 117] width 76 height 12
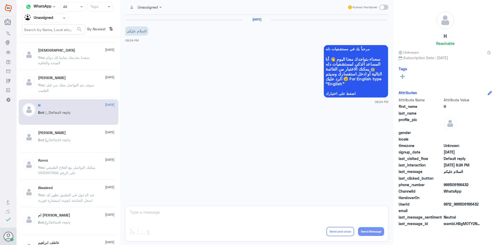
click at [83, 95] on div "Nora Albaijan 1 September You : سوف يتم التواصل معك من قبل الطبيب" at bounding box center [69, 85] width 100 height 26
click at [82, 90] on p "You : سوف يتم التواصل معك من قبل الطبيب" at bounding box center [67, 88] width 58 height 13
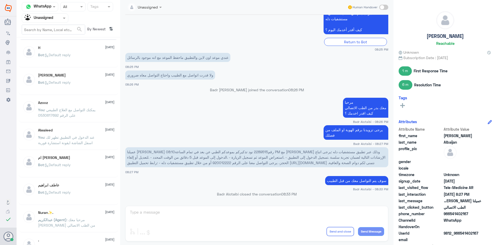
scroll to position [129, 0]
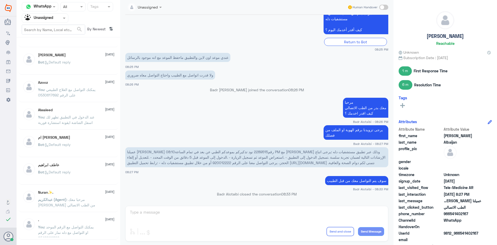
click at [88, 119] on p "You : عند الدخول في التطبيق تظهر لك اسفل الشاشة ايقونة استشارة فورية" at bounding box center [67, 120] width 58 height 13
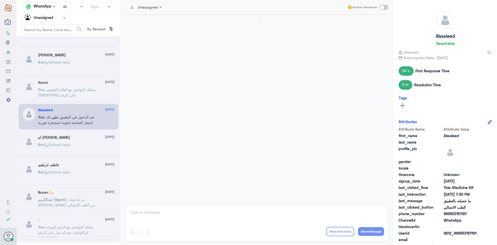
scroll to position [79, 0]
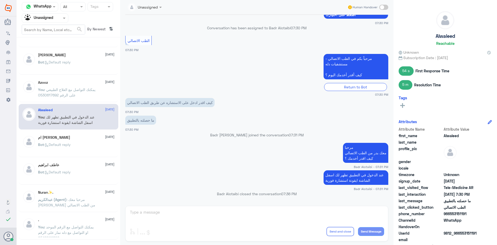
click at [83, 146] on div "Bot : Default reply" at bounding box center [76, 149] width 76 height 12
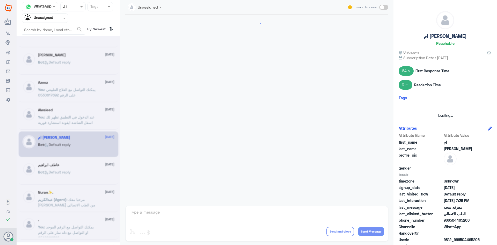
scroll to position [269, 0]
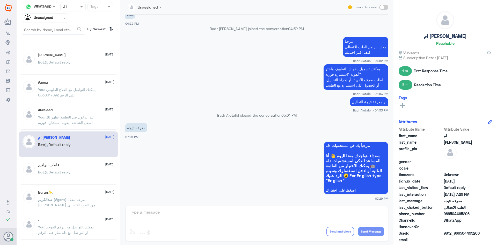
click at [84, 117] on span ": عند الدخول في التطبيق تظهر لك اسفل الشاشة ايقونة استشارة فورية" at bounding box center [66, 120] width 56 height 10
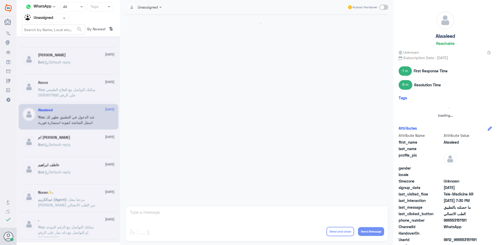
scroll to position [79, 0]
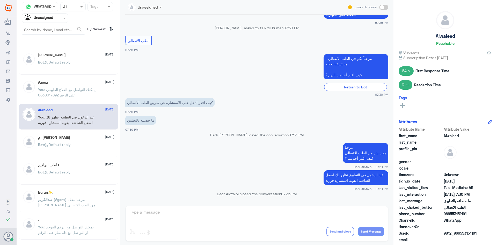
click at [66, 136] on div "ام محمد 1 September" at bounding box center [76, 137] width 76 height 4
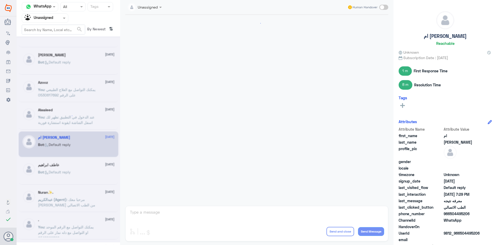
scroll to position [269, 0]
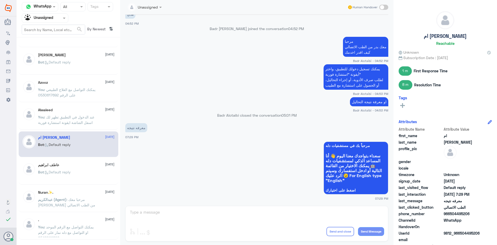
click at [75, 169] on div "عاطف ابراهيم 1 September Bot : Default reply" at bounding box center [76, 172] width 76 height 19
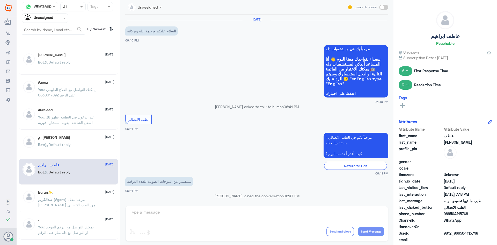
scroll to position [231, 0]
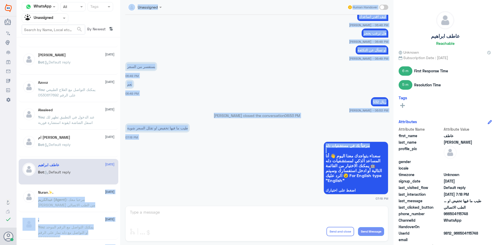
drag, startPoint x: 76, startPoint y: 186, endPoint x: 121, endPoint y: 157, distance: 53.9
click at [121, 157] on div "Channel WhatsApp Status × All Tags Agent Filter Unassigned search By Newest ⇅ ا…" at bounding box center [257, 123] width 480 height 246
click at [160, 155] on app-msgs-whats-app-list "مرحباً بك في مستشفيات دله سعداء بتواجدك معنا اليوم 👋 أنا المساعد الذكي لمستشفيا…" at bounding box center [256, 167] width 263 height 53
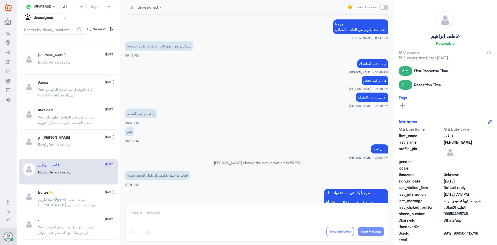
scroll to position [205, 0]
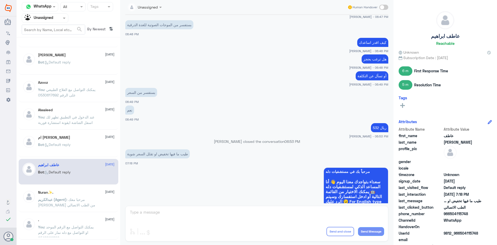
click at [107, 192] on span "[DATE]" at bounding box center [109, 191] width 9 height 5
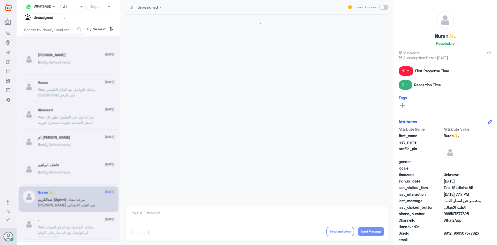
scroll to position [121, 0]
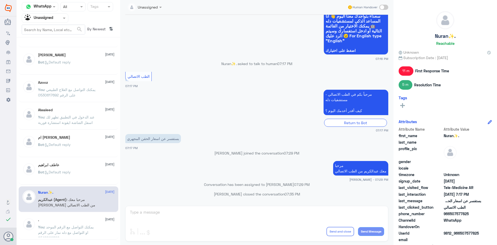
click at [105, 172] on div "Bot : Default reply" at bounding box center [76, 176] width 76 height 12
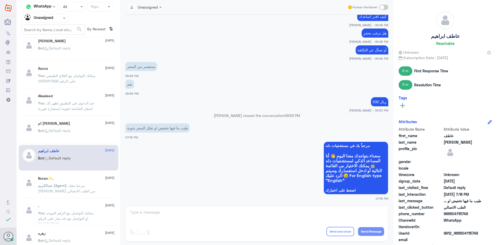
scroll to position [181, 0]
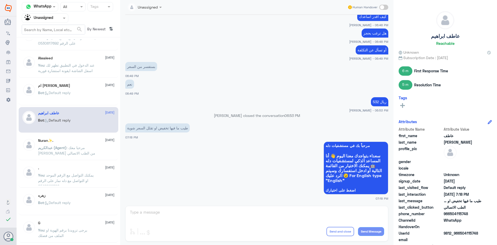
click at [99, 156] on div "عبدالكريم (Agent) : مرحبا معك عبدالكريم من الطب الاتصالي" at bounding box center [76, 152] width 76 height 12
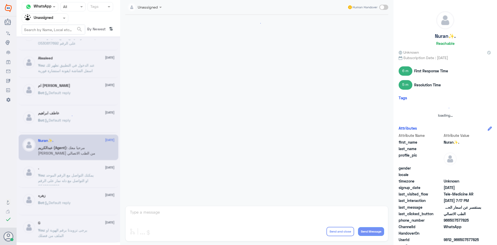
scroll to position [121, 0]
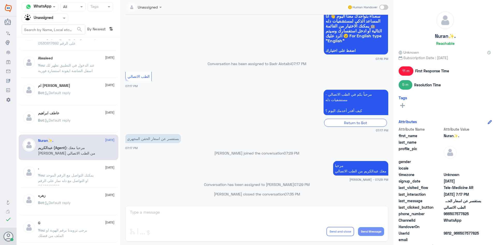
click at [83, 194] on div "زهره 1 September" at bounding box center [76, 195] width 76 height 4
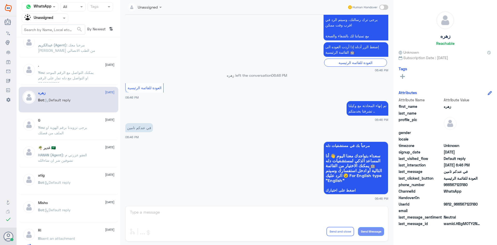
scroll to position [285, 0]
click at [71, 150] on div "🌴 غدير 🇸🇦 1 September HANAN (Agent) : العفو عززتي م تشوفين شر ان شاءالله" at bounding box center [76, 153] width 76 height 19
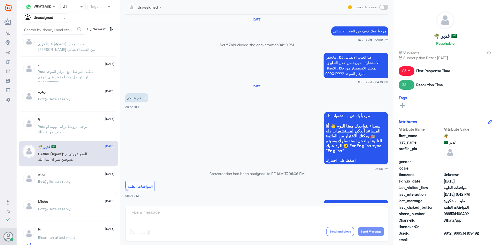
scroll to position [431, 0]
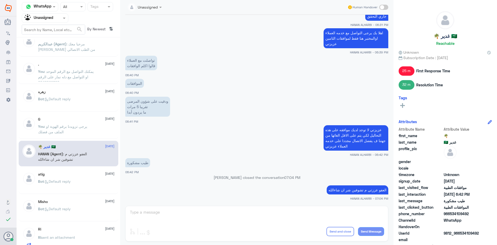
click at [71, 177] on div "atig 1 September Bot : Default reply" at bounding box center [76, 181] width 76 height 19
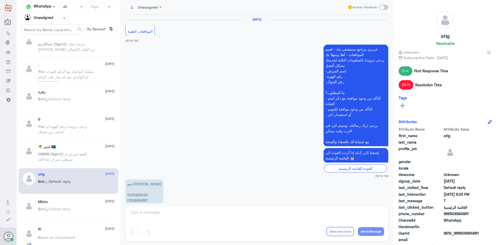
scroll to position [541, 0]
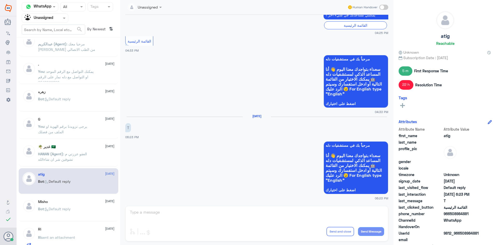
click at [64, 198] on div "Misho 1 September Bot : Default reply" at bounding box center [69, 208] width 100 height 26
click at [63, 198] on div "Misho 1 September Bot : Default reply" at bounding box center [69, 208] width 100 height 26
click at [63, 204] on div "Misho 1 September Bot : Default reply" at bounding box center [76, 208] width 76 height 19
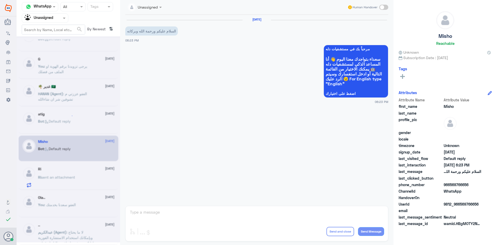
scroll to position [3, 0]
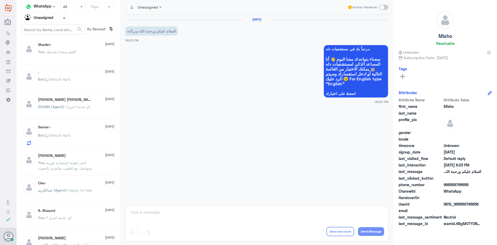
click at [63, 18] on span at bounding box center [64, 19] width 3 height 2
click at [54, 29] on div "All" at bounding box center [45, 30] width 47 height 10
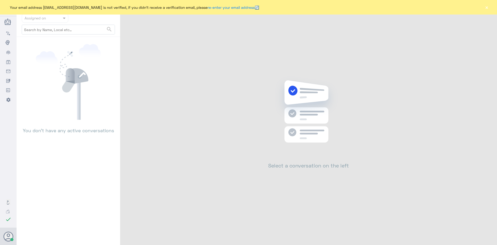
click at [486, 6] on button "×" at bounding box center [486, 7] width 5 height 5
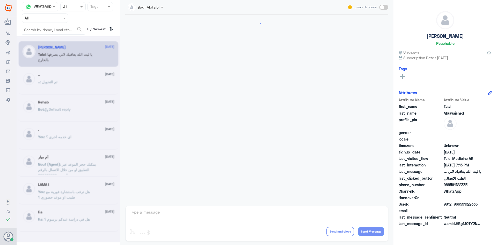
scroll to position [118, 0]
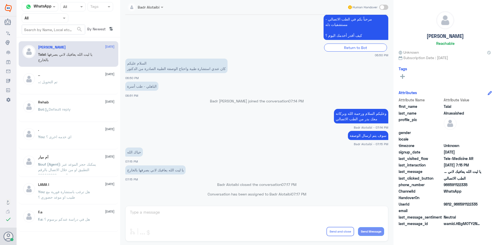
click at [58, 22] on div "Agent Filter All" at bounding box center [45, 17] width 47 height 9
click at [57, 41] on div "Unassigned" at bounding box center [45, 41] width 47 height 12
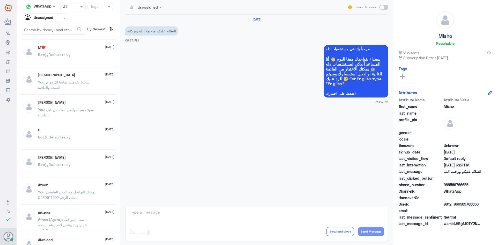
scroll to position [78, 0]
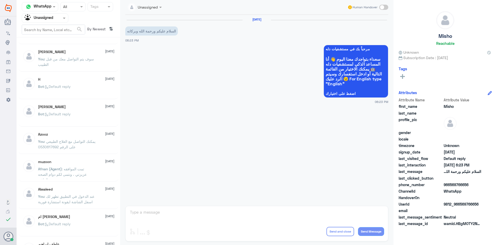
click at [78, 137] on div "Azooz 1 September You : يمكنك التواصل مع العلاج الطبيعي على الرقم 0530617692" at bounding box center [76, 141] width 76 height 19
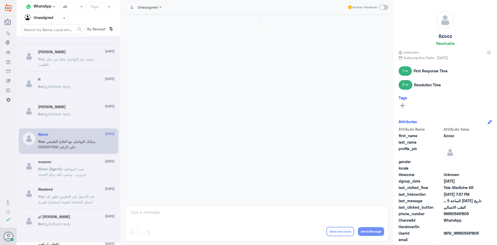
scroll to position [252, 0]
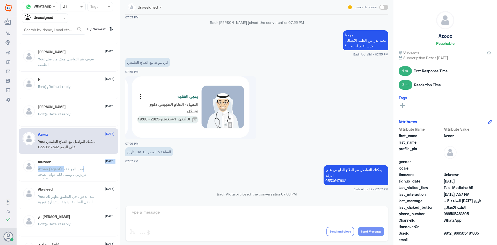
click at [85, 165] on div "muzoon 1 September Afnan (Agent) : تمت الموافقه عزيزتي ، ونتمى لكم دوام الصحه و…" at bounding box center [76, 168] width 76 height 19
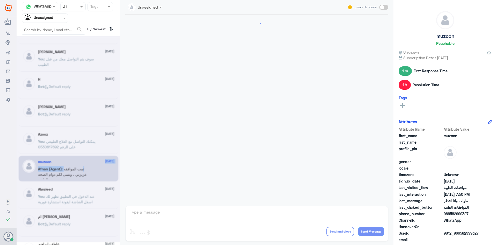
scroll to position [464, 0]
click at [70, 185] on div "Alwaleed 1 September You : عند الدخول في التطبيق تظهر لك اسفل الشاشة ايقونة است…" at bounding box center [69, 196] width 100 height 26
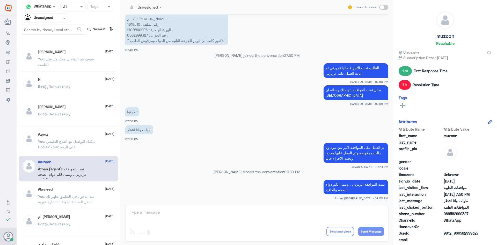
click at [70, 185] on div "Alwaleed 1 September You : عند الدخول في التطبيق تظهر لك اسفل الشاشة ايقونة است…" at bounding box center [69, 196] width 100 height 26
click at [71, 191] on div "Alwaleed 1 September You : عند الدخول في التطبيق تظهر لك اسفل الشاشة ايقونة است…" at bounding box center [76, 196] width 76 height 19
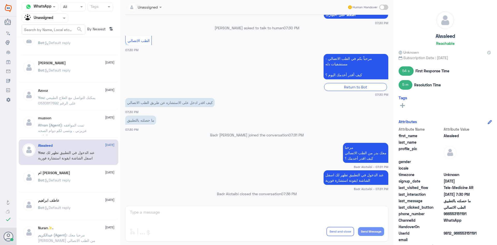
scroll to position [129, 0]
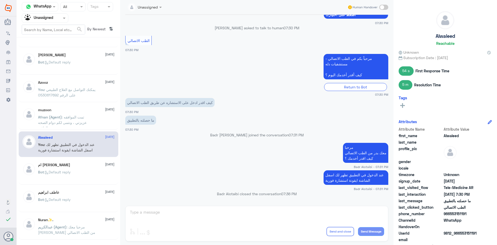
click at [70, 177] on p "Bot : Default reply" at bounding box center [54, 175] width 33 height 13
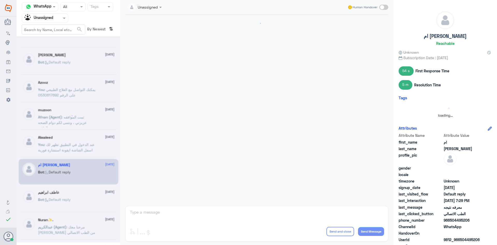
scroll to position [269, 0]
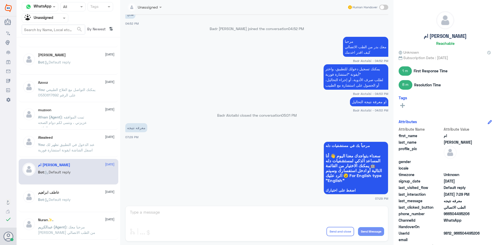
click at [73, 194] on div "عاطف ابراهيم 1 September" at bounding box center [76, 192] width 76 height 4
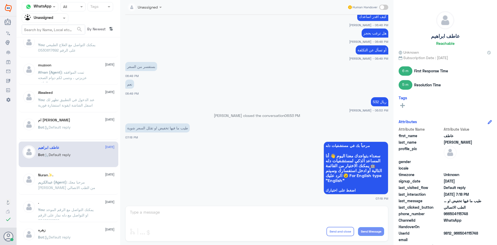
scroll to position [181, 0]
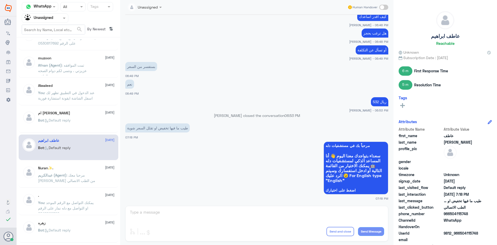
click at [81, 188] on div "ام اديب 1 September Bot : Default reply M❤️ 1 September Bot : Default reply سبح…" at bounding box center [69, 142] width 104 height 207
click at [79, 180] on span ": مرحبا معك عبدالكريم من الطب الاتصالي" at bounding box center [66, 178] width 57 height 10
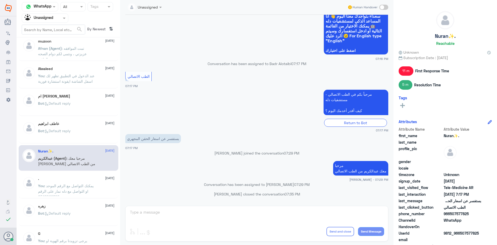
scroll to position [207, 0]
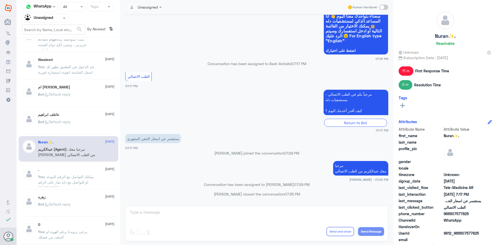
click at [83, 178] on span ": يمكنك التواصل مع الرقم الموحد او التواصل مع دله نمار على الرقم 0546022896" at bounding box center [66, 181] width 56 height 15
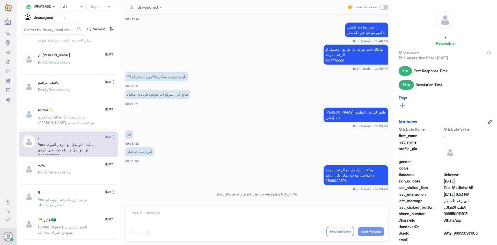
scroll to position [259, 0]
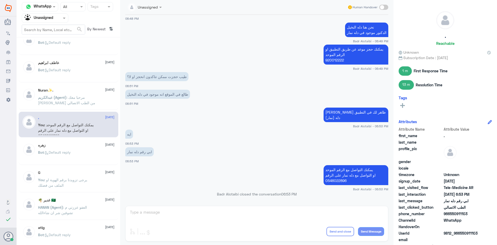
click at [83, 161] on div "Bot : Default reply" at bounding box center [76, 157] width 76 height 12
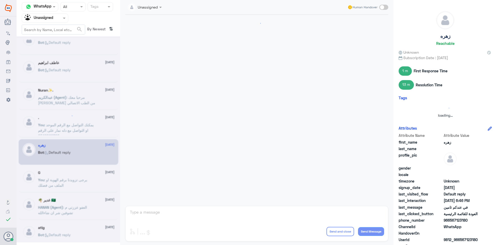
scroll to position [272, 0]
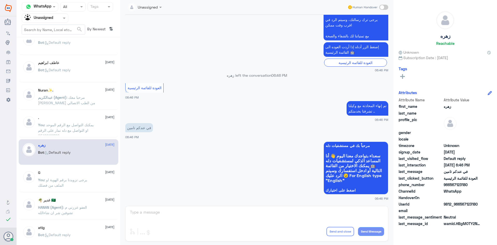
click at [76, 178] on span ": يرجى تزويدنا برقم الهوية او الملف من فضلك" at bounding box center [62, 182] width 49 height 10
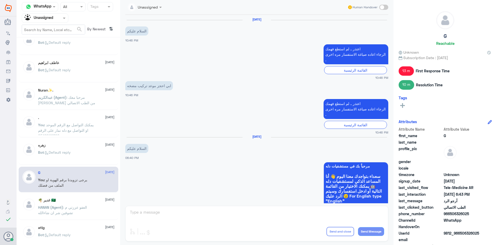
scroll to position [263, 0]
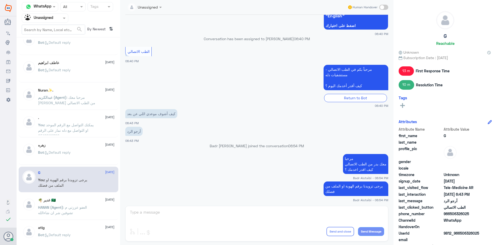
click at [80, 197] on div "🌴 غدير 🇸🇦 1 September HANAN (Agent) : العفو عززتي م تشوفين شر ان شاءالله" at bounding box center [69, 207] width 100 height 26
click at [82, 201] on div "🌴 غدير 🇸🇦 1 September" at bounding box center [76, 200] width 76 height 4
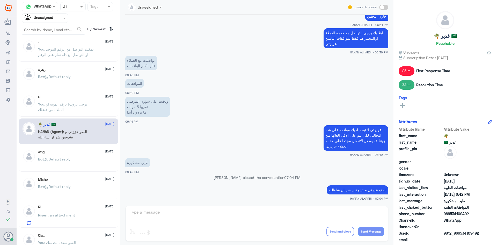
scroll to position [336, 0]
click at [87, 157] on div "Bot : Default reply" at bounding box center [76, 161] width 76 height 12
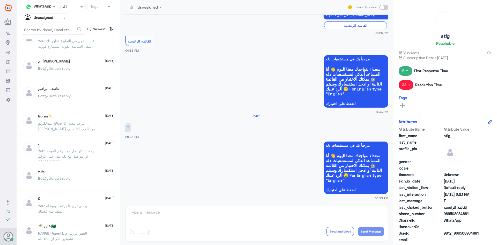
click at [75, 124] on span ": مرحبا معك عبدالكريم من الطب الاتصالي" at bounding box center [66, 126] width 57 height 10
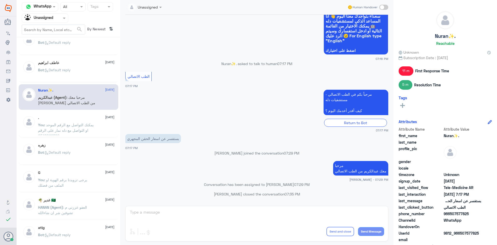
click at [62, 198] on div "🌴 غدير 🇸🇦 1 September" at bounding box center [76, 200] width 76 height 4
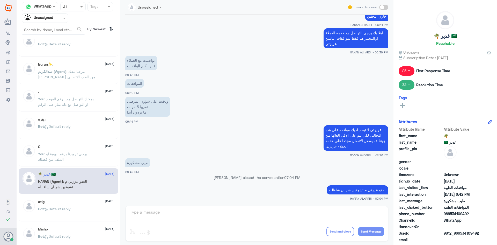
click at [79, 192] on div "🌴 غدير 🇸🇦 1 September HANAN (Agent) : العفو عززتي م تشوفين شر ان شاءالله" at bounding box center [69, 181] width 100 height 26
click at [79, 199] on div "atig 1 September Bot : Default reply" at bounding box center [69, 208] width 100 height 26
click at [79, 201] on div "atig 1 September" at bounding box center [76, 201] width 76 height 4
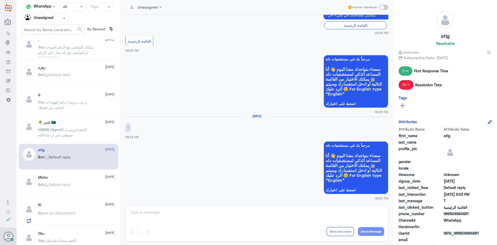
click at [97, 183] on div "Bot : Default reply" at bounding box center [76, 189] width 76 height 12
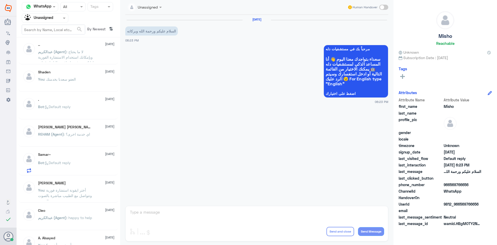
click at [77, 162] on div "Bot : Default reply" at bounding box center [76, 167] width 76 height 12
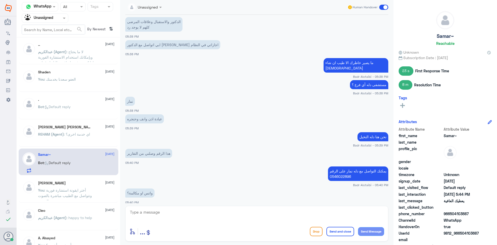
click at [77, 179] on div "ابو سامي 1 September You : أختر ايقونة استشارة فورية وتتواصل مع الطبيب مباشرة ب…" at bounding box center [69, 190] width 100 height 26
click at [73, 188] on span ": أختر ايقونة استشارة فورية وتتواصل مع الطبيب مباشرة بالصوت والصورة" at bounding box center [65, 195] width 54 height 15
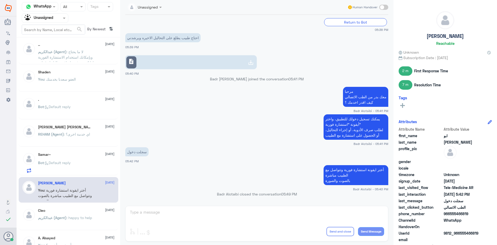
click at [66, 20] on span at bounding box center [65, 17] width 6 height 5
click at [58, 27] on div "All" at bounding box center [45, 30] width 47 height 10
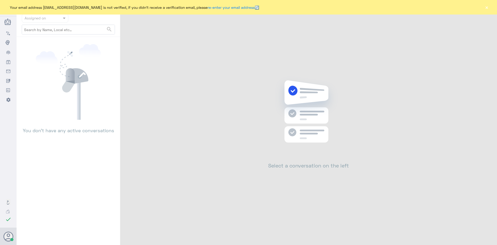
click at [486, 9] on button "×" at bounding box center [486, 7] width 5 height 5
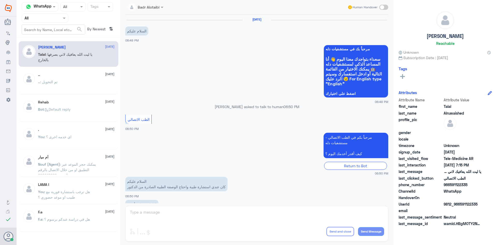
scroll to position [118, 0]
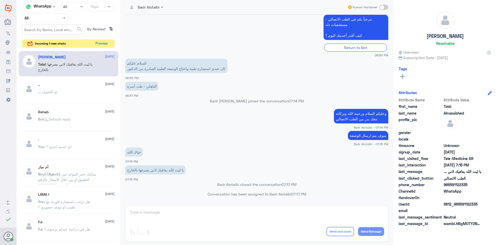
click at [99, 44] on button "Preview" at bounding box center [101, 44] width 16 height 8
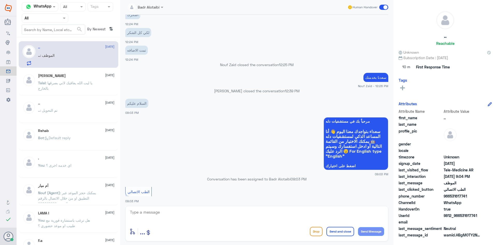
scroll to position [642, 0]
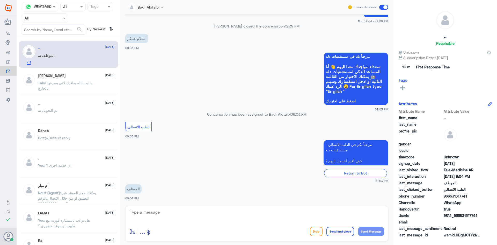
drag, startPoint x: 476, startPoint y: 213, endPoint x: 459, endPoint y: 216, distance: 17.5
click at [459, 216] on span "9812_966531617741" at bounding box center [463, 214] width 38 height 5
copy span "531617741"
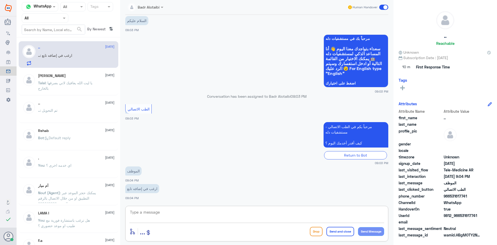
click at [221, 212] on textarea at bounding box center [256, 214] width 255 height 13
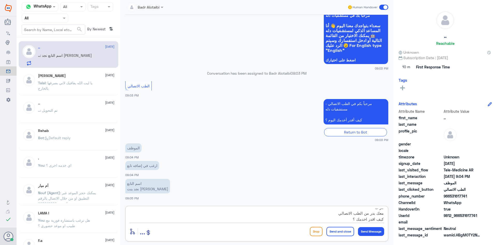
type textarea "مرحبا معك بدر من الطب الاتصالي كيف اقدر اخدمك ؟"
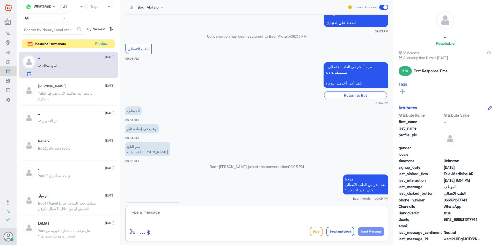
scroll to position [744, 0]
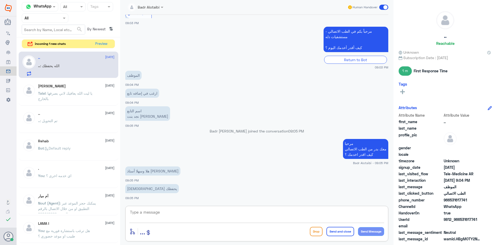
click at [230, 210] on textarea at bounding box center [256, 214] width 255 height 13
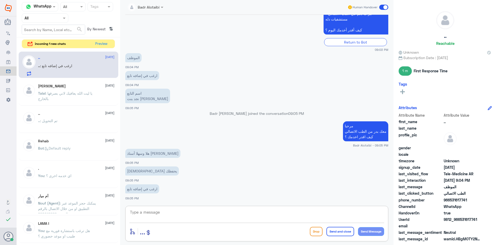
scroll to position [780, 0]
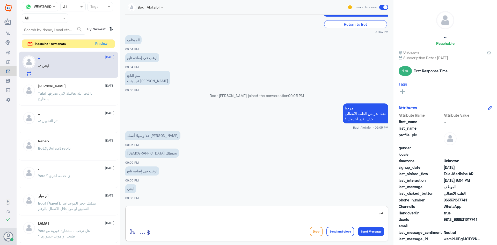
type textarea "ه"
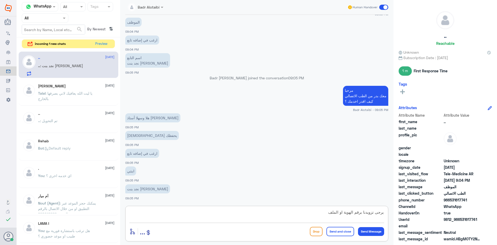
type textarea "يرجى تزويدنا برقم الهوية او الملف"
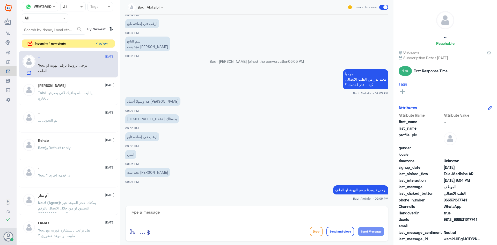
click at [109, 44] on button "Preview" at bounding box center [101, 44] width 16 height 8
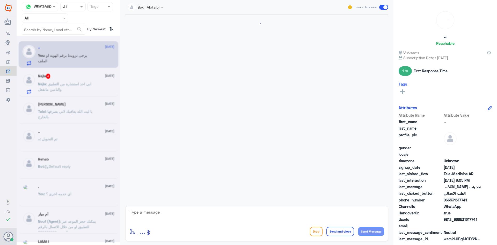
scroll to position [212, 0]
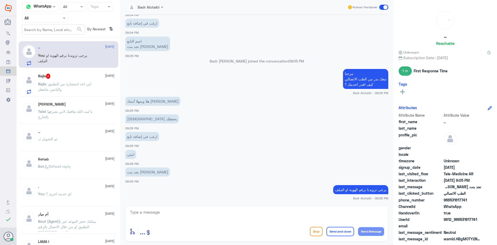
click at [93, 78] on div "Najla 4 1 September" at bounding box center [76, 75] width 76 height 5
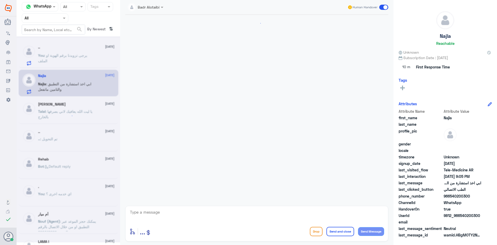
scroll to position [71, 0]
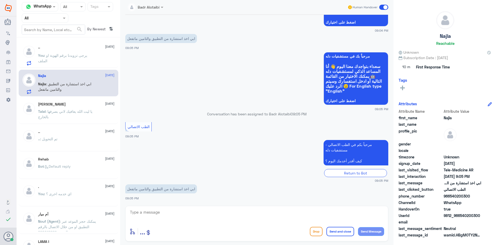
click at [215, 210] on textarea at bounding box center [256, 214] width 255 height 13
type textarea "مرحبا معك بدر من الطب الاتصالي كيف اقدر اخدمك ؟"
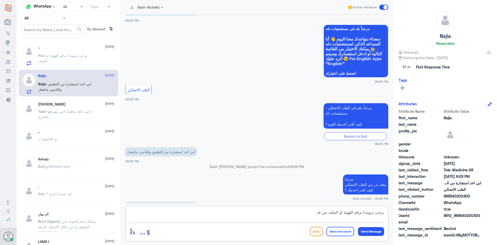
scroll to position [116, 0]
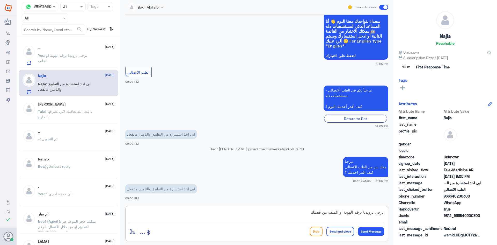
type textarea "يرجى تزويدنا برقم الهوية او الملف من فضلك"
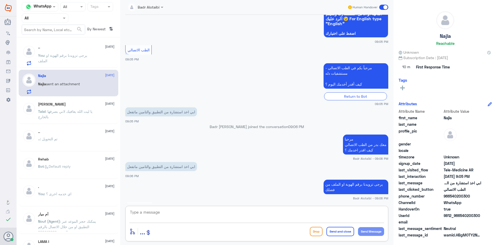
scroll to position [210, 0]
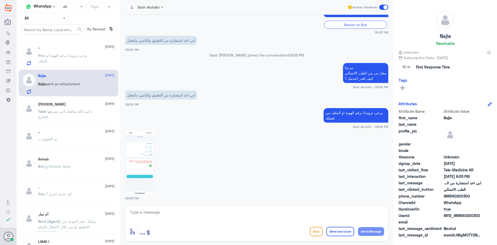
click at [150, 161] on img at bounding box center [139, 162] width 29 height 63
click at [188, 215] on textarea at bounding box center [256, 214] width 255 height 13
click at [77, 58] on div ".. sent an attachment" at bounding box center [76, 60] width 76 height 12
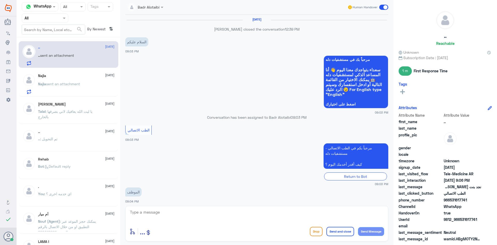
scroll to position [275, 0]
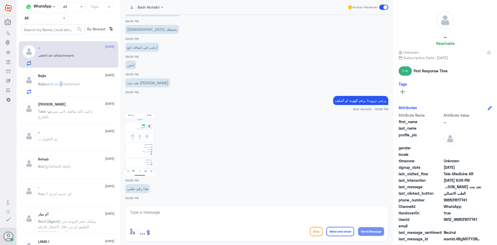
click at [61, 80] on div "Najla 1 September Najla sent an attachment" at bounding box center [76, 83] width 76 height 20
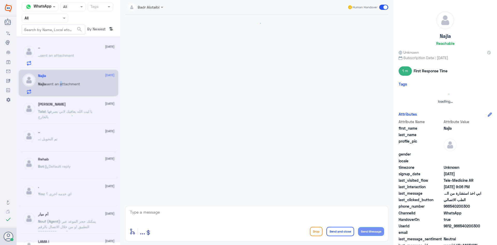
scroll to position [219, 0]
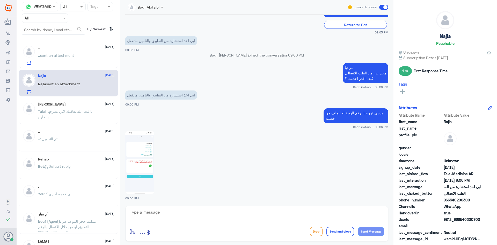
click at [61, 55] on span "sent an attachment" at bounding box center [57, 55] width 34 height 4
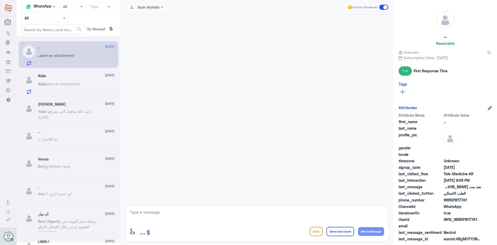
scroll to position [275, 0]
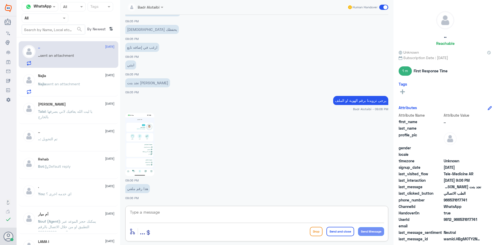
click at [201, 213] on textarea at bounding box center [256, 214] width 255 height 13
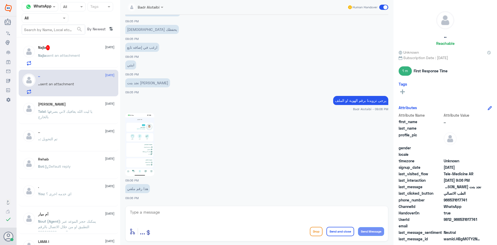
click at [155, 161] on div at bounding box center [256, 143] width 263 height 63
click at [67, 41] on div "Najla 1 1 September Najla sent an attachment .. 1 September .. sent an attachme…" at bounding box center [69, 142] width 104 height 207
click at [69, 48] on div "Najla 1 1 September" at bounding box center [76, 47] width 76 height 5
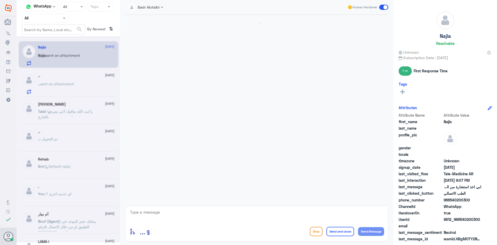
scroll to position [237, 0]
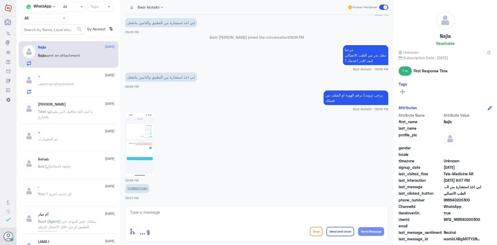
click at [146, 189] on p "1098820242" at bounding box center [137, 188] width 24 height 9
click at [145, 188] on p "1098820242" at bounding box center [137, 188] width 24 height 9
copy div "1098820242"
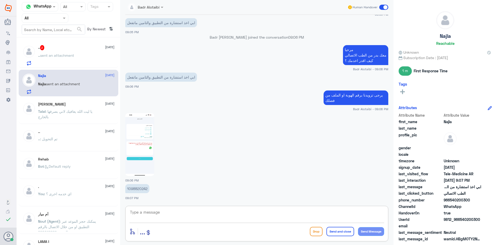
click at [254, 216] on textarea at bounding box center [256, 214] width 255 height 13
type textarea "ي"
type textarea "تم تحديث التامين يمكنك الان تسجيل استشارة فورية"
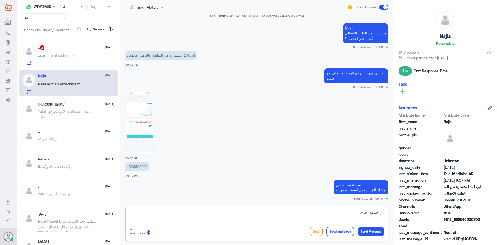
type textarea "أي خدمه أخرى ؟"
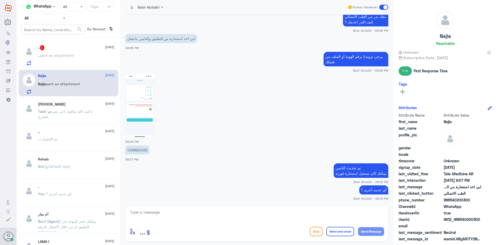
click at [78, 54] on div ".. sent an attachment" at bounding box center [76, 60] width 76 height 12
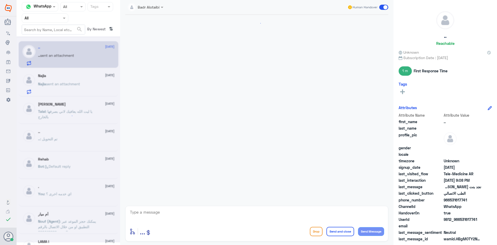
scroll to position [282, 0]
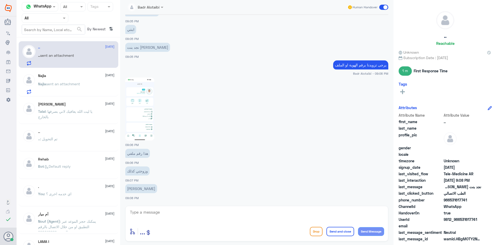
click at [203, 216] on textarea at bounding box center [256, 214] width 255 height 13
click at [197, 212] on textarea at bounding box center [256, 214] width 255 height 13
click at [208, 217] on textarea at bounding box center [256, 214] width 255 height 13
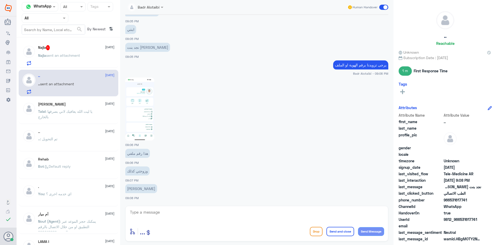
click at [56, 59] on p "Najla sent an attachment" at bounding box center [59, 59] width 42 height 13
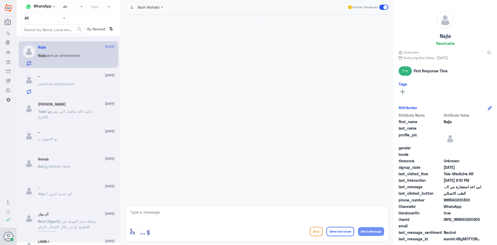
scroll to position [293, 0]
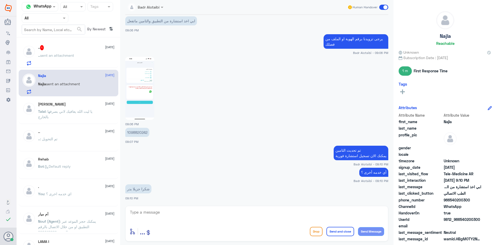
click at [195, 215] on textarea at bounding box center [256, 214] width 255 height 13
type textarea "العفو سعدنا بخدمتك"
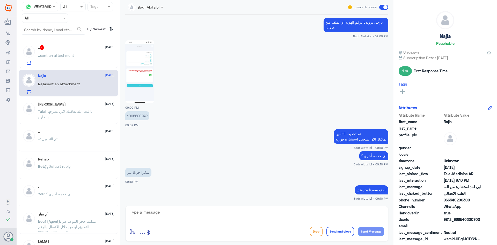
click at [382, 6] on span at bounding box center [383, 7] width 9 height 5
click at [0, 0] on input "checkbox" at bounding box center [0, 0] width 0 height 0
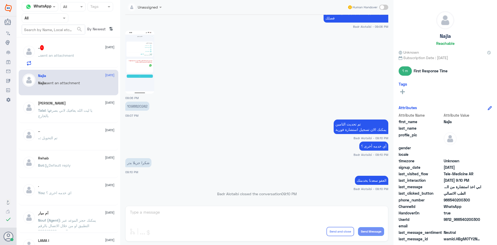
click at [75, 51] on div ".. 1 1 September .. sent an attachment" at bounding box center [76, 55] width 76 height 20
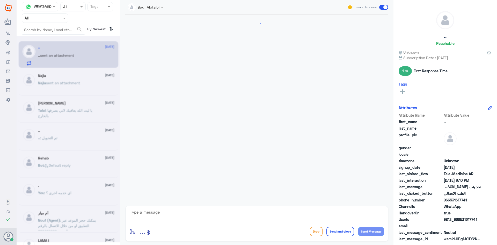
scroll to position [294, 0]
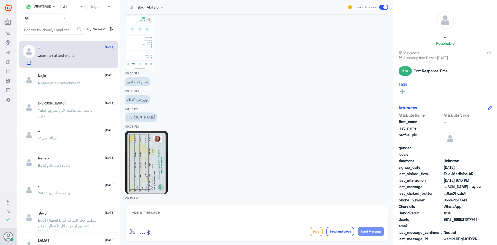
click at [161, 176] on img at bounding box center [146, 162] width 42 height 63
click at [245, 215] on textarea at bounding box center [256, 214] width 255 height 13
type textarea "ه"
click at [199, 219] on textarea at bounding box center [256, 214] width 255 height 13
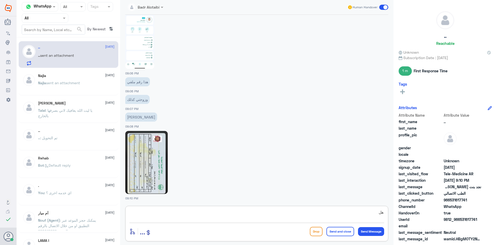
type textarea "ه"
click at [210, 210] on textarea at bounding box center [256, 214] width 255 height 13
click at [157, 172] on img at bounding box center [146, 162] width 42 height 63
click at [203, 212] on textarea at bounding box center [256, 214] width 255 height 13
type textarea "ه"
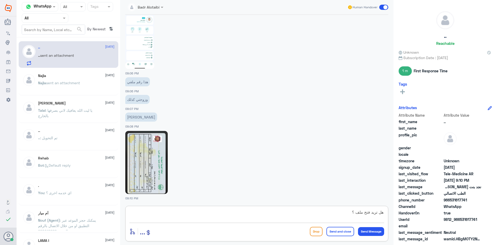
type textarea "هل تريد فتح ملف ؟"
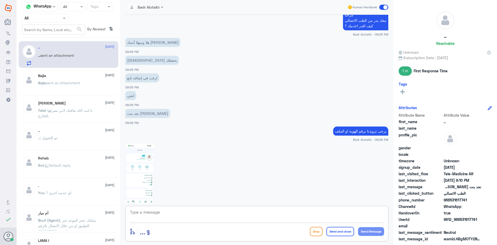
scroll to position [156, 0]
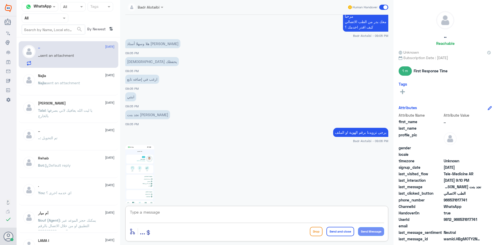
click at [139, 188] on img at bounding box center [139, 176] width 29 height 63
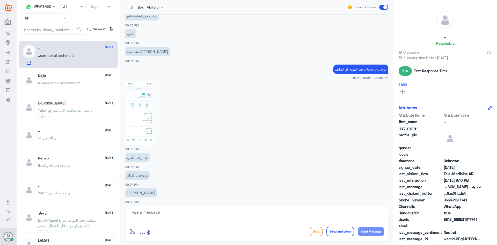
scroll to position [311, 0]
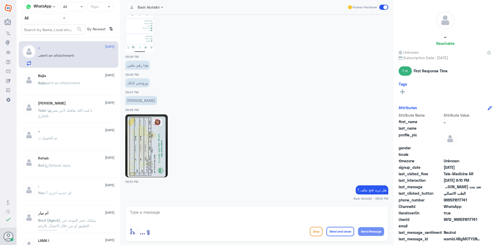
click at [214, 213] on textarea at bounding box center [256, 214] width 255 height 13
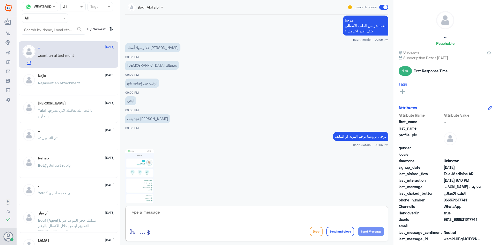
scroll to position [1153, 0]
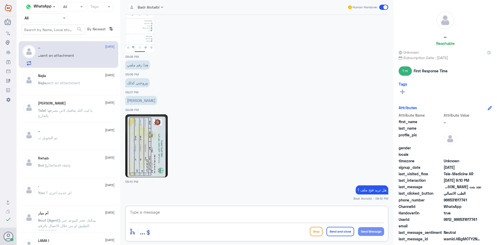
click at [84, 80] on div "Najla 1 September Najla sent an attachment" at bounding box center [76, 82] width 76 height 19
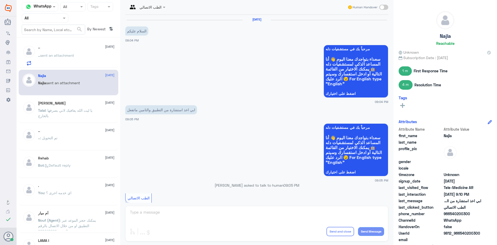
scroll to position [319, 0]
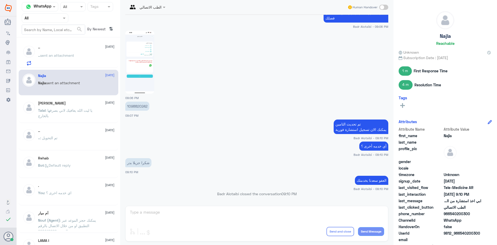
click at [78, 57] on div ".. sent an attachment" at bounding box center [76, 60] width 76 height 12
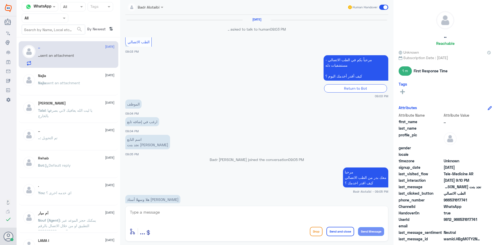
scroll to position [311, 0]
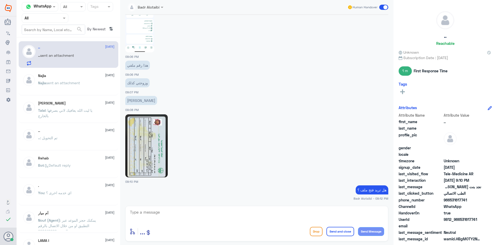
click at [72, 82] on span "sent an attachment" at bounding box center [63, 82] width 34 height 4
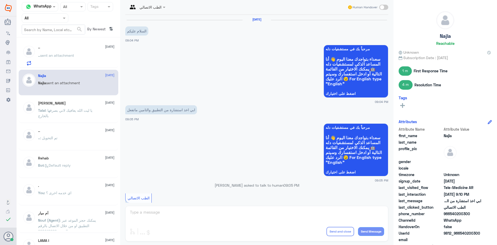
scroll to position [319, 0]
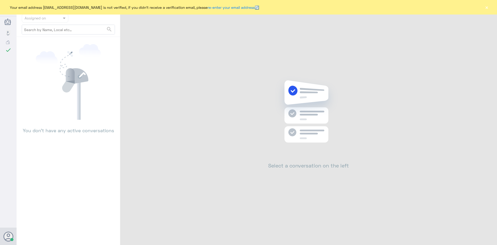
click at [487, 8] on button "×" at bounding box center [486, 7] width 5 height 5
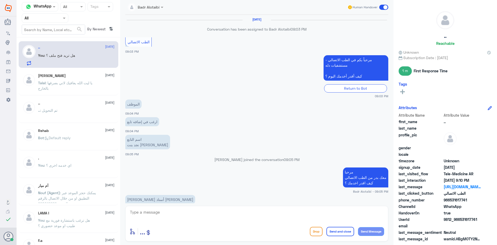
scroll to position [311, 0]
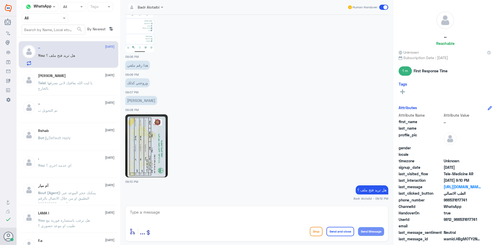
click at [198, 214] on textarea at bounding box center [256, 214] width 255 height 13
click at [156, 169] on img at bounding box center [146, 145] width 42 height 63
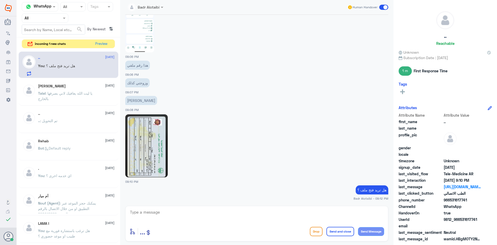
click at [155, 165] on img at bounding box center [146, 145] width 42 height 63
click at [96, 43] on button "Preview" at bounding box center [101, 44] width 16 height 8
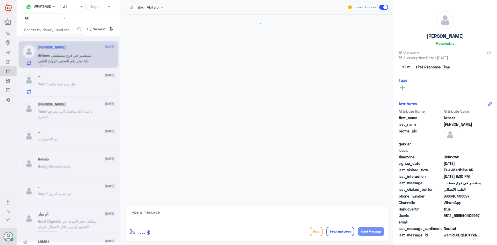
scroll to position [10, 0]
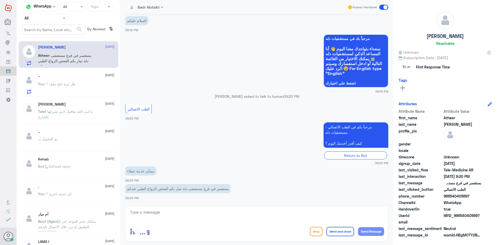
click at [105, 77] on span "[DATE]" at bounding box center [109, 75] width 9 height 5
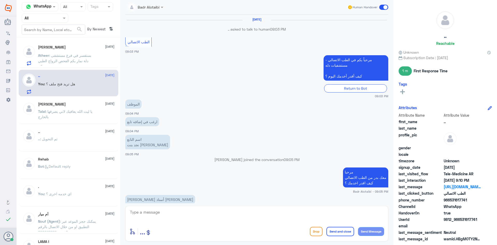
scroll to position [311, 0]
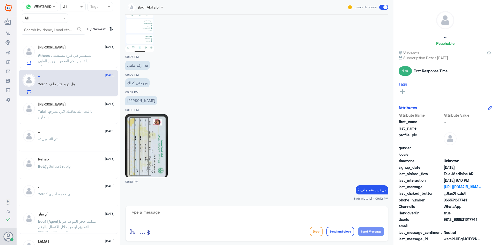
click at [384, 6] on span at bounding box center [383, 7] width 9 height 5
click at [0, 0] on input "checkbox" at bounding box center [0, 0] width 0 height 0
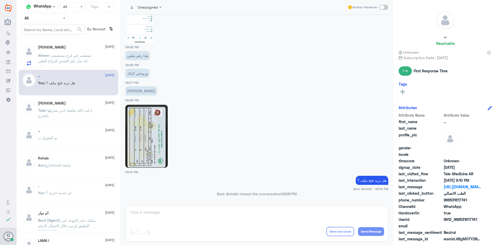
click at [144, 165] on img at bounding box center [146, 136] width 42 height 63
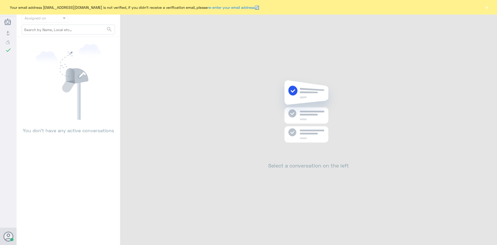
click at [484, 7] on div "Your email address [EMAIL_ADDRESS][DOMAIN_NAME] is not verified, if you didn't …" at bounding box center [248, 7] width 497 height 14
click at [484, 7] on button "×" at bounding box center [486, 7] width 5 height 5
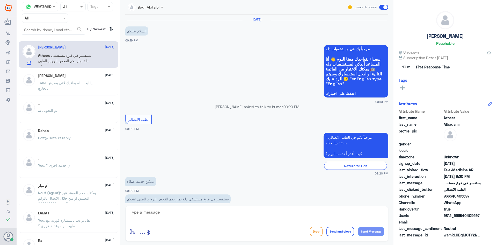
scroll to position [10, 0]
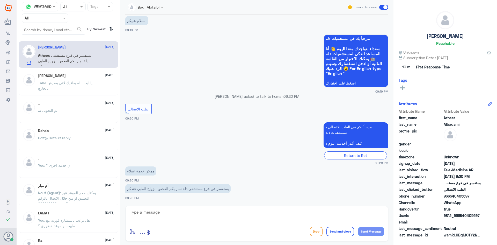
click at [204, 203] on div "[DATE] السلام عليكم 09:19 PM مرحباً بك في مستشفيات دله سعداء بتواجدك معنا [DATE…" at bounding box center [257, 109] width 268 height 188
click at [204, 209] on textarea at bounding box center [256, 214] width 255 height 13
type textarea "مرحبا معك من الطب الاتصالي كيف اقدر اخدمك ؟"
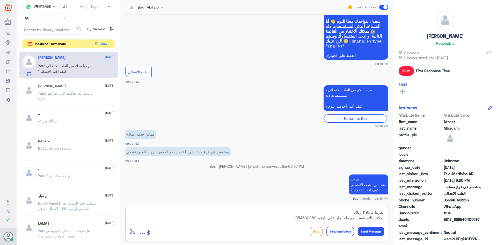
type textarea "تقريبا بـ 1190 ريال يمكنك الاستفسار مع دله نمار على الرقم 0546022896"
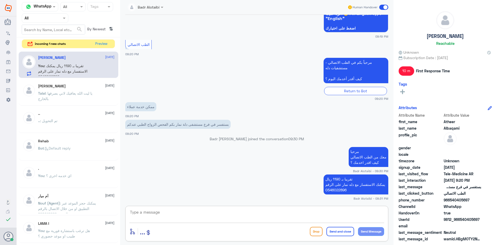
click at [385, 10] on div "Human Handover" at bounding box center [367, 7] width 41 height 9
click at [384, 8] on span at bounding box center [383, 7] width 9 height 5
click at [0, 0] on input "checkbox" at bounding box center [0, 0] width 0 height 0
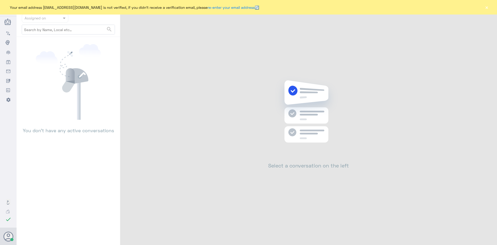
click at [486, 8] on button "×" at bounding box center [486, 7] width 5 height 5
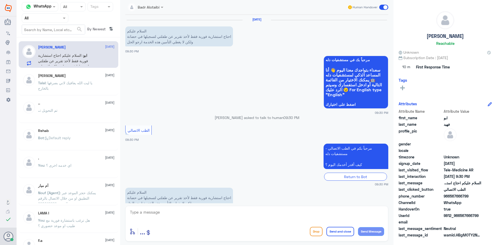
scroll to position [14, 0]
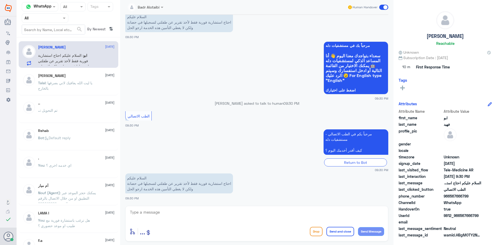
click at [194, 212] on textarea at bounding box center [256, 214] width 255 height 13
type textarea "مرحبا معك بدر من الطب الاتصالي كيف اقدر اخدمك ؟"
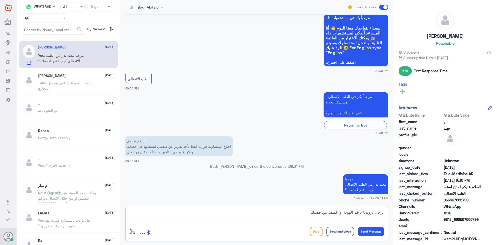
type textarea "يرجى تزويدنا برقم الهوية او الملف من فضلك"
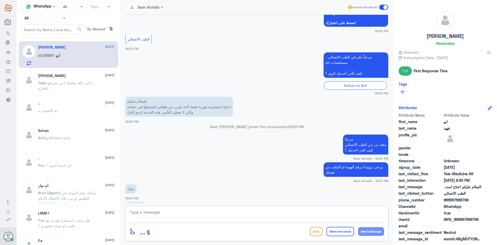
scroll to position [99, 0]
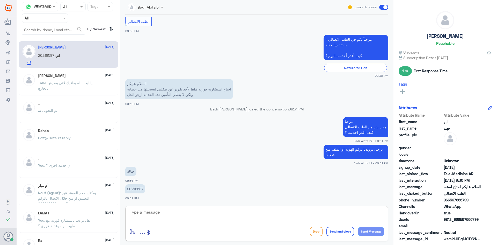
click at [139, 188] on p "20218587" at bounding box center [135, 188] width 20 height 9
copy p "20218587"
click at [252, 222] on div at bounding box center [256, 215] width 255 height 14
click at [246, 216] on textarea at bounding box center [256, 214] width 255 height 13
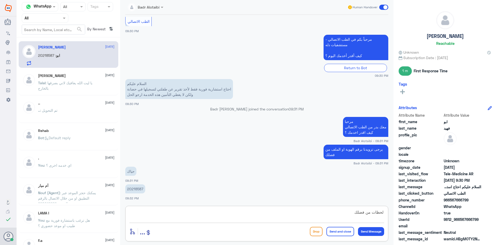
type textarea "لحظات من فضلك"
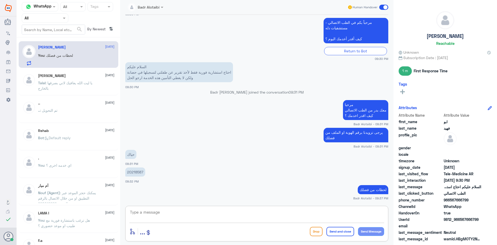
click at [314, 220] on textarea at bounding box center [256, 214] width 255 height 13
click at [209, 208] on textarea "ت" at bounding box center [256, 214] width 255 height 13
click at [211, 215] on textarea "ت" at bounding box center [256, 214] width 255 height 13
type textarea "تم تحديث التامين يمكنك تسجيل استشارة فورية"
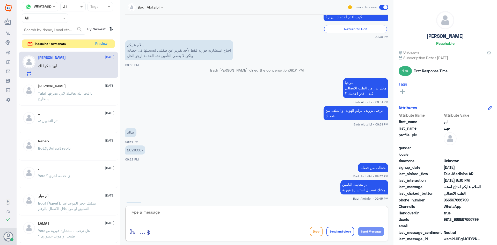
scroll to position [156, 0]
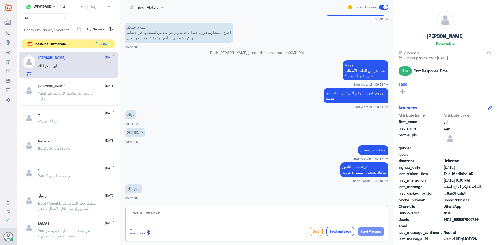
click at [270, 216] on textarea at bounding box center [256, 214] width 255 height 13
type textarea "العفو سعدنا بخدمتك"
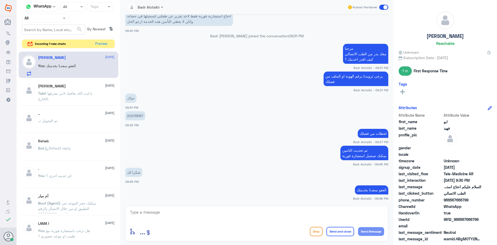
click at [383, 7] on span at bounding box center [383, 7] width 9 height 5
click at [0, 0] on input "checkbox" at bounding box center [0, 0] width 0 height 0
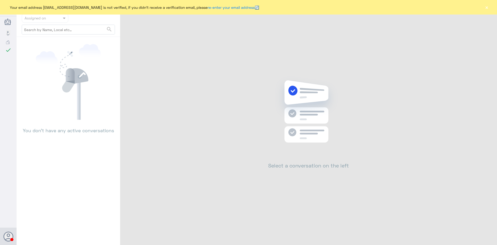
click at [489, 8] on button "×" at bounding box center [486, 7] width 5 height 5
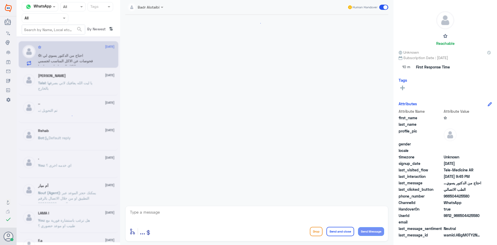
scroll to position [82, 0]
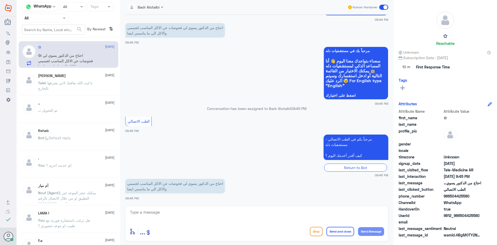
drag, startPoint x: 480, startPoint y: 217, endPoint x: 460, endPoint y: 217, distance: 19.7
click at [461, 217] on span "9812_966504425580" at bounding box center [463, 214] width 38 height 5
copy span "504425580"
click at [295, 215] on textarea at bounding box center [256, 214] width 255 height 13
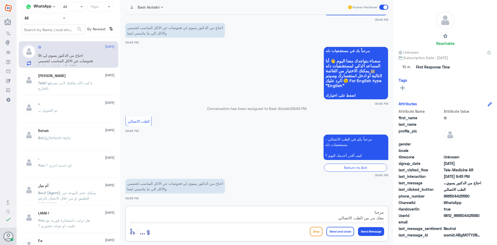
scroll to position [5, 0]
type textarea "مرحبا معك بدر من الطب الاتصالي كيف اقدر اخدمك ؟"
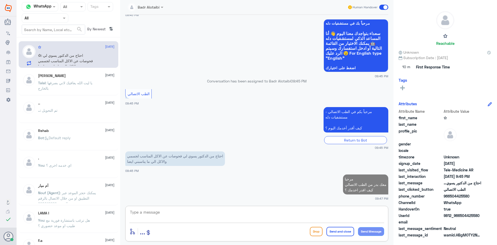
click at [290, 215] on textarea at bounding box center [256, 214] width 255 height 13
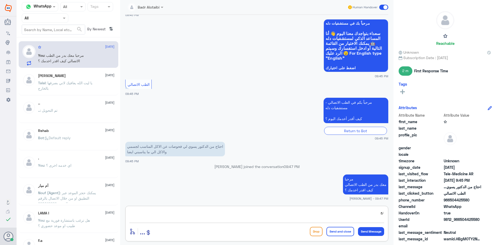
type textarea "ن"
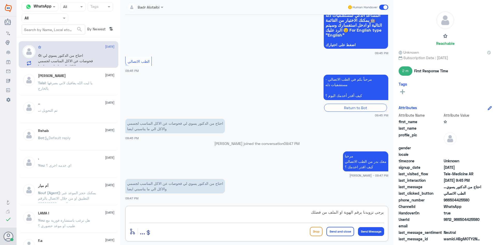
type textarea "يرجى تزويدنا برقم الهوية او الملف من فضلك"
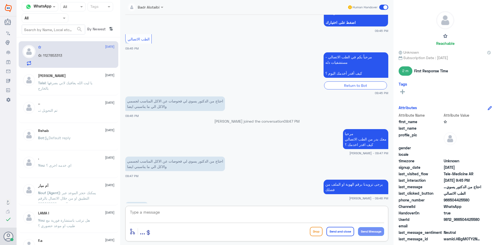
scroll to position [172, 0]
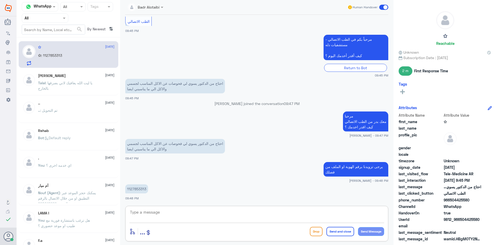
click at [142, 190] on p "1127853313" at bounding box center [136, 188] width 23 height 9
click at [141, 189] on p "1127853313" at bounding box center [136, 188] width 23 height 9
copy p "1127853313"
click at [207, 211] on textarea at bounding box center [256, 214] width 255 height 13
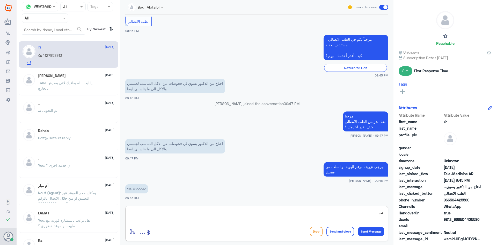
type textarea "ه"
type textarea "سوف يتم التواصل معك من قبل الطبيب"
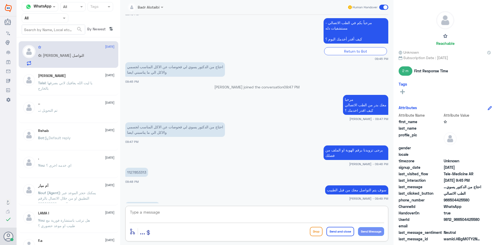
scroll to position [207, 0]
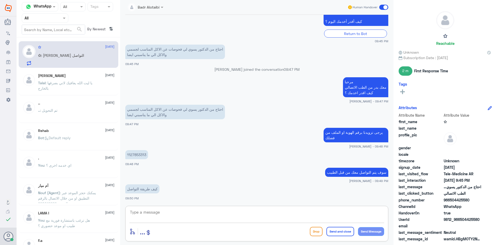
click at [218, 210] on textarea at bounding box center [256, 214] width 255 height 13
type textarea "هاتفيا"
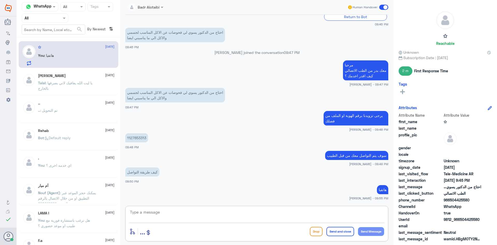
click at [368, 210] on textarea at bounding box center [256, 214] width 255 height 13
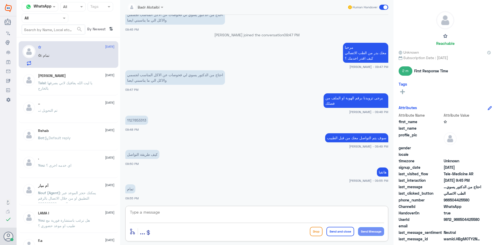
click at [265, 210] on textarea at bounding box center [256, 214] width 255 height 13
type textarea "على"
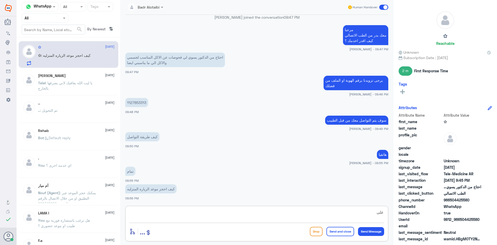
click at [249, 213] on textarea "على" at bounding box center [256, 214] width 255 height 13
drag, startPoint x: 481, startPoint y: 217, endPoint x: 460, endPoint y: 220, distance: 20.7
click at [460, 220] on span "9812_966504425580" at bounding box center [463, 218] width 38 height 5
copy span "504425580"
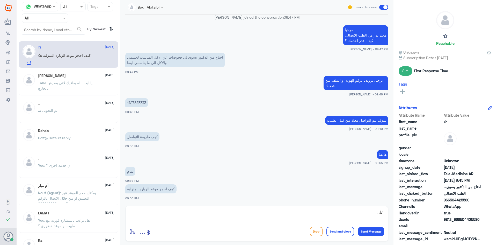
click at [380, 6] on span at bounding box center [383, 7] width 9 height 5
click at [0, 0] on input "checkbox" at bounding box center [0, 0] width 0 height 0
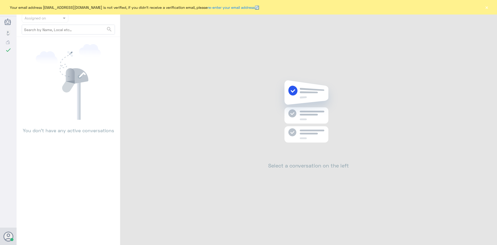
click at [486, 7] on button "×" at bounding box center [486, 7] width 5 height 5
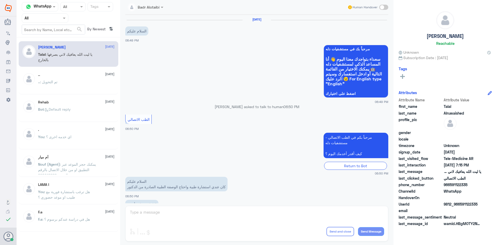
scroll to position [118, 0]
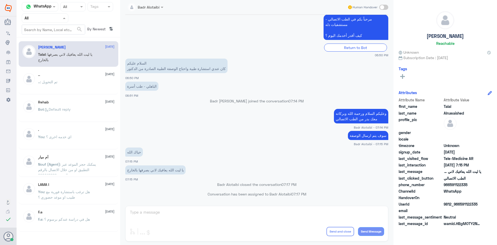
click at [53, 18] on input "text" at bounding box center [39, 18] width 28 height 6
click at [51, 36] on div "Unassigned" at bounding box center [45, 41] width 47 height 12
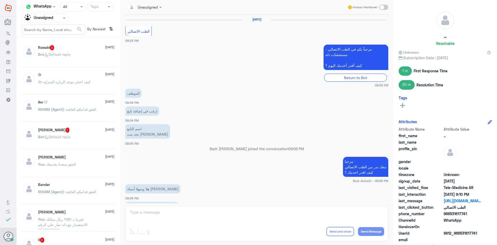
scroll to position [310, 0]
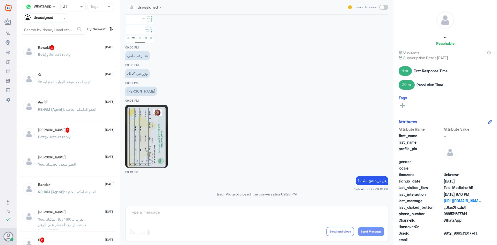
click at [92, 54] on div "Bot : Default reply" at bounding box center [76, 59] width 76 height 12
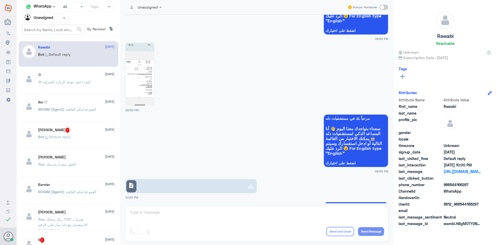
scroll to position [125, 0]
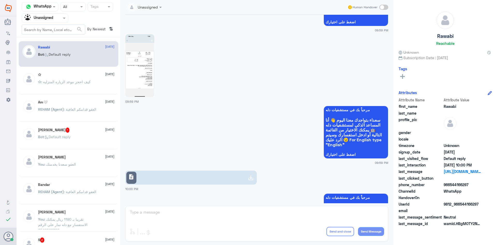
click at [86, 87] on p "✩ : كيف احجز موعد الزياره المنزليه" at bounding box center [64, 85] width 53 height 13
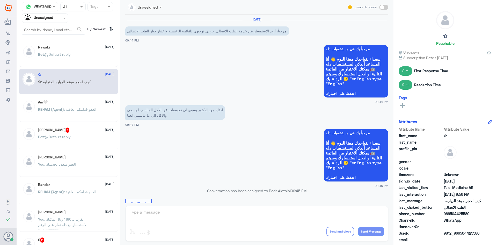
scroll to position [277, 0]
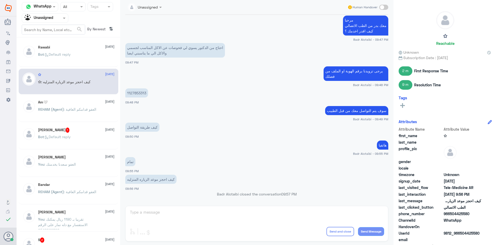
click at [97, 111] on div "REHAM (Agent) : العفو قدامكم العافية" at bounding box center [76, 114] width 76 height 12
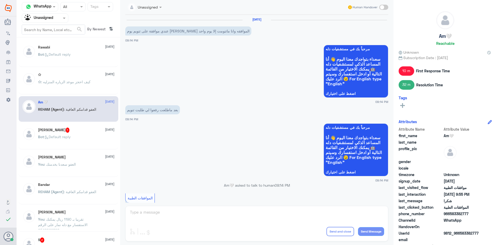
scroll to position [368, 0]
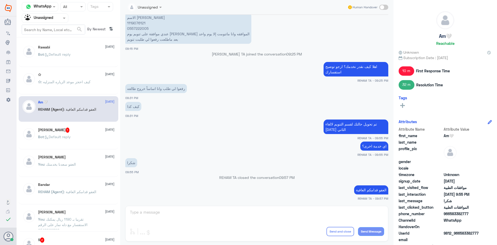
click at [94, 56] on div "Bot : Default reply" at bounding box center [76, 59] width 76 height 12
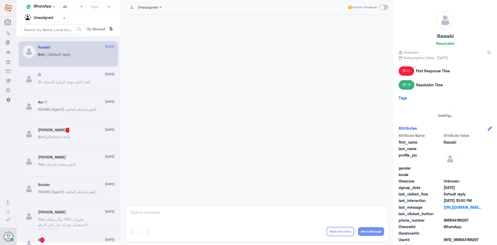
scroll to position [177, 0]
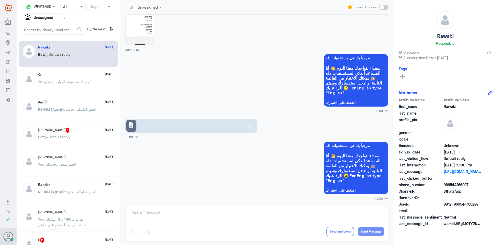
click at [154, 122] on link "description" at bounding box center [190, 126] width 131 height 14
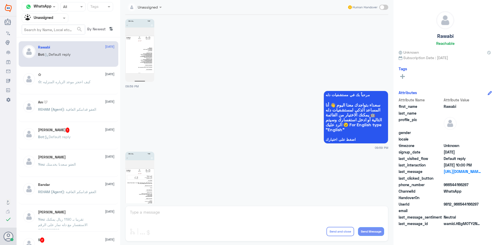
scroll to position [0, 0]
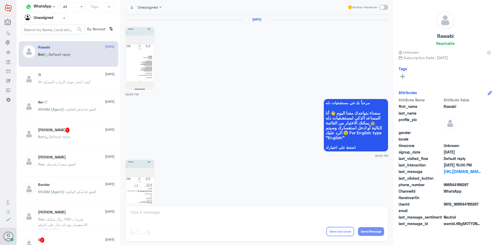
click at [64, 75] on div "✩ 1 September" at bounding box center [76, 74] width 76 height 4
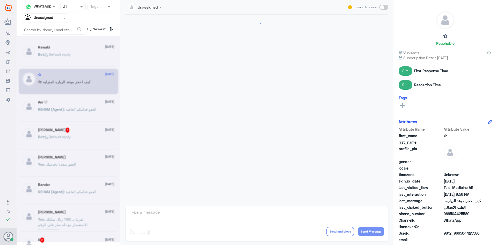
scroll to position [277, 0]
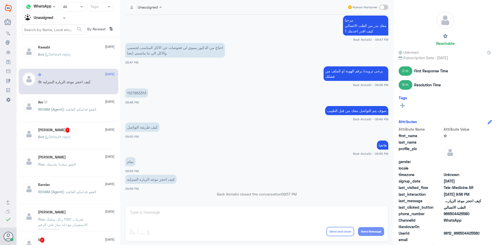
click at [87, 104] on div "Am🤍 1 September" at bounding box center [76, 102] width 76 height 4
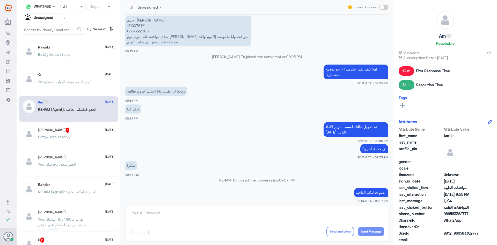
scroll to position [368, 0]
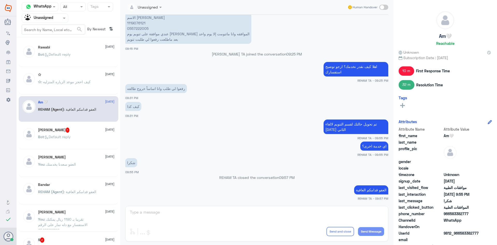
click at [91, 133] on div "Abdulrahman 1 1 September Bot : Default reply" at bounding box center [76, 136] width 76 height 19
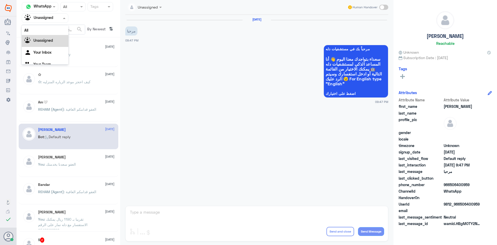
click at [48, 22] on div "Agent Filter Unassigned" at bounding box center [45, 17] width 47 height 9
click at [48, 32] on div "All" at bounding box center [45, 30] width 47 height 10
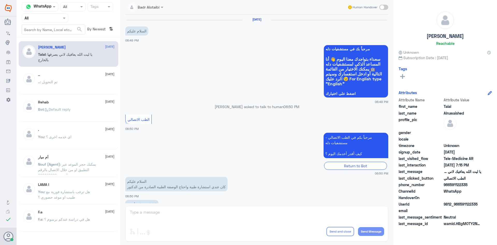
scroll to position [118, 0]
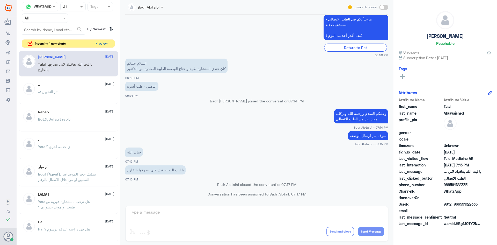
click at [104, 44] on button "Preview" at bounding box center [101, 44] width 16 height 8
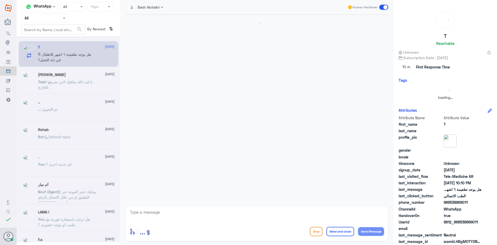
scroll to position [12, 0]
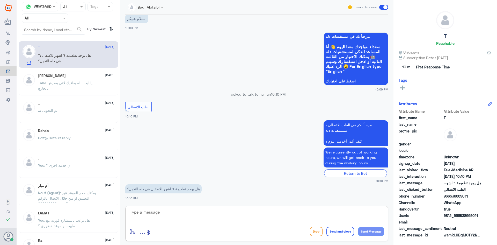
click at [242, 217] on textarea at bounding box center [256, 214] width 255 height 13
type textarea "مرحبا معك بدر من الطب الاتصالي كيف اقدر اخدمك ؟"
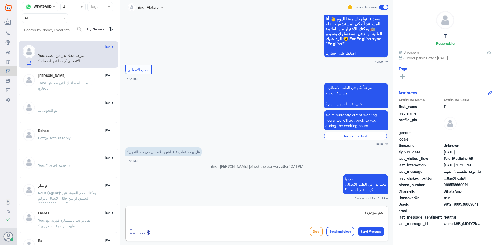
type textarea "نعم موجودة"
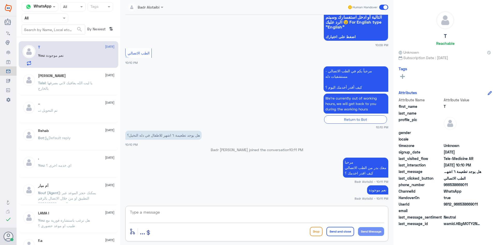
click at [381, 8] on span at bounding box center [383, 7] width 9 height 5
click at [0, 0] on input "checkbox" at bounding box center [0, 0] width 0 height 0
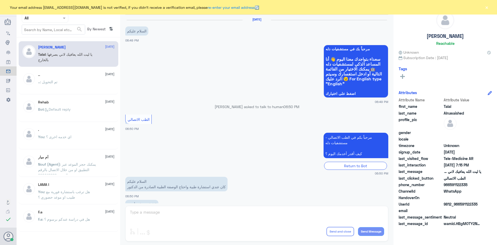
scroll to position [118, 0]
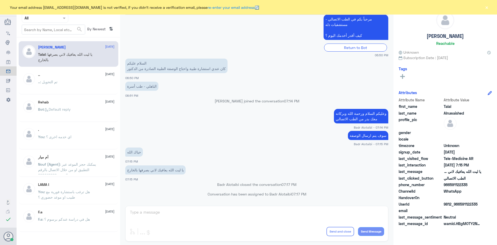
click at [488, 10] on button "×" at bounding box center [486, 7] width 5 height 5
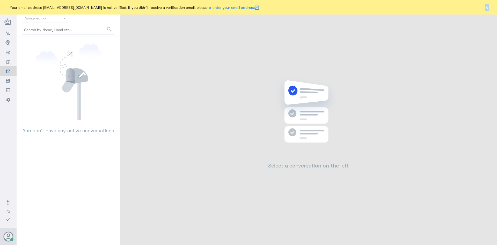
drag, startPoint x: 481, startPoint y: 9, endPoint x: 487, endPoint y: 7, distance: 5.8
click at [487, 7] on div "Your email address [EMAIL_ADDRESS][DOMAIN_NAME] is not verified, if you didn't …" at bounding box center [248, 7] width 497 height 14
click at [487, 7] on button "×" at bounding box center [486, 7] width 5 height 5
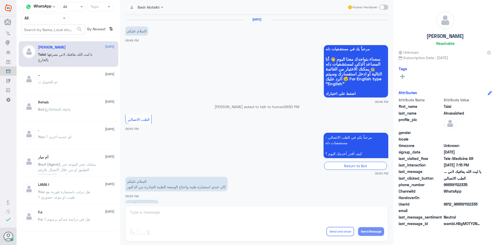
scroll to position [118, 0]
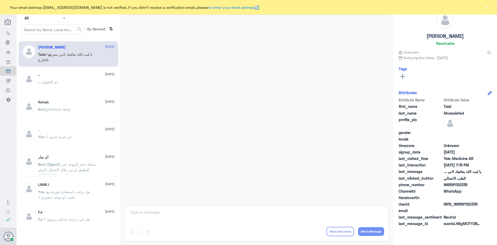
click at [490, 10] on div "Your email address b_malotaibi@dallah-hospital.com is not verified, if you didn…" at bounding box center [248, 7] width 497 height 14
click at [488, 8] on button "×" at bounding box center [486, 7] width 5 height 5
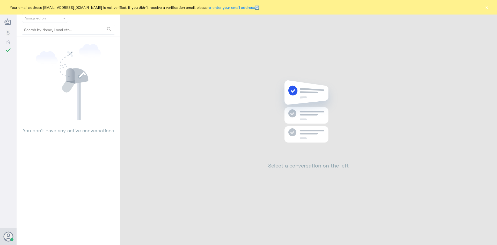
click at [486, 8] on button "×" at bounding box center [486, 7] width 5 height 5
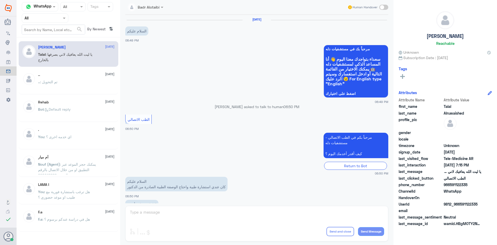
scroll to position [118, 0]
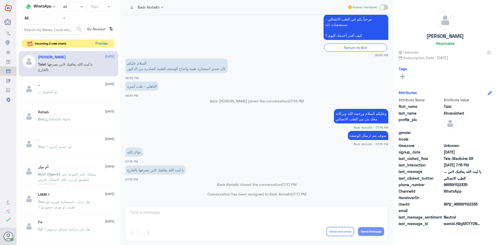
click at [102, 45] on button "Preview" at bounding box center [101, 44] width 16 height 8
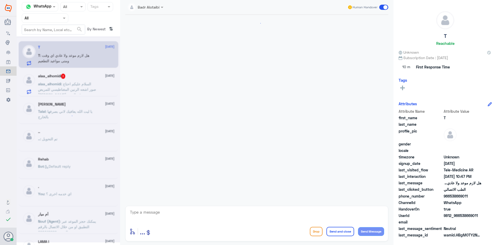
scroll to position [263, 0]
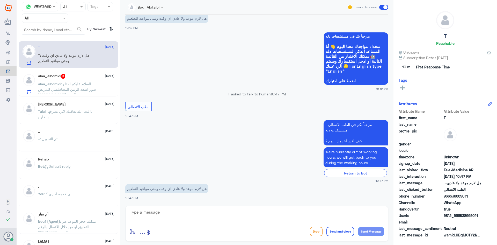
click at [57, 79] on div "alaa_alhomidi 3 1 September alaa_alhomidi : السلام عليكم احتاج صور اشعه الرنين …" at bounding box center [76, 83] width 76 height 20
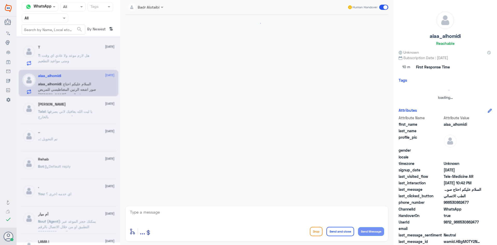
scroll to position [274, 0]
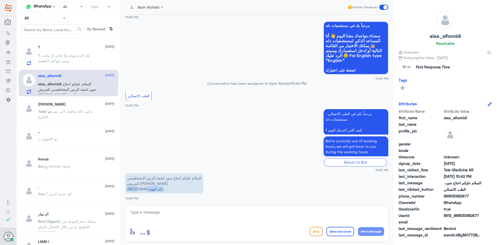
drag, startPoint x: 147, startPoint y: 189, endPoint x: 138, endPoint y: 190, distance: 8.8
click at [138, 190] on p "السلام عليكم احتاج صور اشعه الرنين المغناطيسي للمريض علاء منصور احمد رقم الهويه…" at bounding box center [164, 183] width 78 height 20
click at [84, 60] on p "T : هل لازم موعد ولا عادي اي وقت ومتى مواعيد التطعيم" at bounding box center [67, 59] width 58 height 13
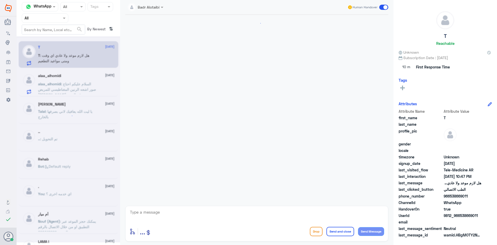
scroll to position [263, 0]
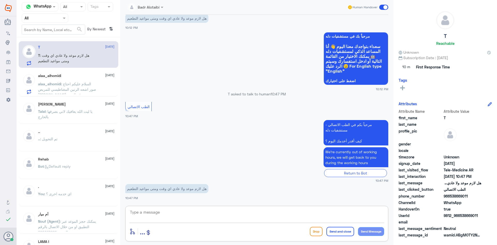
click at [215, 212] on textarea at bounding box center [256, 214] width 255 height 13
click at [204, 216] on textarea at bounding box center [256, 214] width 255 height 13
type textarea "م"
click at [83, 90] on span ": السلام عليكم احتاج صور اشعه الرنين المغناطيسي للمريض [PERSON_NAME] رقم الهويه…" at bounding box center [67, 92] width 58 height 21
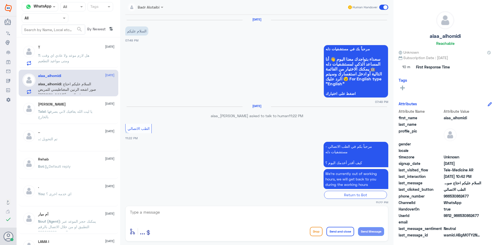
scroll to position [274, 0]
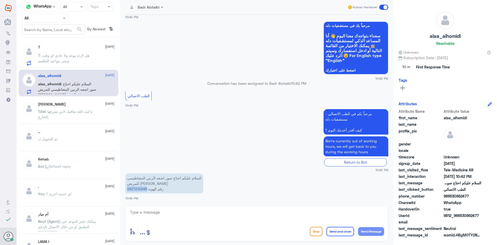
drag, startPoint x: 128, startPoint y: 189, endPoint x: 147, endPoint y: 187, distance: 19.5
click at [147, 187] on p "السلام عليكم احتاج صور اشعه الرنين المغناطيسي للمريض علاء منصور احمد رقم الهويه…" at bounding box center [164, 183] width 78 height 20
copy p "2457212948"
click at [85, 65] on p "T : هل لازم موعد ولا عادي اي وقت ومتى مواعيد التطعيم" at bounding box center [67, 59] width 58 height 13
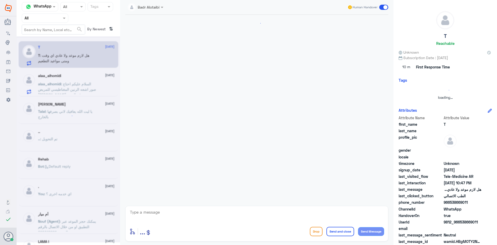
scroll to position [263, 0]
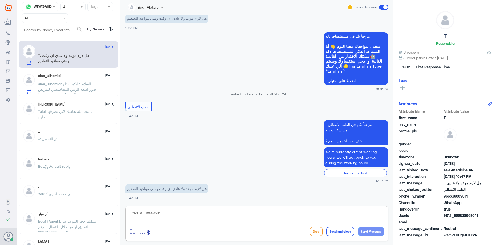
click at [173, 219] on textarea at bounding box center [256, 214] width 255 height 13
type textarea "يمكنك الاستفسار من الرقم الموحد 920012222"
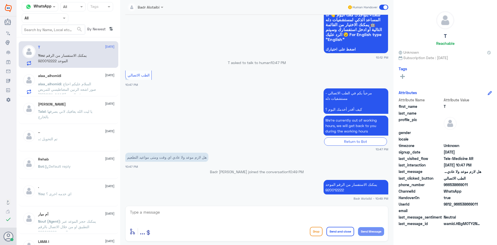
click at [384, 9] on span at bounding box center [383, 7] width 9 height 5
click at [0, 0] on input "checkbox" at bounding box center [0, 0] width 0 height 0
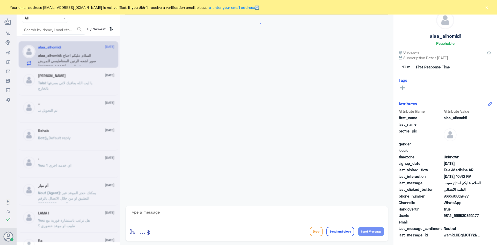
scroll to position [274, 0]
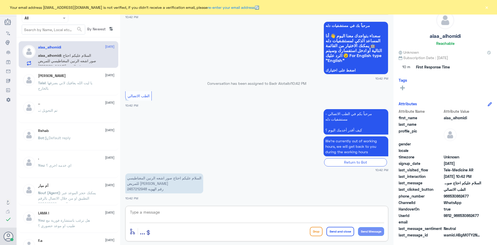
click at [204, 211] on textarea at bounding box center [256, 214] width 255 height 13
click at [181, 211] on textarea at bounding box center [256, 214] width 255 height 13
type textarea "مرحبا معك بدر من الطب الاتصالي كيف اقدر اخدمك ؟"
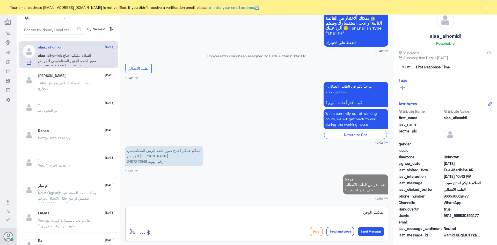
scroll to position [300, 0]
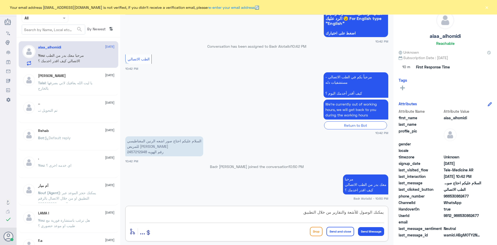
type textarea "يمكنك الوصول للأشعة والتقارير من خلال التطبيق"
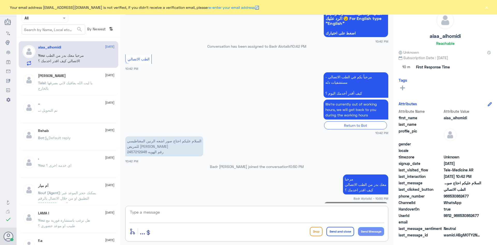
scroll to position [322, 0]
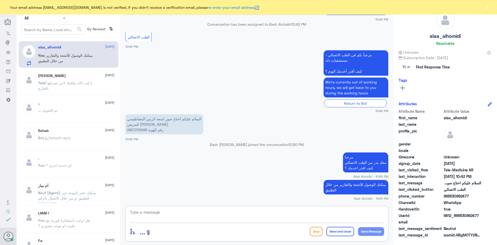
click at [484, 9] on button "×" at bounding box center [486, 7] width 5 height 5
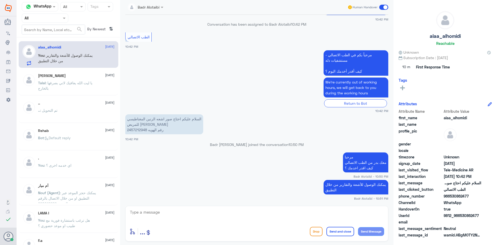
scroll to position [351, 0]
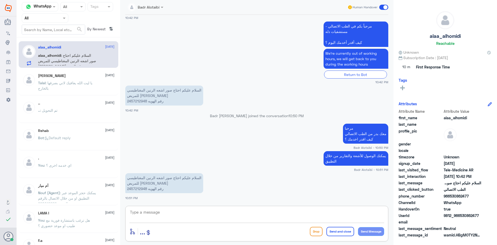
click at [211, 211] on textarea at bounding box center [256, 214] width 255 height 13
click at [383, 6] on span at bounding box center [383, 7] width 9 height 5
click at [0, 0] on input "checkbox" at bounding box center [0, 0] width 0 height 0
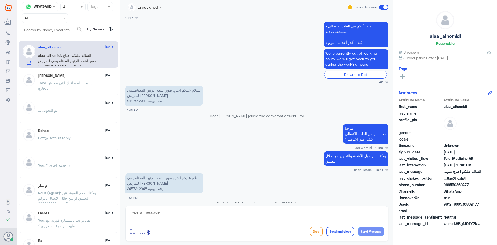
scroll to position [361, 0]
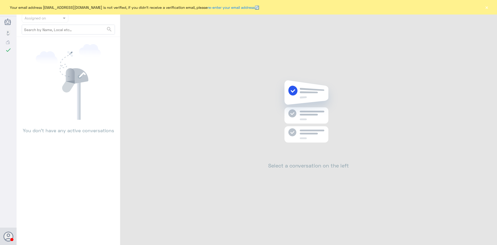
click at [489, 8] on button "×" at bounding box center [486, 7] width 5 height 5
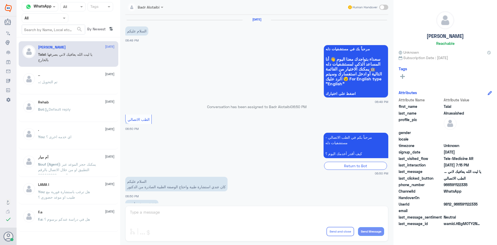
scroll to position [118, 0]
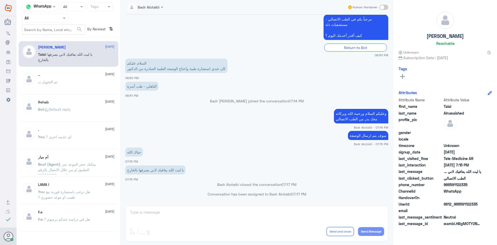
click at [61, 20] on div at bounding box center [45, 18] width 46 height 6
click at [56, 38] on div "Unassigned" at bounding box center [45, 41] width 47 height 12
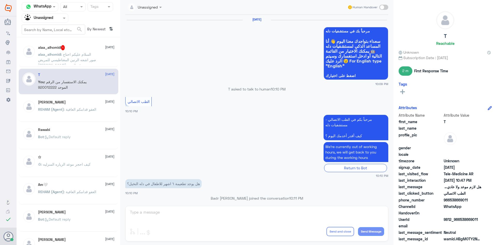
scroll to position [286, 0]
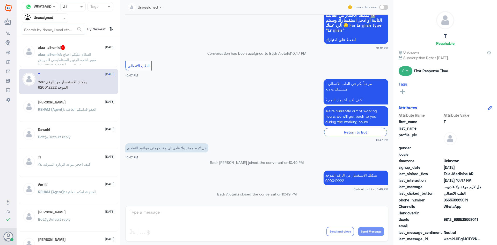
click at [70, 57] on p "alaa_alhomidi : السلام عليكم احتاج صور اشعه الرنين المغناطيسي للمريض علاء منصور…" at bounding box center [67, 58] width 58 height 13
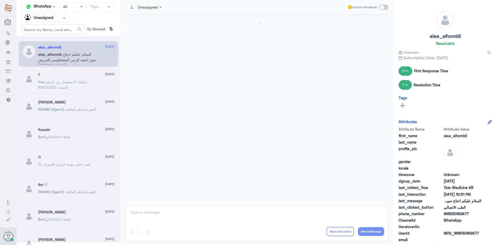
scroll to position [285, 0]
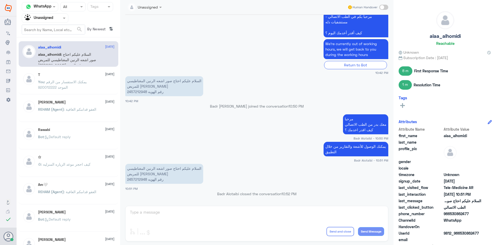
click at [101, 85] on div "You : يمكنك الاستفسار من الرقم الموحد 920012222" at bounding box center [76, 86] width 76 height 12
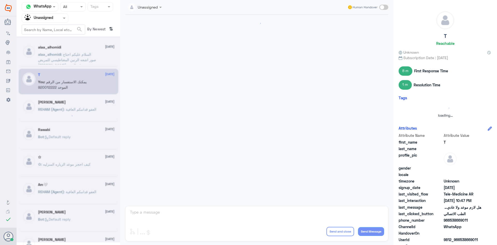
scroll to position [286, 0]
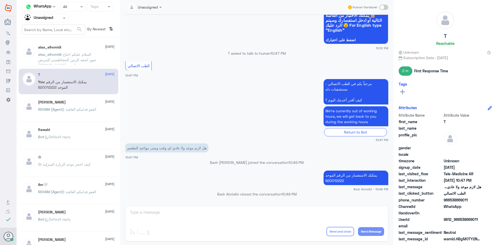
click at [79, 49] on div "alaa_alhomidi 1 September" at bounding box center [76, 47] width 76 height 4
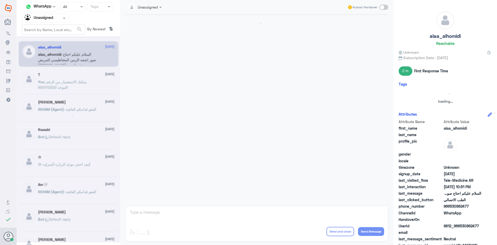
scroll to position [285, 0]
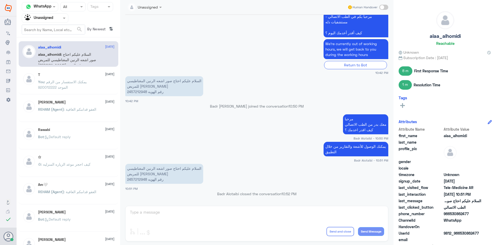
drag, startPoint x: 63, startPoint y: 28, endPoint x: 62, endPoint y: 24, distance: 4.3
click at [63, 28] on input "text" at bounding box center [53, 29] width 63 height 9
click at [61, 20] on div at bounding box center [45, 18] width 46 height 6
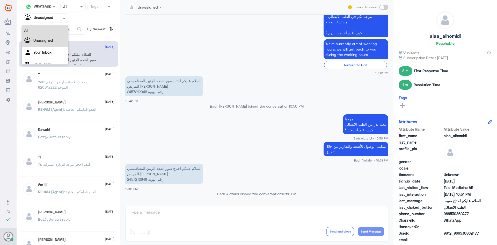
click at [51, 28] on div "All" at bounding box center [45, 30] width 47 height 10
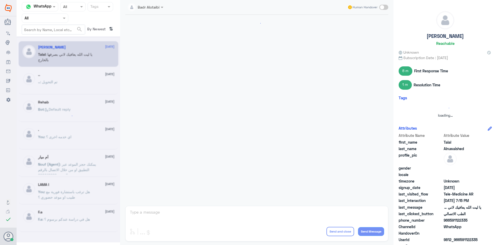
scroll to position [118, 0]
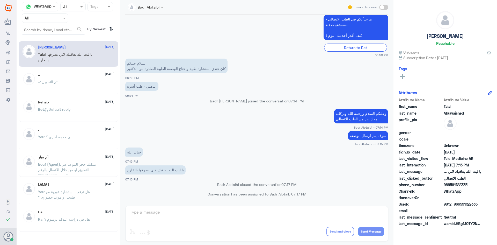
click at [52, 18] on input "text" at bounding box center [39, 18] width 28 height 6
click at [44, 42] on b "Unassigned" at bounding box center [43, 40] width 20 height 4
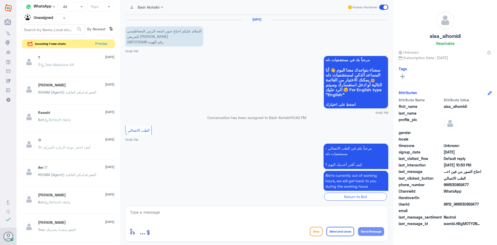
scroll to position [481, 0]
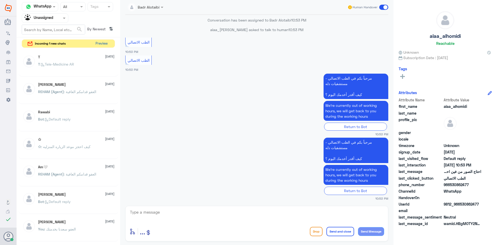
click at [106, 43] on button "Preview" at bounding box center [101, 44] width 16 height 8
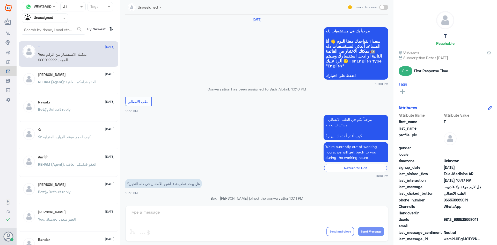
scroll to position [286, 0]
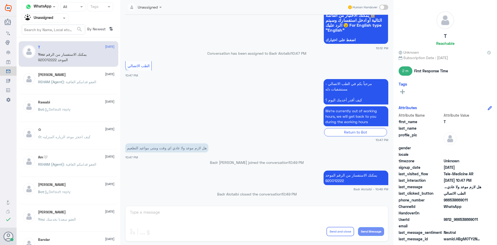
click at [78, 86] on p "REHAM (Agent) : العفو قدامكم العافية" at bounding box center [67, 85] width 58 height 13
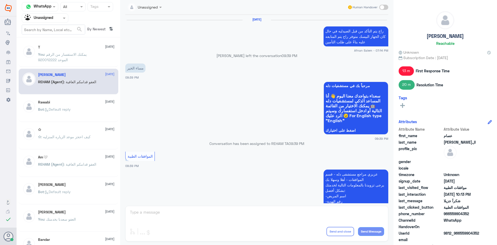
scroll to position [332, 0]
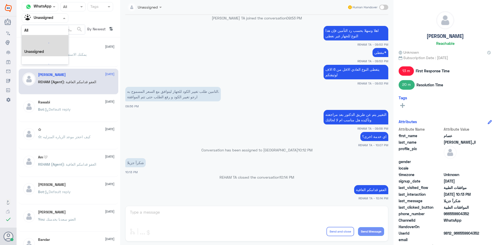
click at [54, 20] on div at bounding box center [45, 18] width 46 height 6
click at [55, 28] on div "All" at bounding box center [45, 30] width 47 height 10
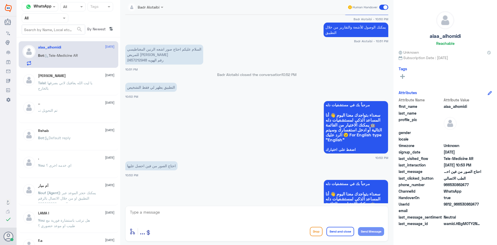
scroll to position [397, 0]
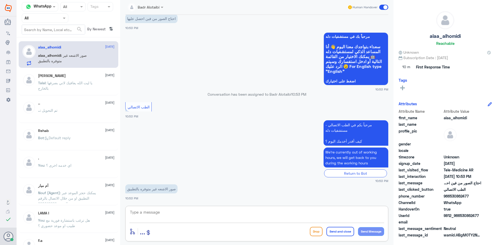
click at [216, 214] on textarea at bounding box center [256, 214] width 255 height 13
click at [156, 216] on textarea at bounding box center [256, 214] width 255 height 13
type textarea "تظهر في ايقونة الأشعة ثم الضغط على اسم الاشعة تظهر لك أعلى الشاشة"
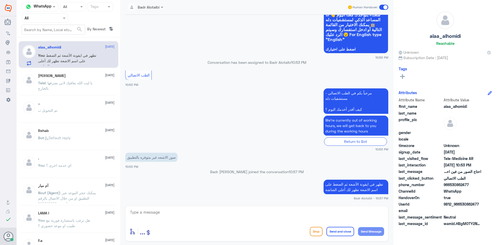
click at [383, 7] on span at bounding box center [383, 7] width 9 height 5
click at [0, 0] on input "checkbox" at bounding box center [0, 0] width 0 height 0
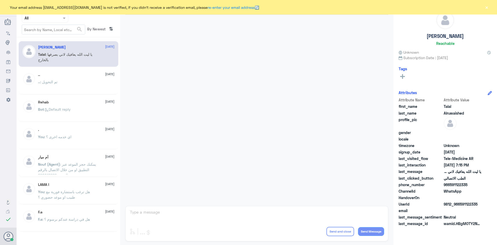
click at [488, 7] on button "×" at bounding box center [486, 7] width 5 height 5
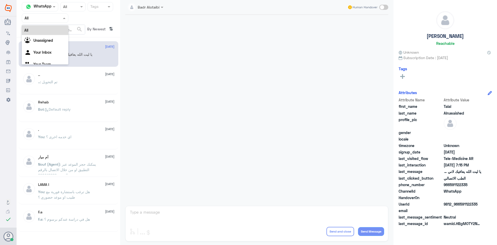
click at [62, 16] on span at bounding box center [65, 17] width 6 height 5
click at [52, 39] on b "Unassigned" at bounding box center [43, 40] width 20 height 4
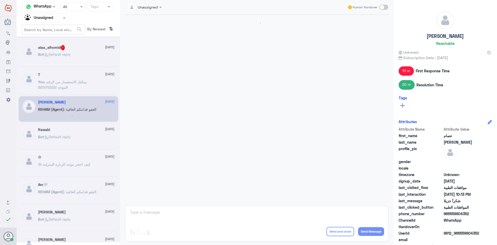
scroll to position [332, 0]
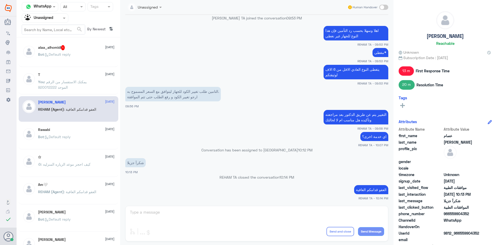
click at [93, 53] on div "Bot : Default reply" at bounding box center [76, 59] width 76 height 12
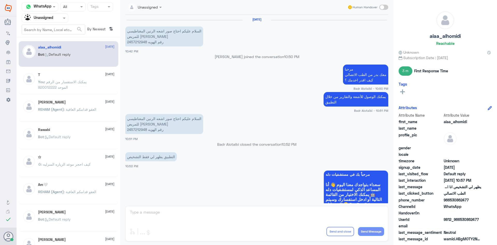
scroll to position [336, 0]
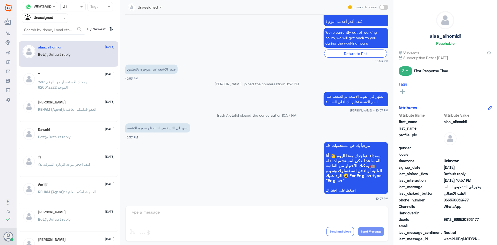
click at [74, 113] on p "REHAM (Agent) : العفو قدامكم العافية" at bounding box center [67, 112] width 58 height 13
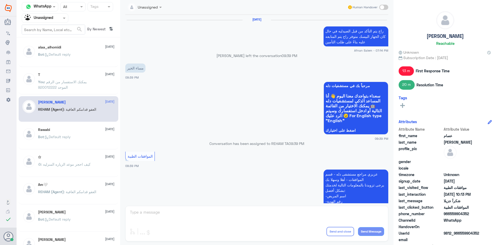
scroll to position [332, 0]
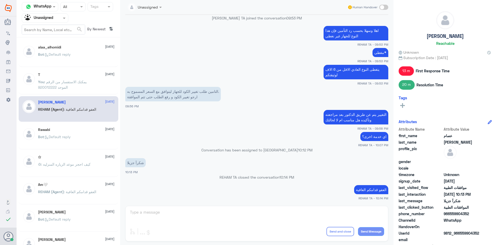
click at [85, 62] on div "Bot : Default reply" at bounding box center [76, 59] width 76 height 12
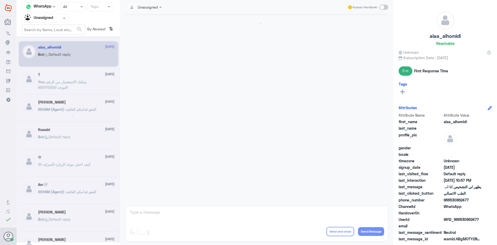
scroll to position [336, 0]
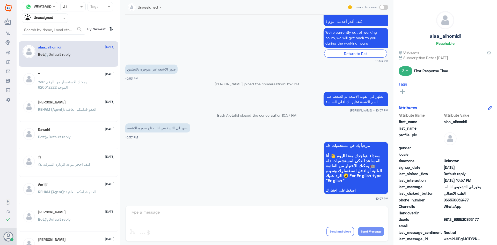
drag, startPoint x: 480, startPoint y: 219, endPoint x: 460, endPoint y: 219, distance: 19.9
click at [460, 219] on div "UserId 9812_966530862477" at bounding box center [445, 219] width 93 height 6
copy span "530862477"
click at [89, 80] on p "You : يمكنك الاستفسار من الرقم الموحد 920012222" at bounding box center [67, 85] width 58 height 13
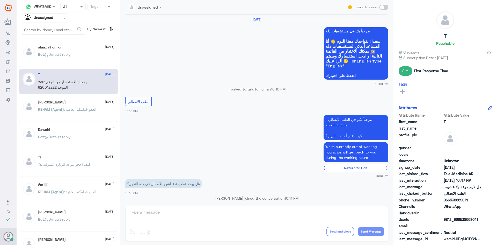
scroll to position [286, 0]
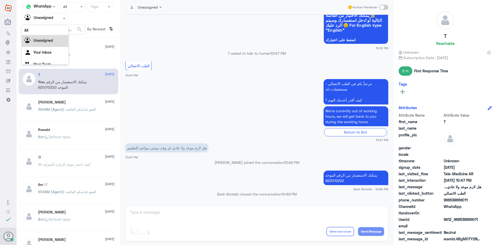
click at [62, 18] on span at bounding box center [65, 17] width 6 height 5
click at [54, 31] on div "All" at bounding box center [45, 30] width 47 height 10
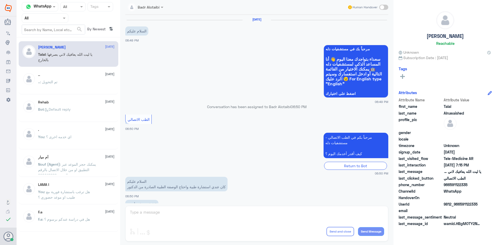
scroll to position [118, 0]
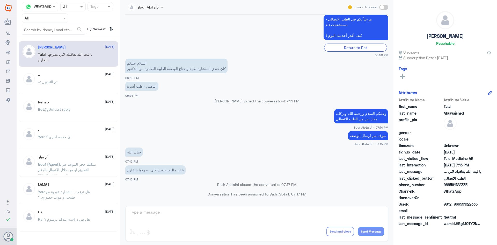
click at [46, 20] on input "text" at bounding box center [39, 18] width 28 height 6
click at [48, 36] on div "Unassigned" at bounding box center [45, 41] width 47 height 12
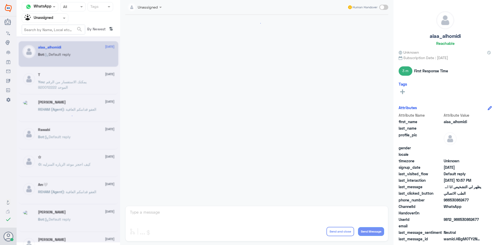
scroll to position [336, 0]
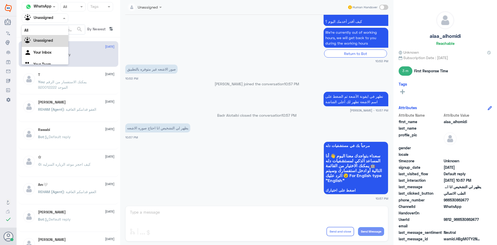
click at [60, 17] on div at bounding box center [45, 18] width 46 height 6
click at [48, 30] on div "All" at bounding box center [45, 30] width 47 height 10
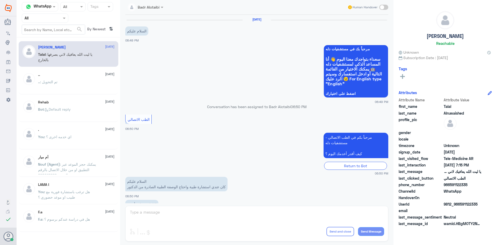
scroll to position [118, 0]
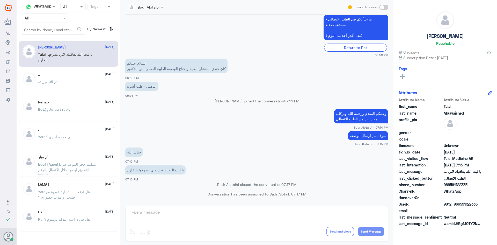
click at [61, 20] on div at bounding box center [45, 18] width 46 height 6
click at [61, 43] on div "Unassigned" at bounding box center [45, 41] width 47 height 12
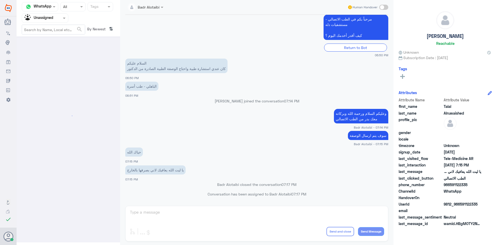
scroll to position [0, 0]
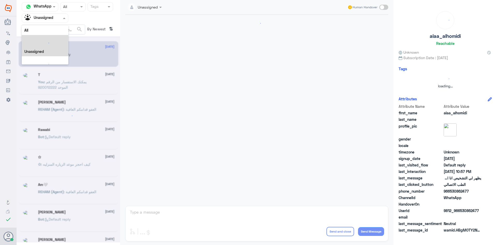
click at [54, 22] on div "Agent Filter Unassigned" at bounding box center [45, 17] width 47 height 9
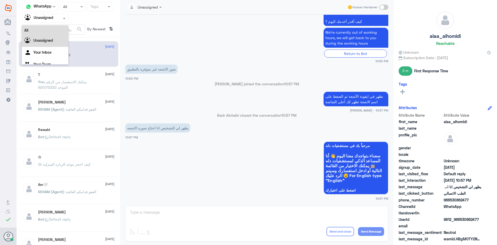
click at [53, 34] on div "All" at bounding box center [45, 30] width 47 height 10
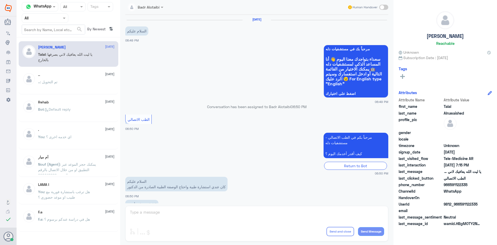
scroll to position [118, 0]
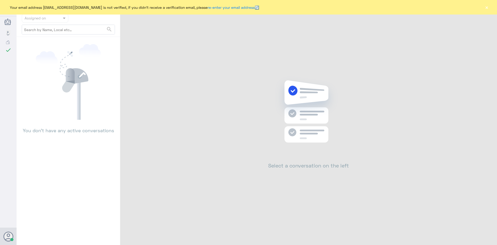
drag, startPoint x: 491, startPoint y: 9, endPoint x: 489, endPoint y: 8, distance: 3.0
click at [490, 9] on div "Your email address [EMAIL_ADDRESS][DOMAIN_NAME] is not verified, if you didn't …" at bounding box center [248, 7] width 497 height 14
click at [489, 8] on button "×" at bounding box center [486, 7] width 5 height 5
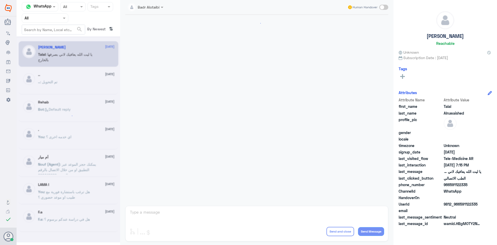
scroll to position [118, 0]
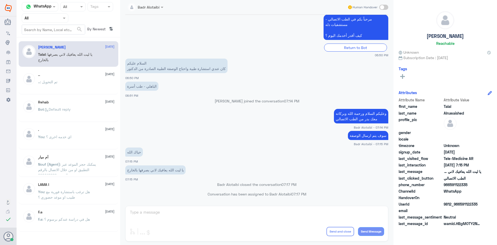
click at [56, 17] on div at bounding box center [45, 18] width 46 height 6
click at [49, 38] on b "Unassigned" at bounding box center [43, 40] width 20 height 4
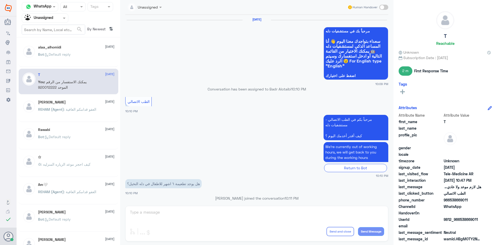
scroll to position [286, 0]
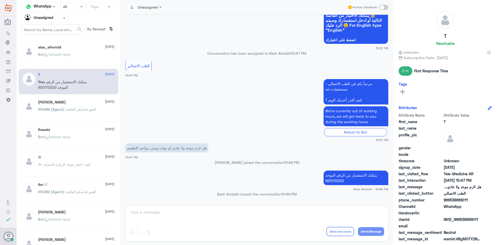
click at [64, 51] on div "alaa_alhomidi [DATE] Bot : Default reply" at bounding box center [76, 54] width 76 height 19
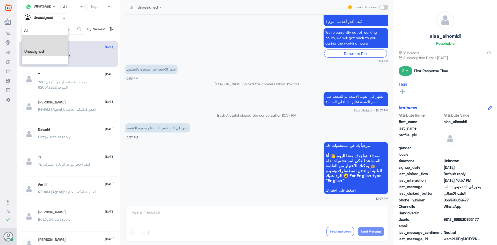
scroll to position [6, 0]
click at [58, 18] on div at bounding box center [45, 18] width 46 height 6
click at [50, 28] on div "All" at bounding box center [45, 30] width 47 height 10
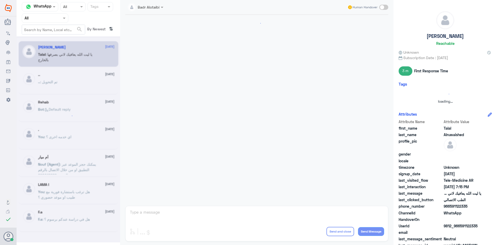
scroll to position [118, 0]
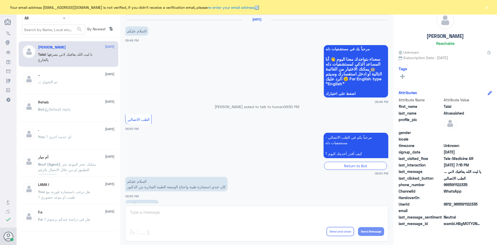
scroll to position [118, 0]
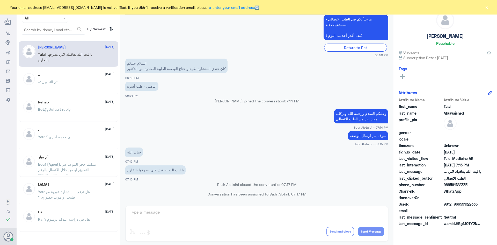
click at [490, 9] on div "Your email address b_malotaibi@dallah-hospital.com is not verified, if you didn…" at bounding box center [248, 7] width 497 height 14
click at [488, 9] on button "×" at bounding box center [486, 7] width 5 height 5
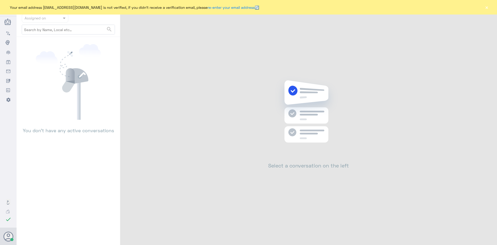
click at [487, 9] on button "×" at bounding box center [486, 7] width 5 height 5
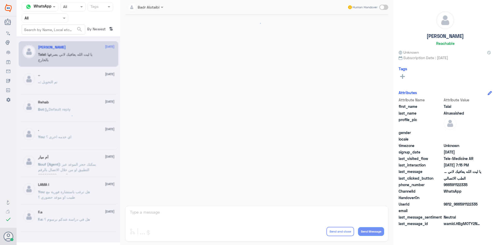
scroll to position [118, 0]
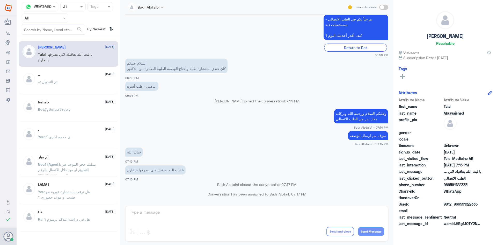
click at [161, 11] on div "Badr Alotaibi" at bounding box center [145, 7] width 41 height 9
click at [237, 48] on div "Return to Bot" at bounding box center [256, 47] width 263 height 8
click at [349, 75] on div "السلام عليكم كان عندي استشارة طبية واحتاج الوصفة الطبية الصادرة من الدكتور 06:5…" at bounding box center [256, 68] width 263 height 23
